Goal: Task Accomplishment & Management: Complete application form

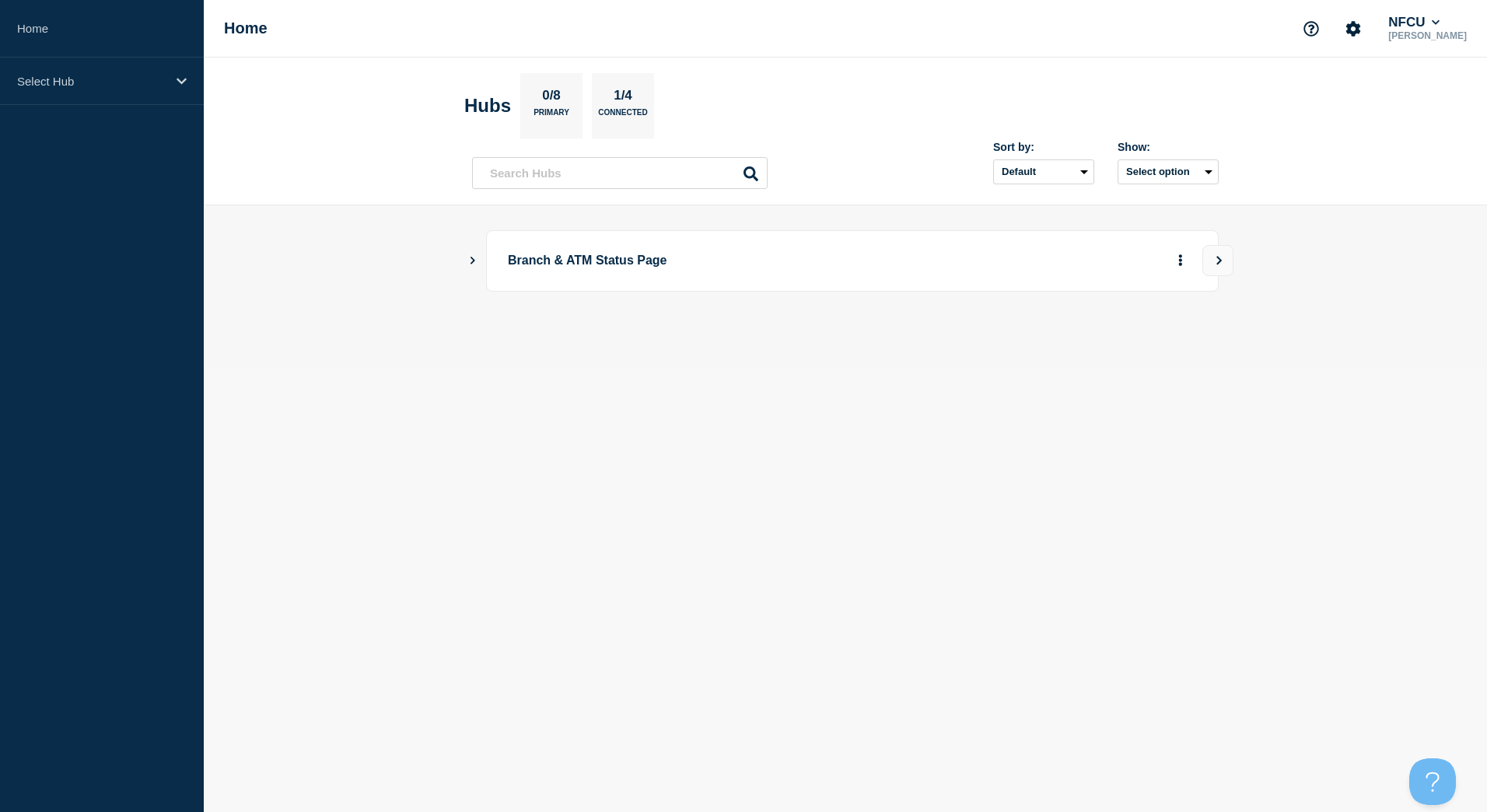
click at [474, 254] on div "Branch & ATM Status Page" at bounding box center [845, 261] width 747 height 62
click at [475, 260] on icon "Show Connected Hubs" at bounding box center [472, 260] width 10 height 8
click at [1111, 331] on button "See overview" at bounding box center [1127, 339] width 82 height 31
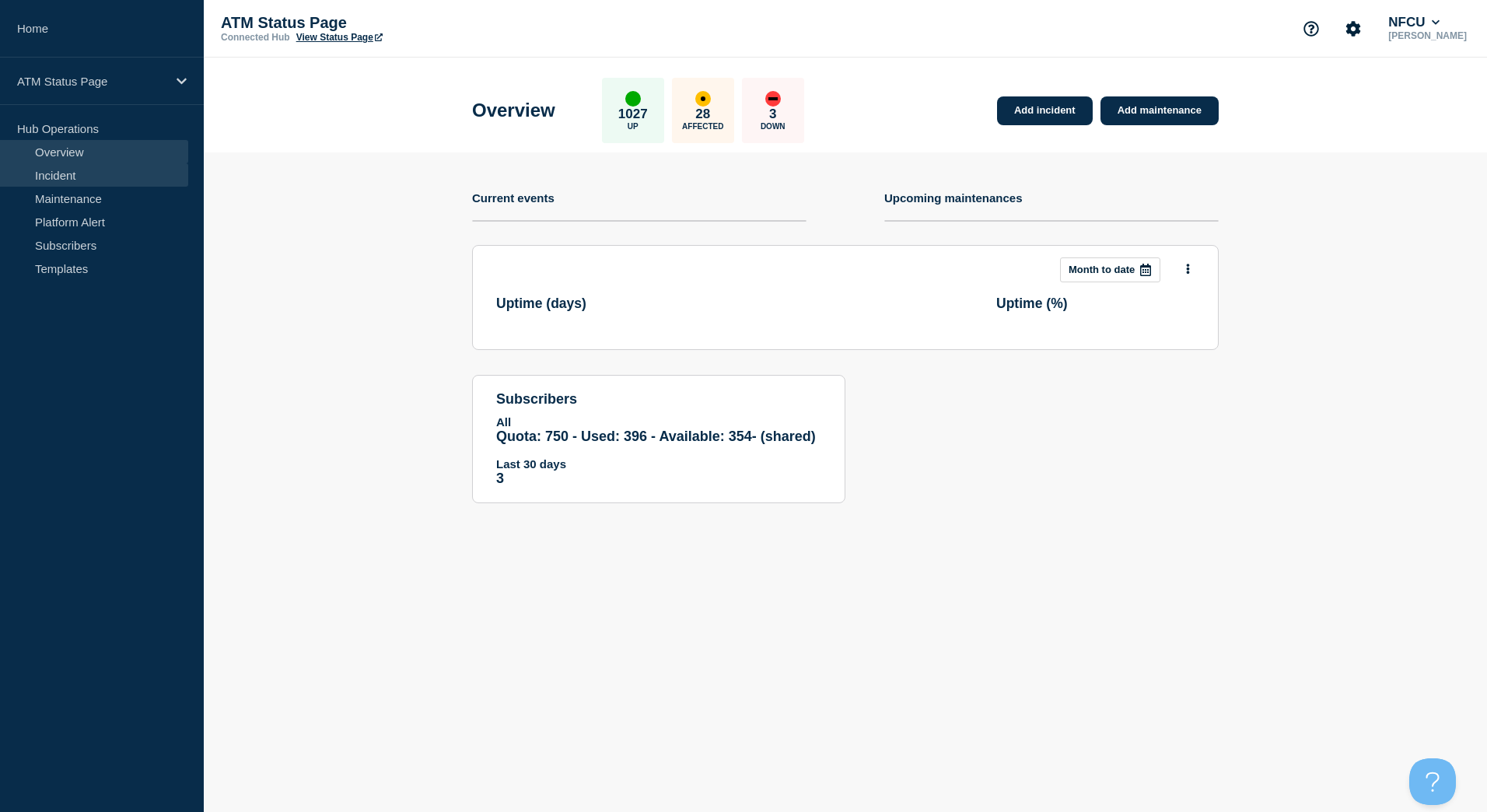
click at [80, 172] on link "Incident" at bounding box center [94, 175] width 188 height 23
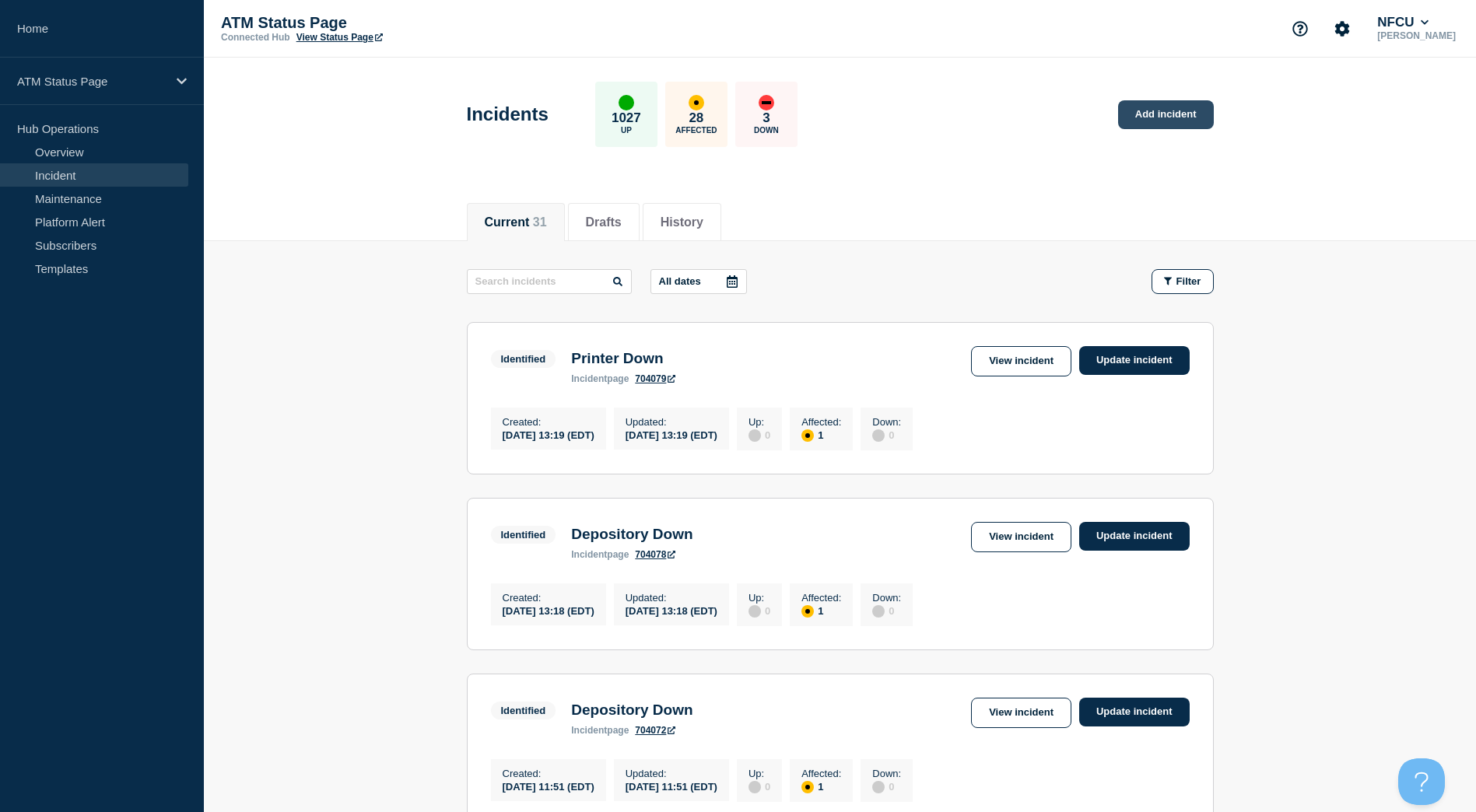
click at [1187, 108] on link "Add incident" at bounding box center [1166, 115] width 96 height 29
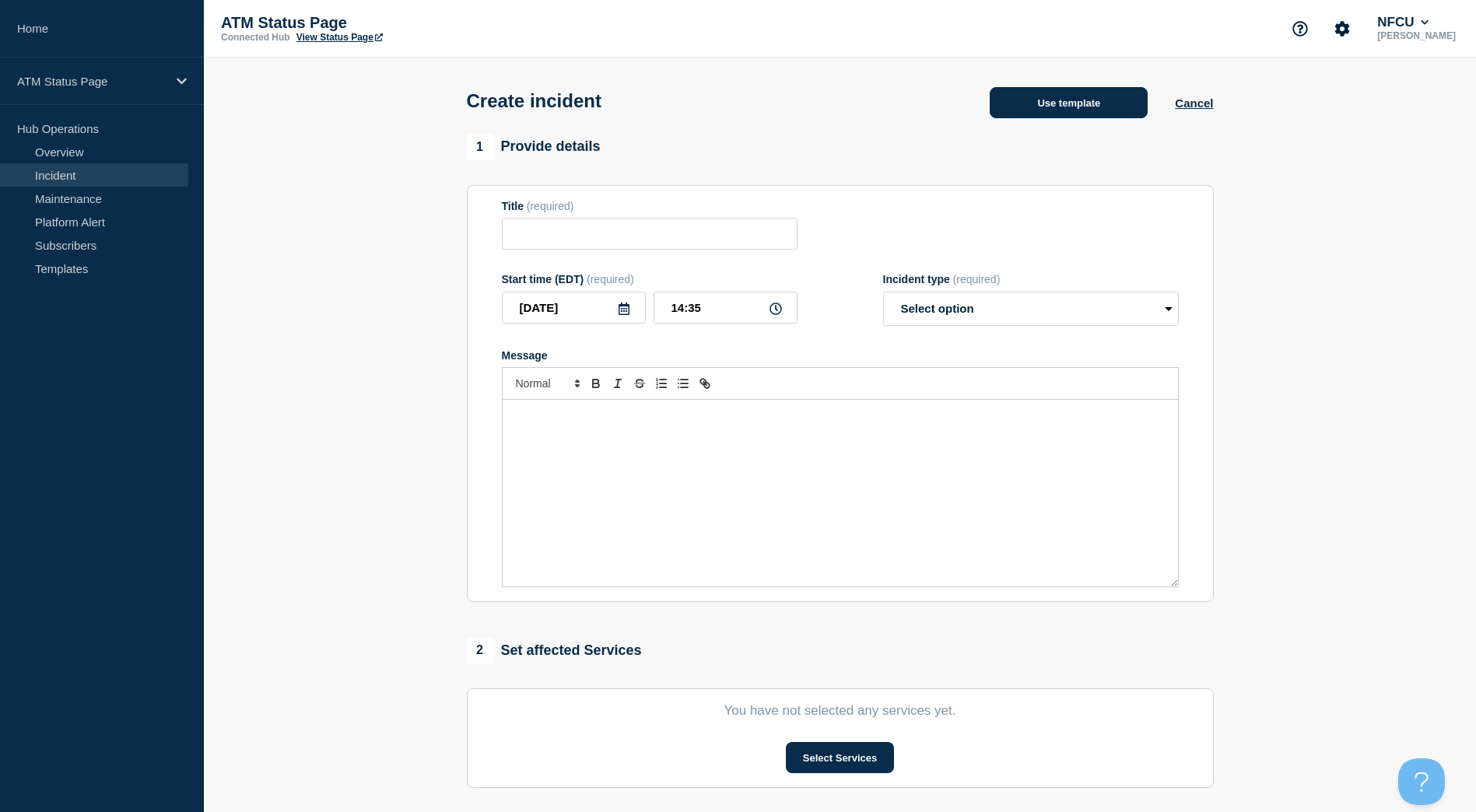
click at [1115, 110] on button "Use template" at bounding box center [1069, 102] width 158 height 31
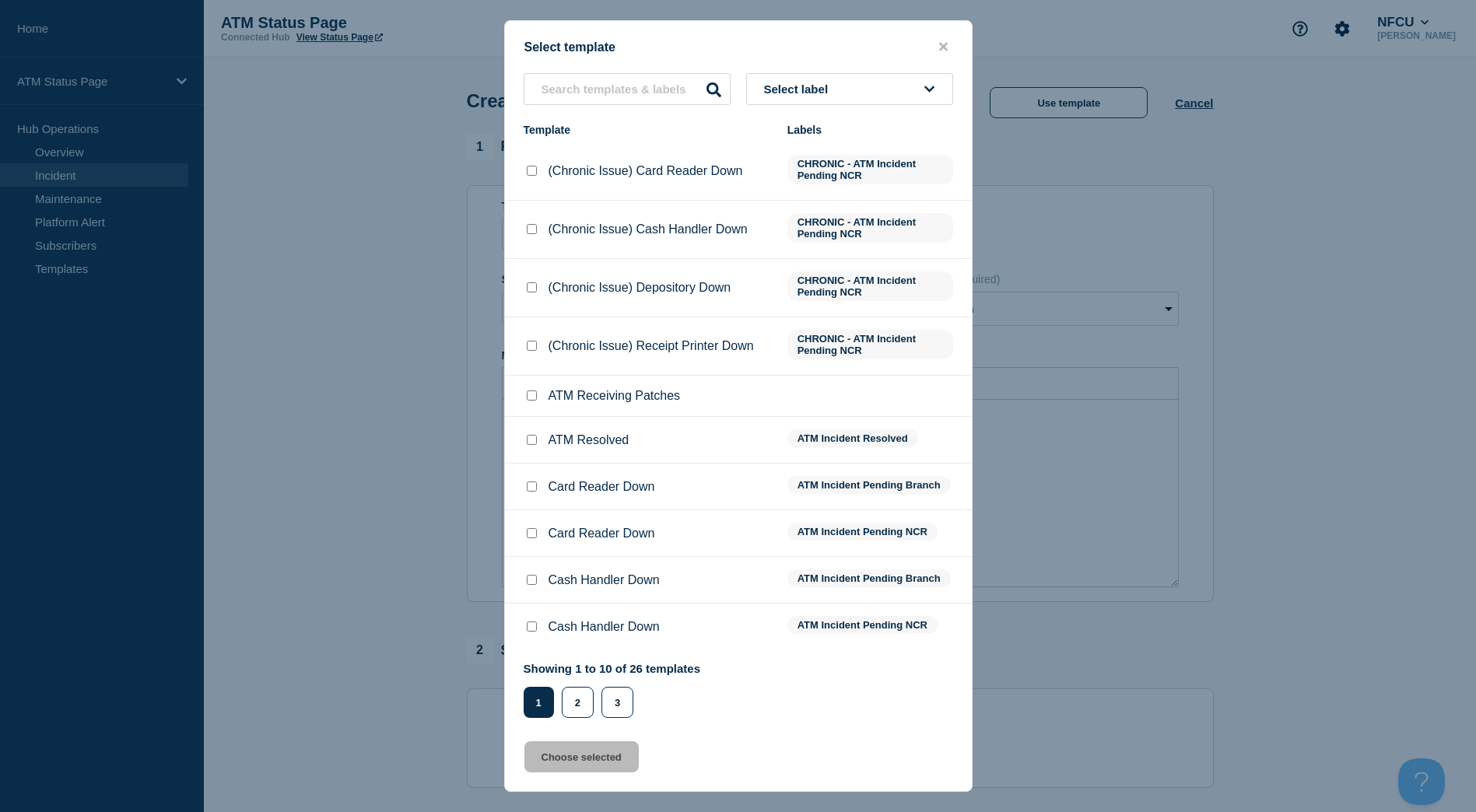
click at [878, 96] on button "Select label" at bounding box center [849, 90] width 207 height 32
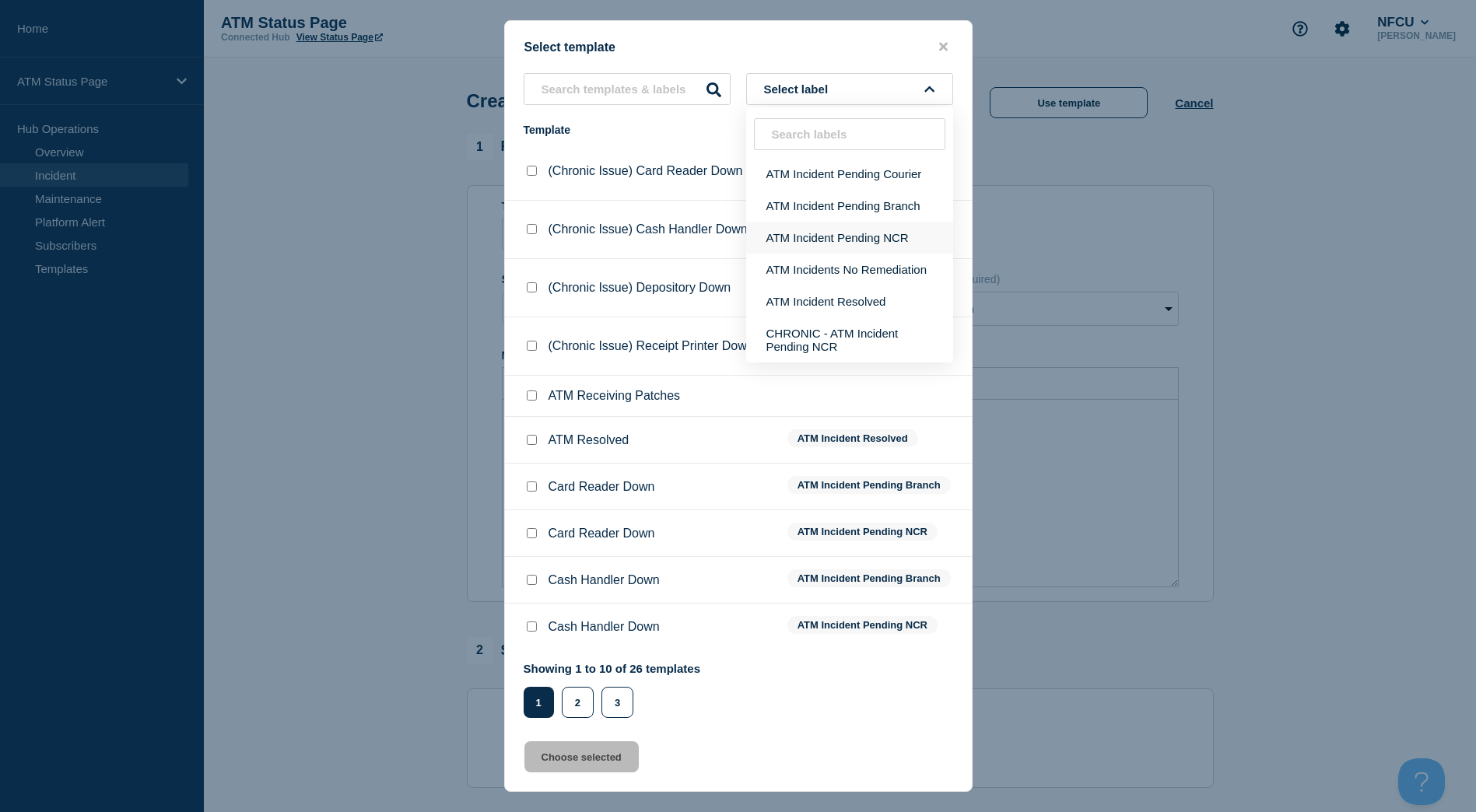
click at [852, 234] on button "ATM Incident Pending NCR" at bounding box center [849, 238] width 207 height 32
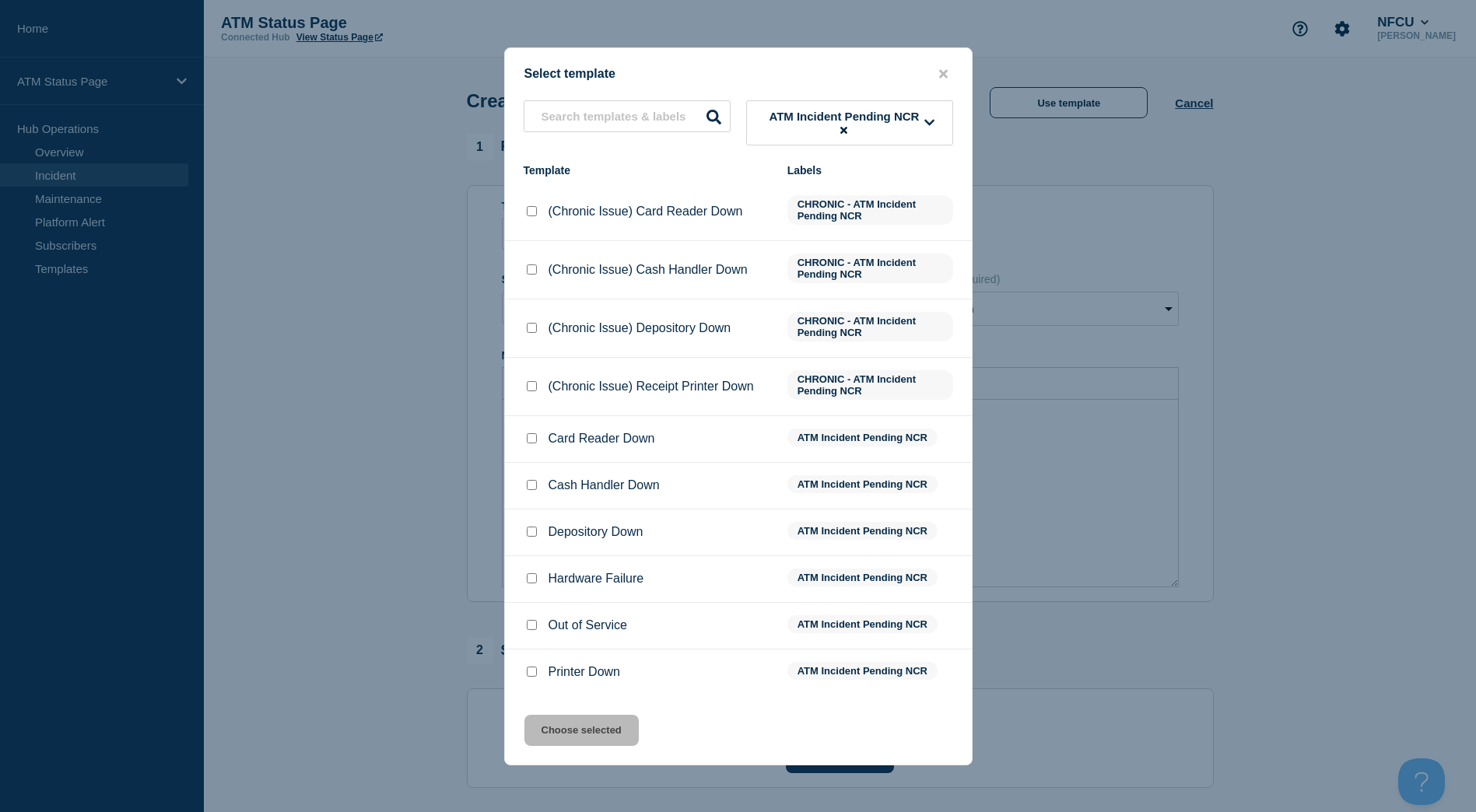
click at [532, 537] on input "Depository Down checkbox" at bounding box center [532, 531] width 10 height 10
checkbox input "true"
click at [575, 744] on button "Choose selected" at bounding box center [582, 730] width 115 height 31
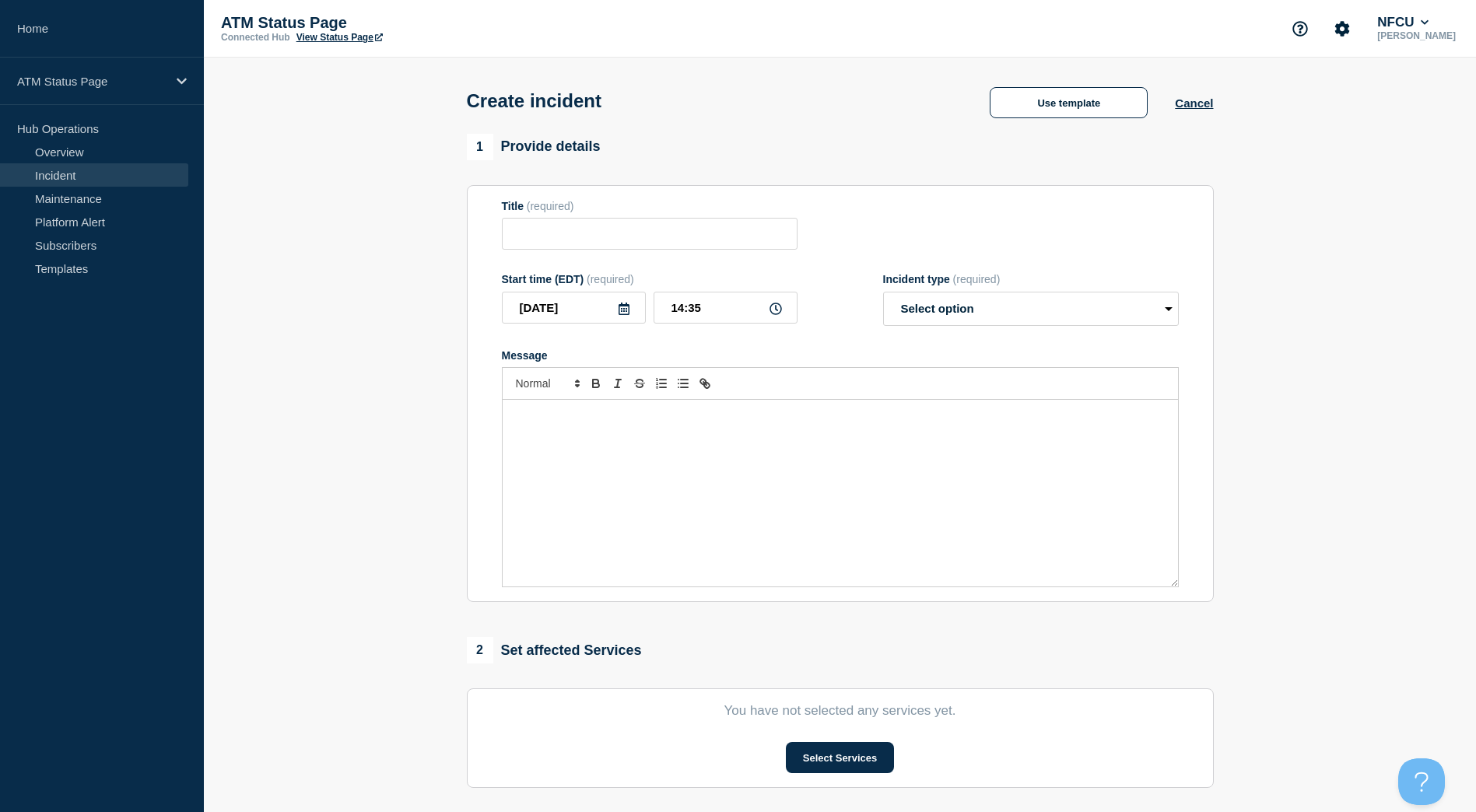
type input "Depository Down"
select select "identified"
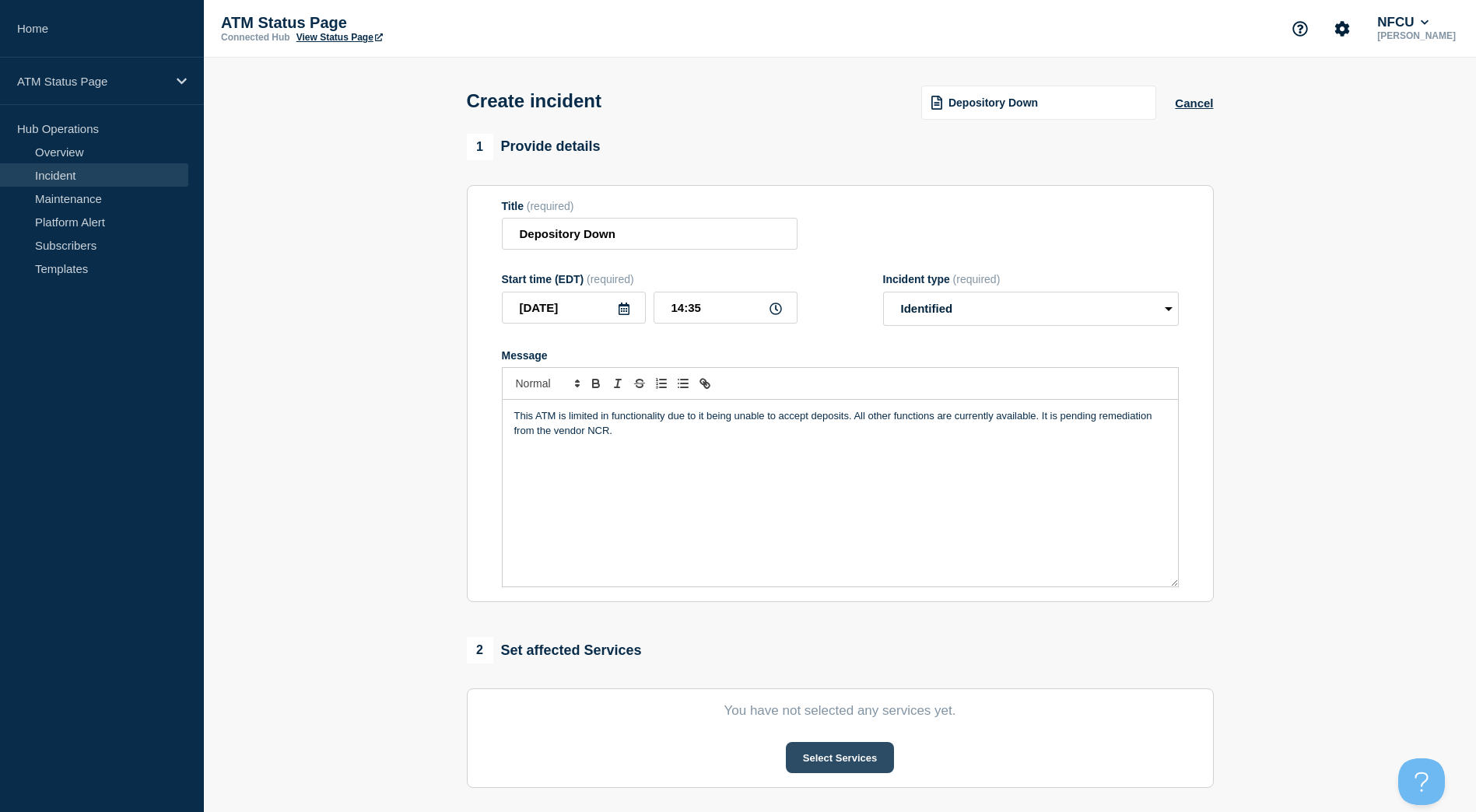
click at [821, 755] on button "Select Services" at bounding box center [840, 757] width 109 height 31
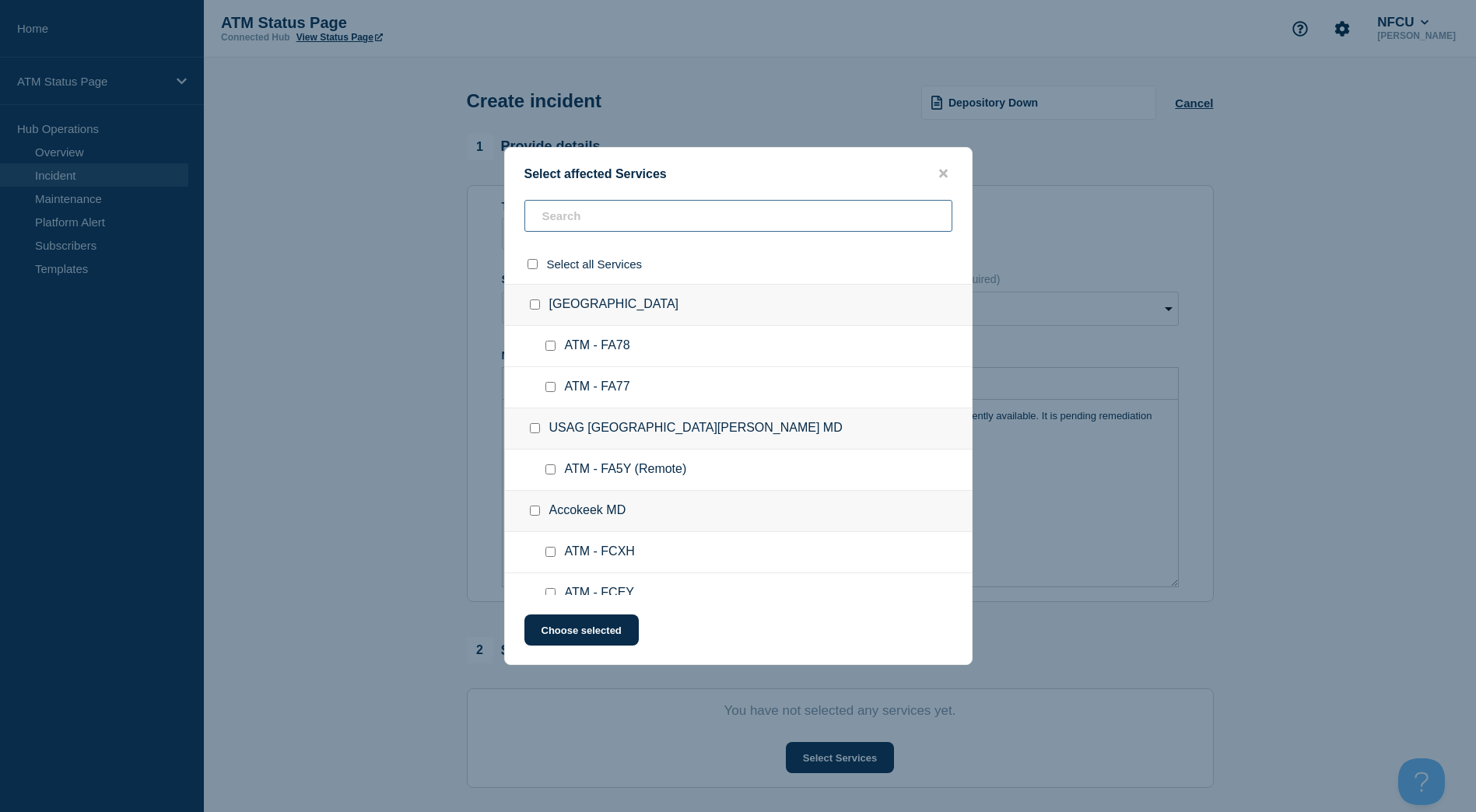
click at [607, 226] on input "text" at bounding box center [738, 216] width 428 height 32
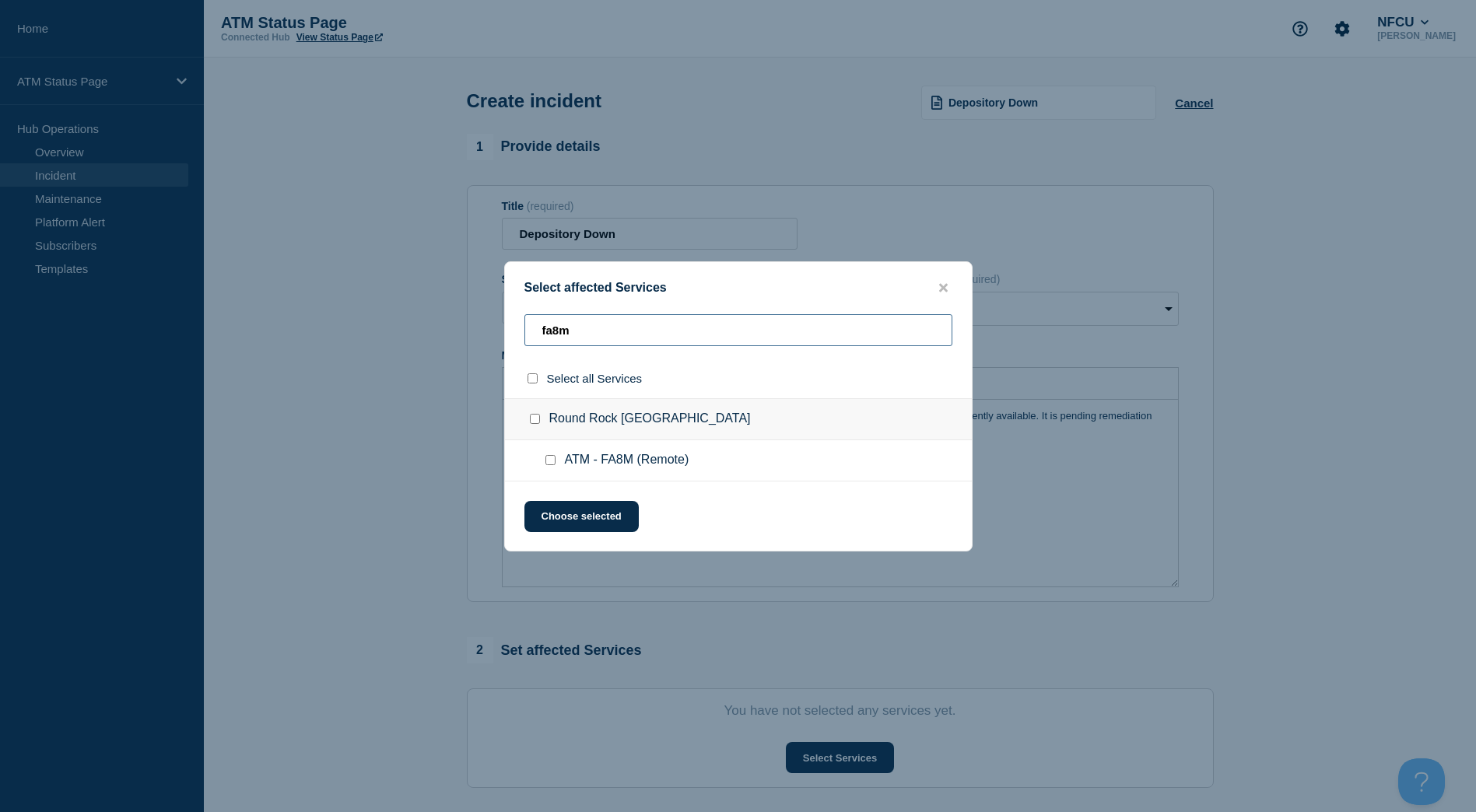
type input "fa8m"
click at [538, 419] on input "Round Rock TX checkbox" at bounding box center [534, 419] width 10 height 10
checkbox input "true"
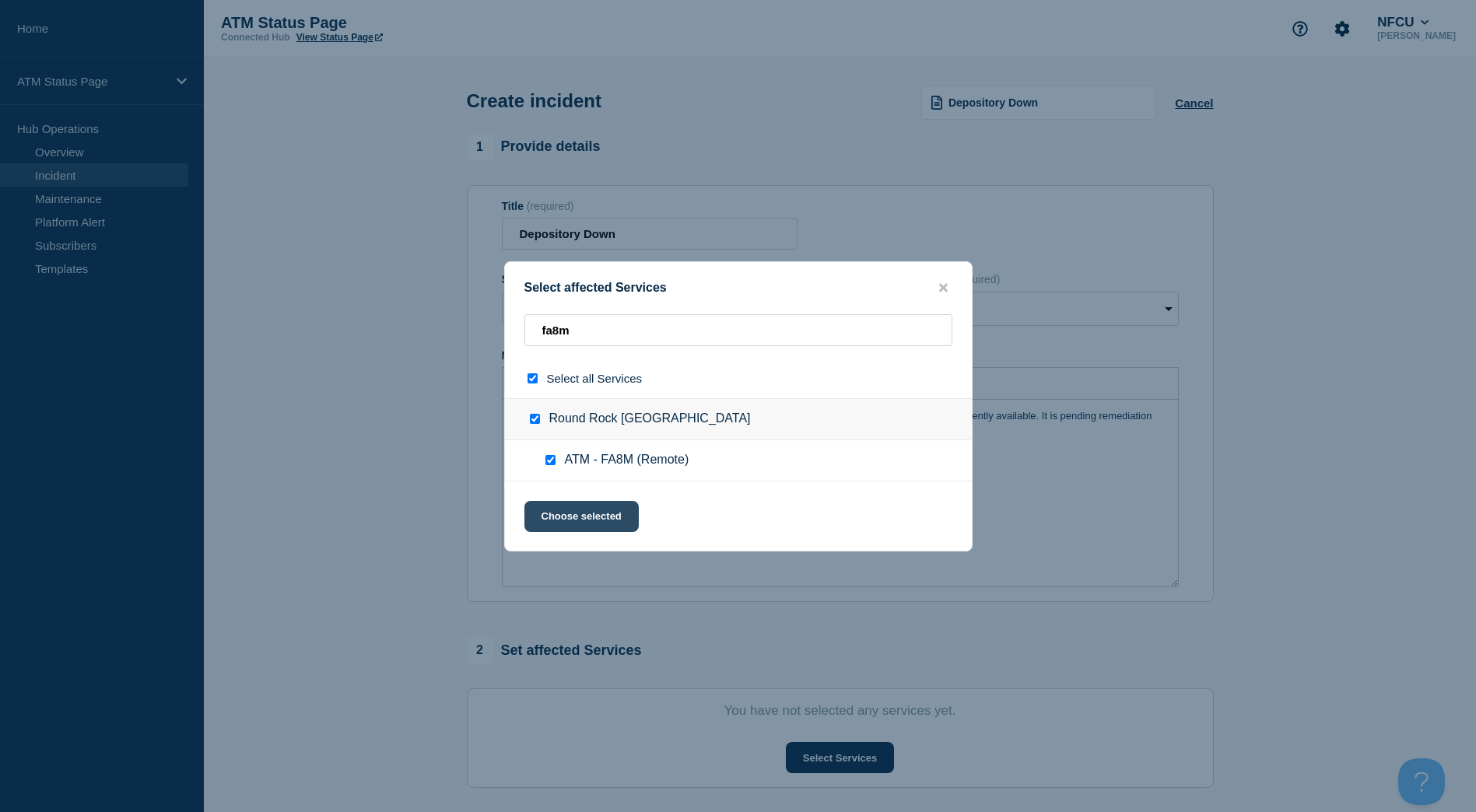
click at [591, 509] on button "Choose selected" at bounding box center [582, 516] width 115 height 31
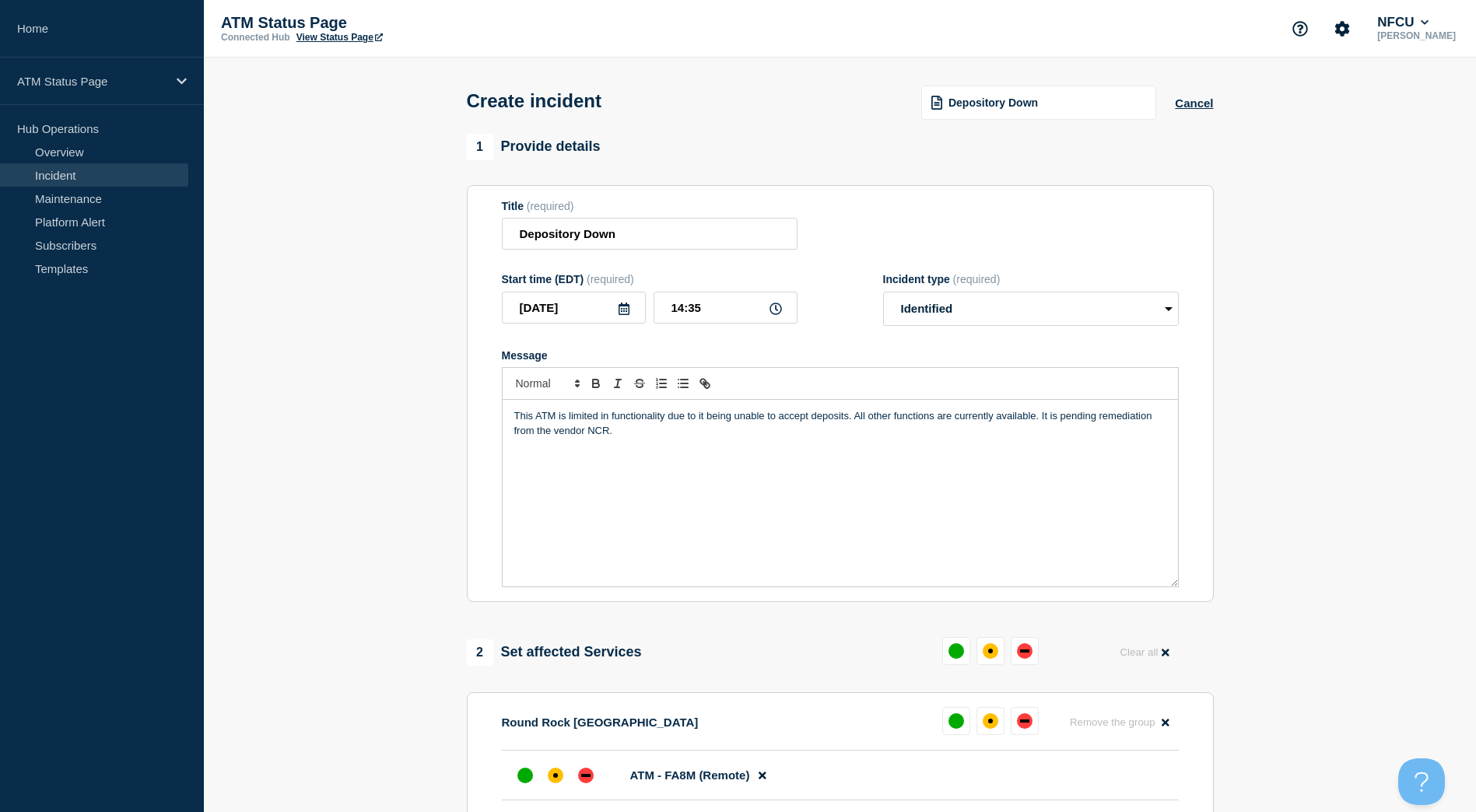
scroll to position [78, 0]
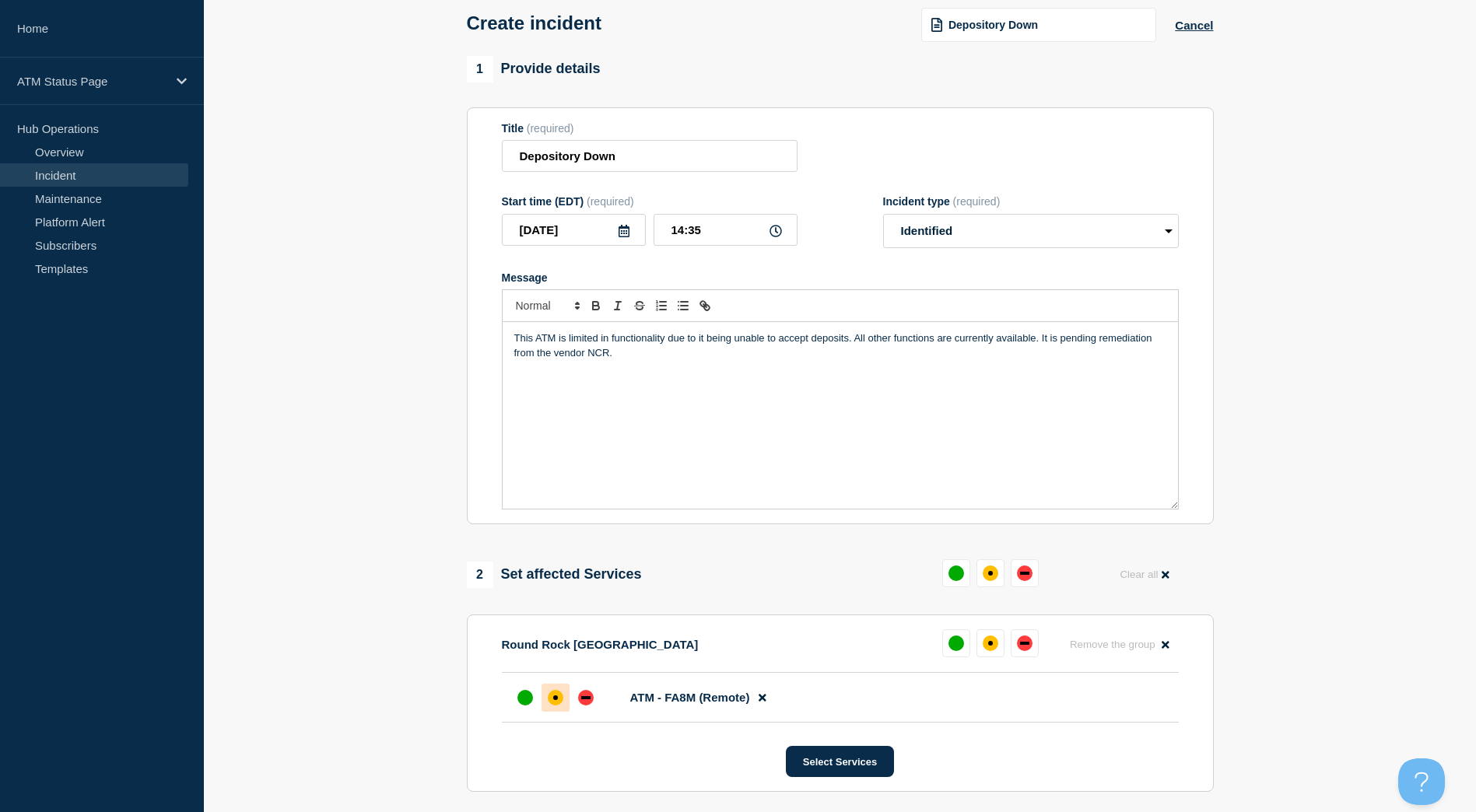
click at [560, 694] on div at bounding box center [555, 697] width 28 height 28
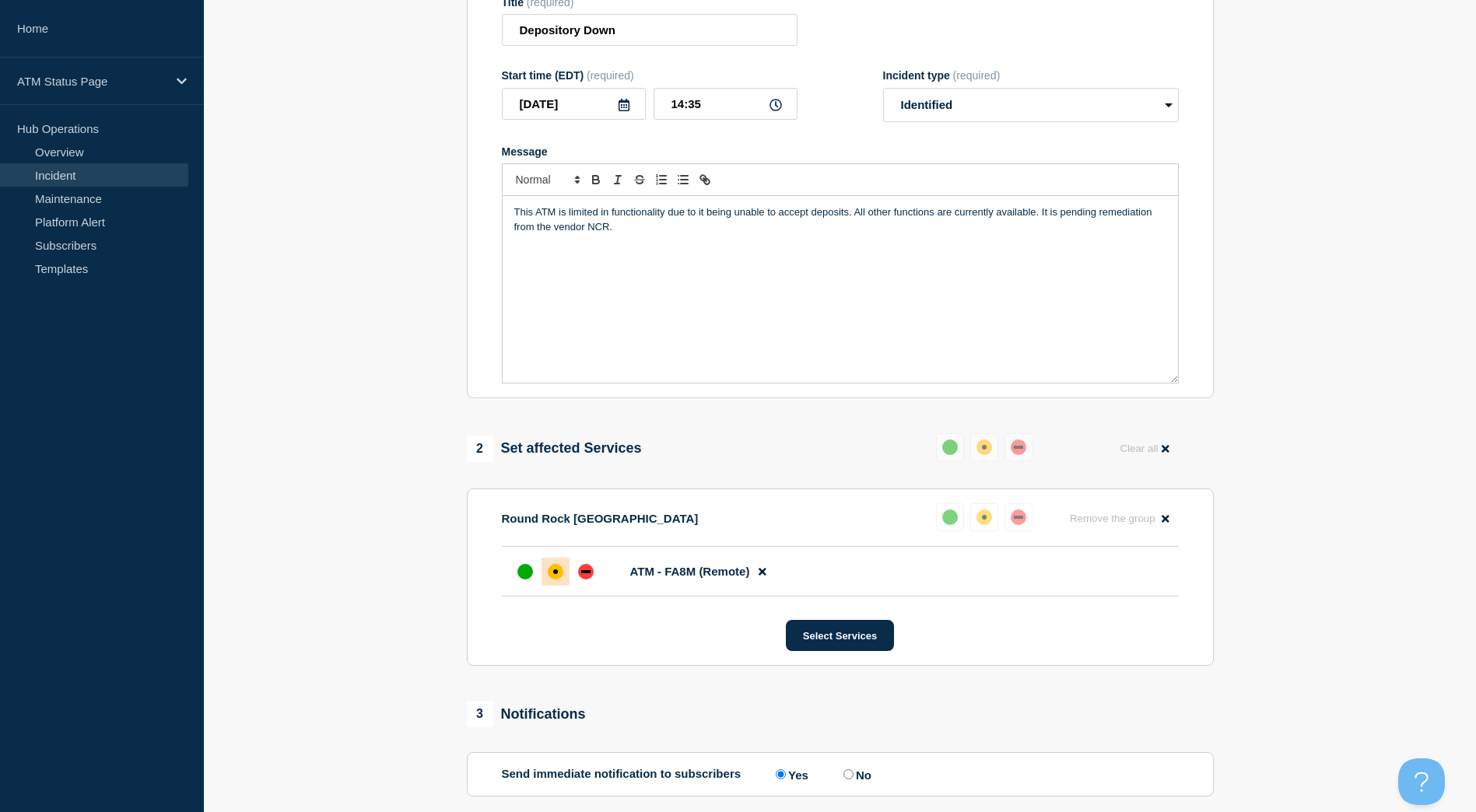
scroll to position [359, 0]
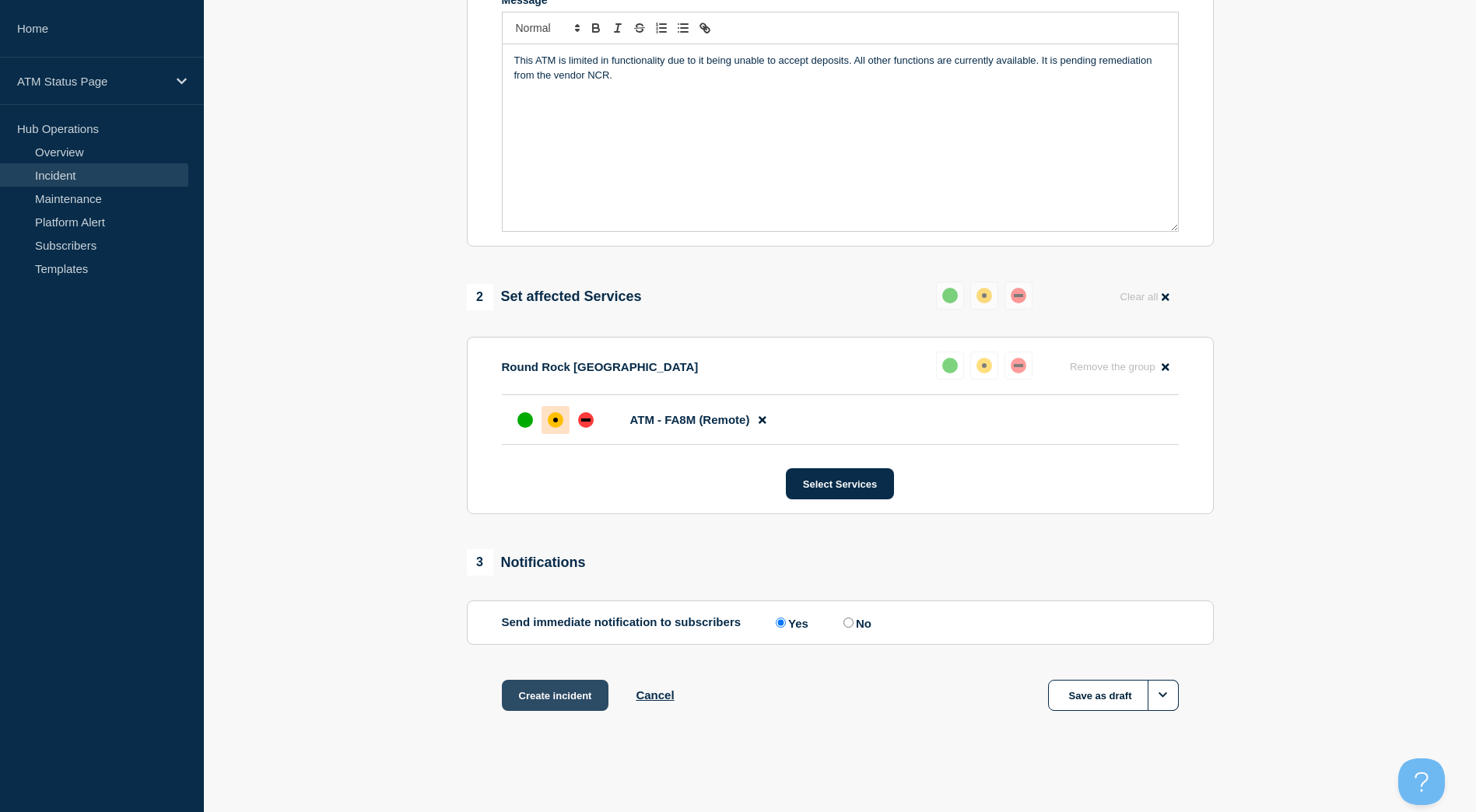
click at [567, 699] on button "Create incident" at bounding box center [556, 695] width 108 height 31
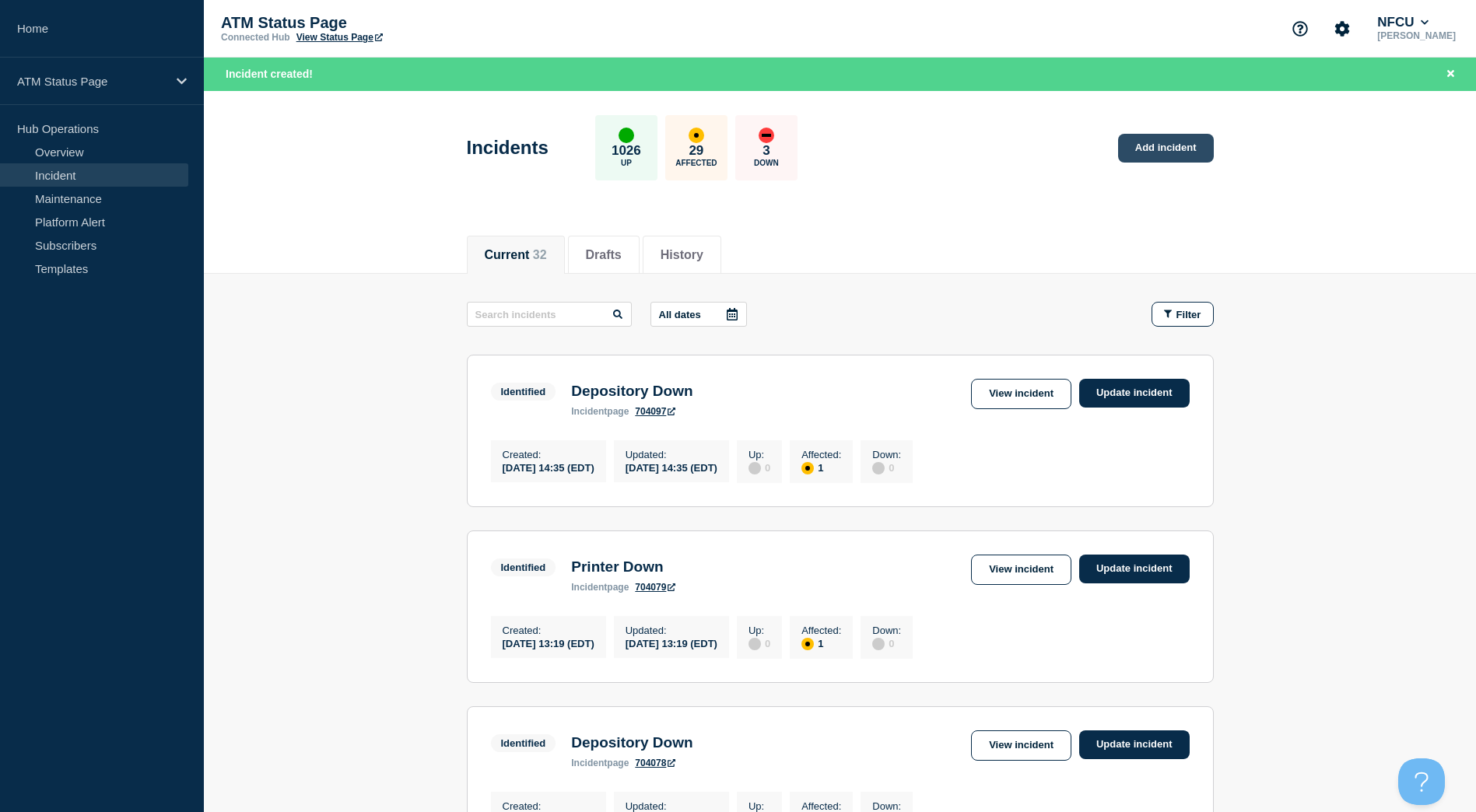
click at [1180, 142] on link "Add incident" at bounding box center [1166, 148] width 96 height 29
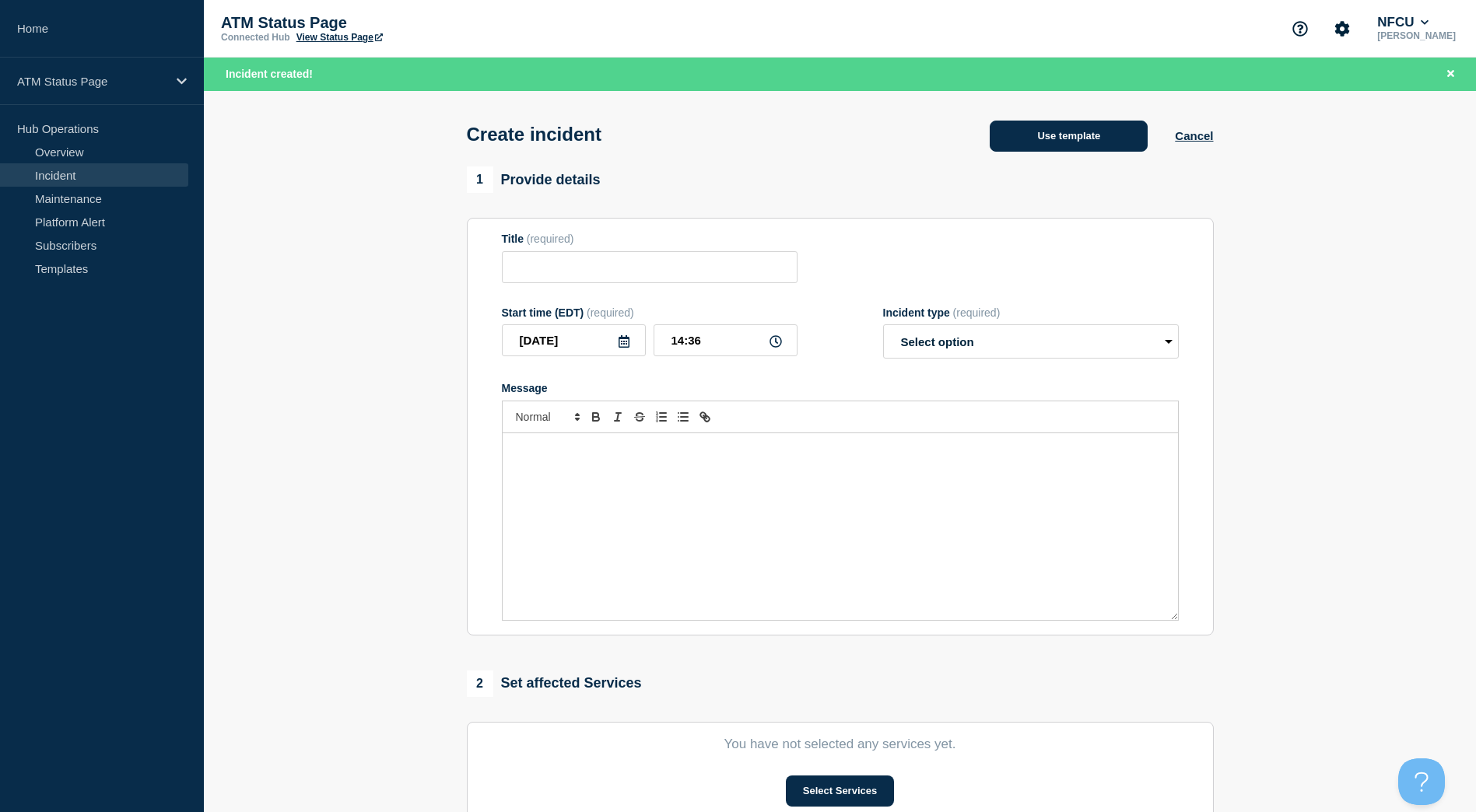
click at [1134, 138] on button "Use template" at bounding box center [1069, 136] width 158 height 31
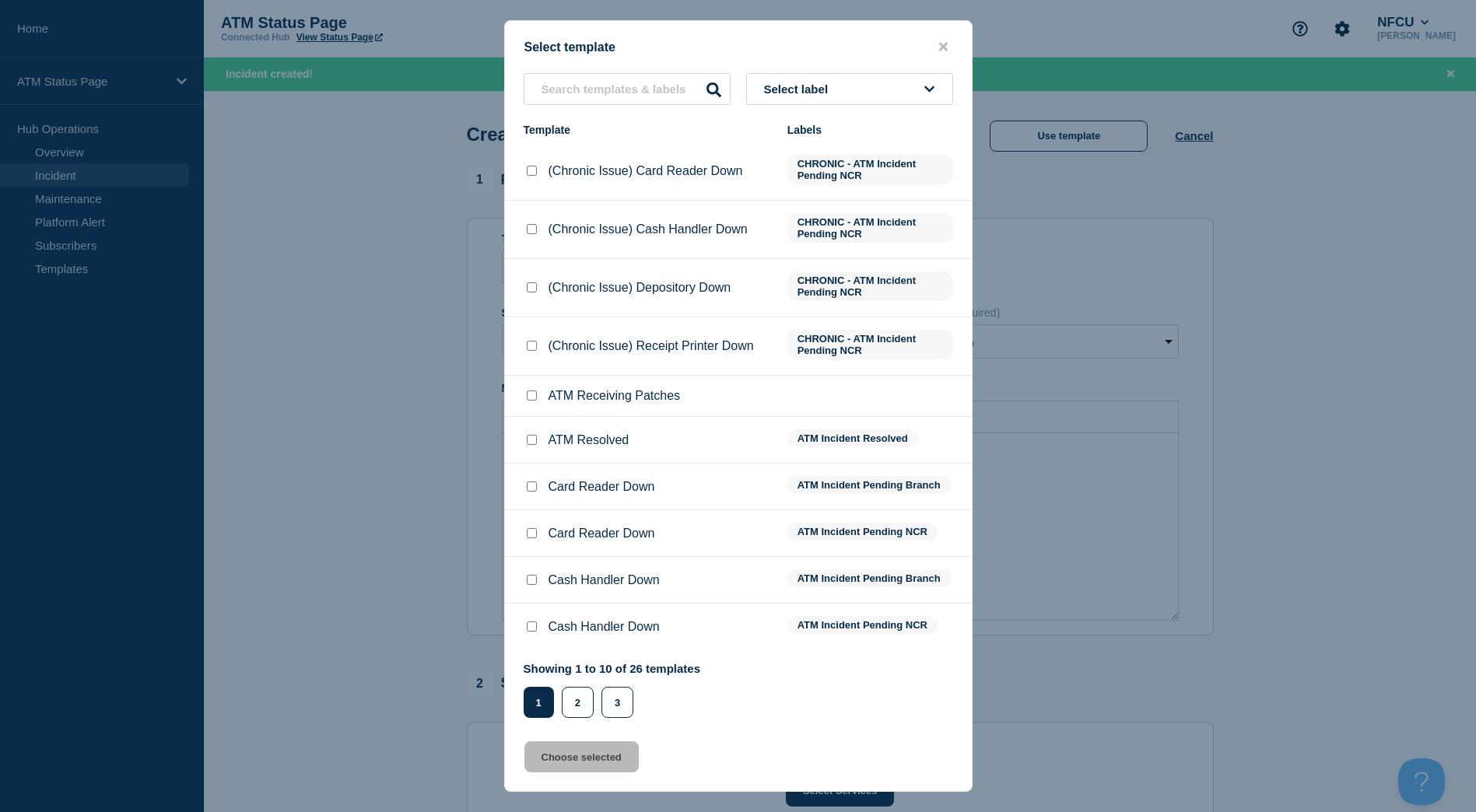
click at [869, 91] on button "Select label" at bounding box center [849, 90] width 207 height 32
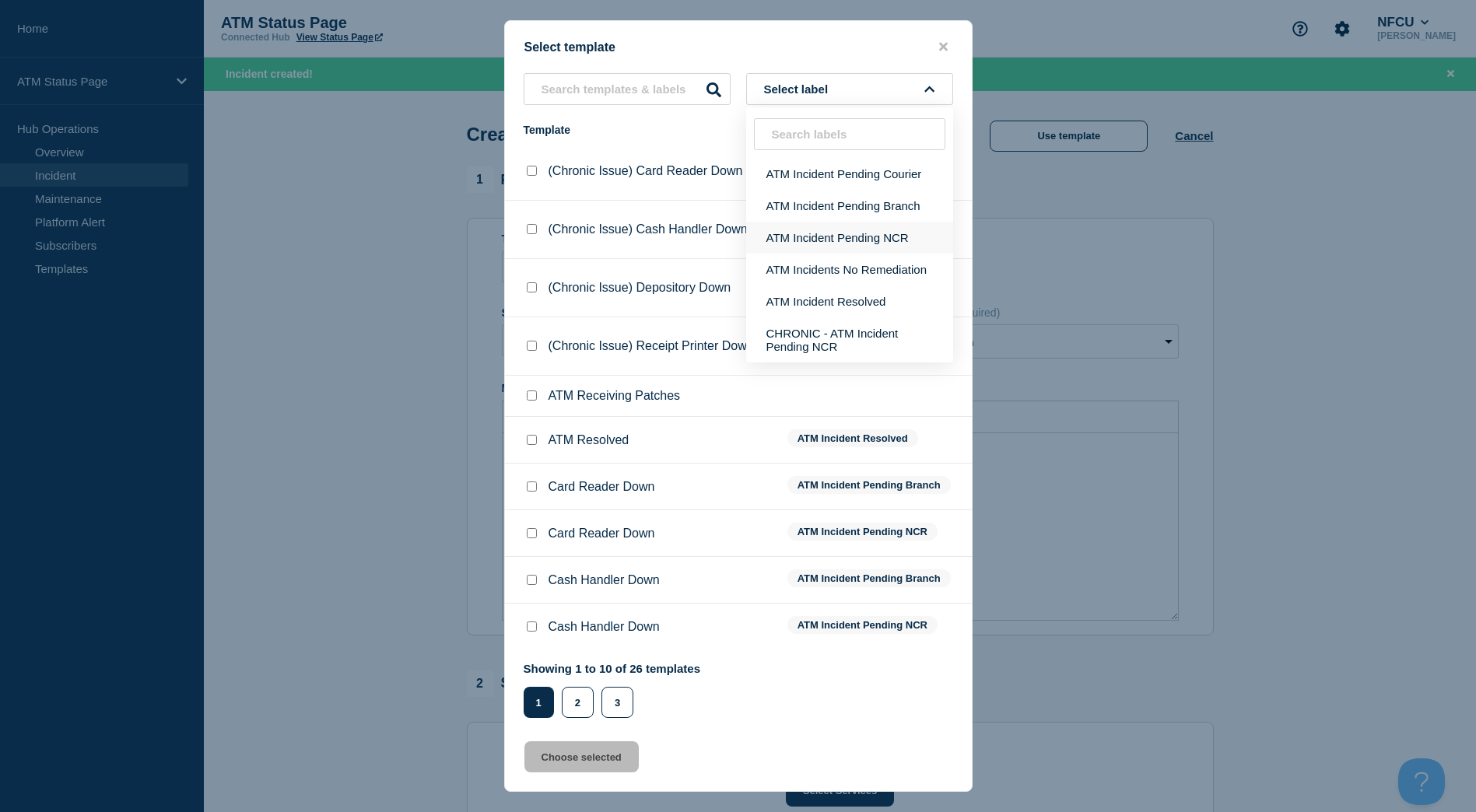
click at [859, 235] on button "ATM Incident Pending NCR" at bounding box center [849, 238] width 207 height 32
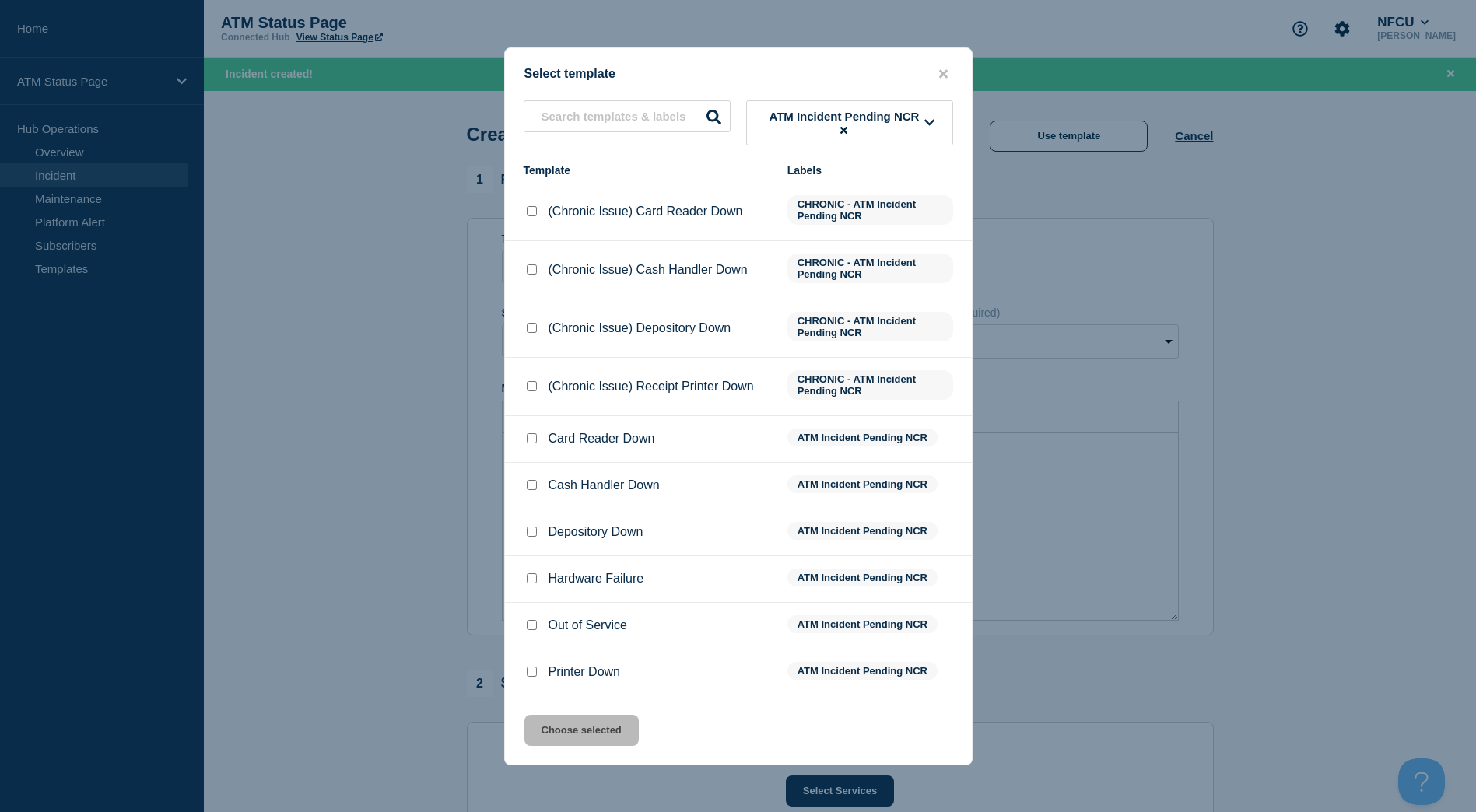
click at [535, 529] on input "Depository Down checkbox" at bounding box center [532, 531] width 10 height 10
checkbox input "true"
click at [598, 730] on button "Choose selected" at bounding box center [582, 730] width 115 height 31
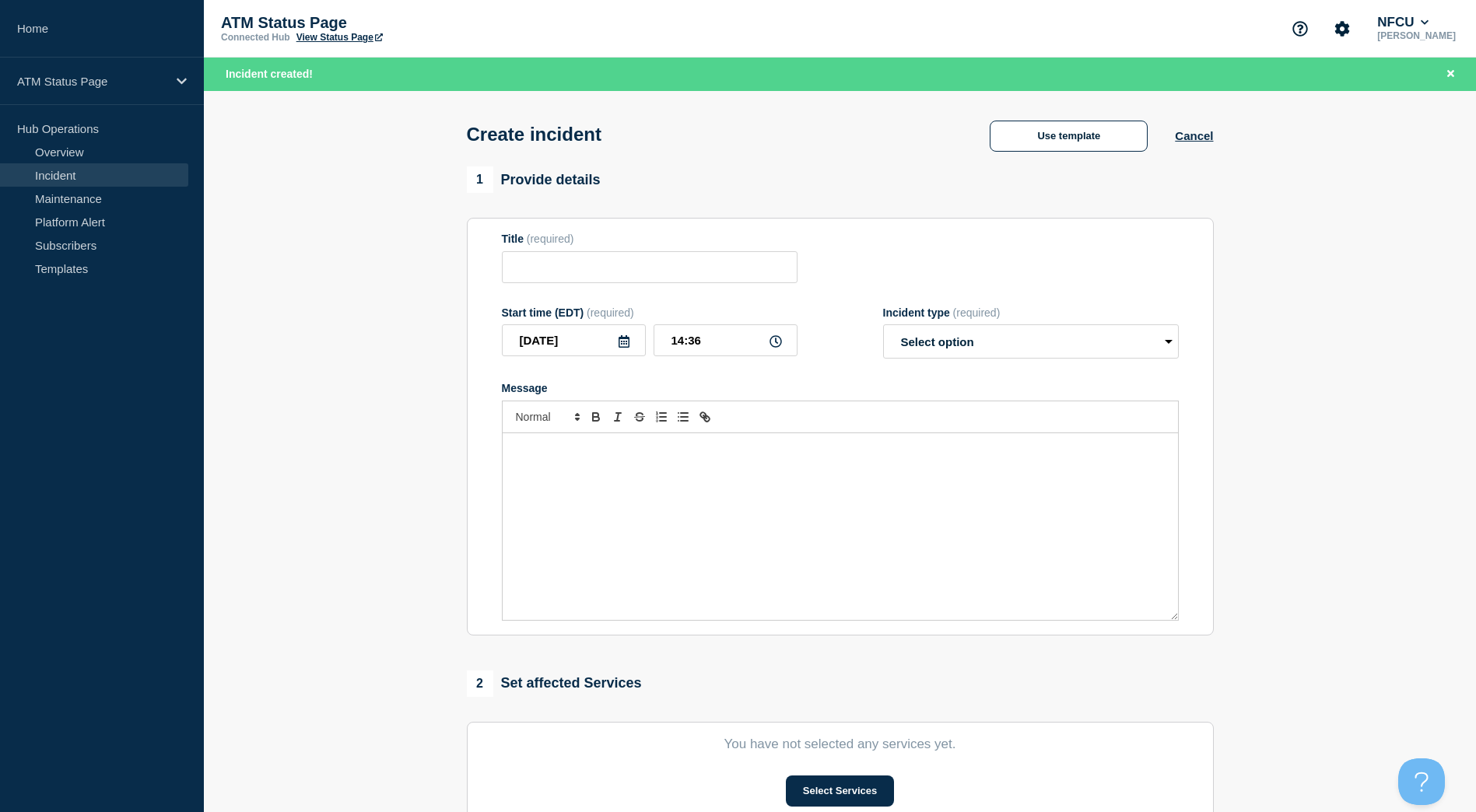
type input "Depository Down"
select select "identified"
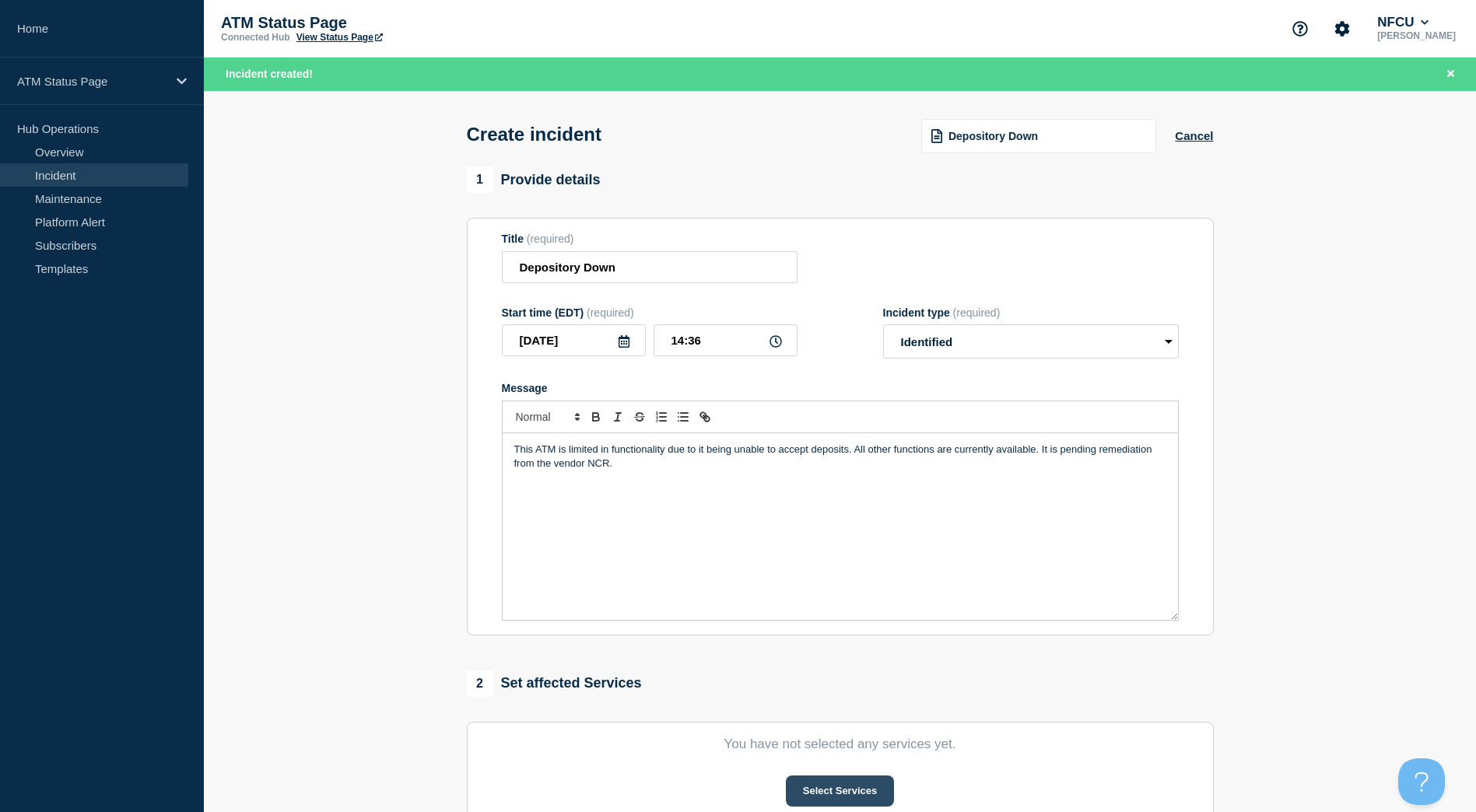
click at [853, 787] on button "Select Services" at bounding box center [840, 790] width 109 height 31
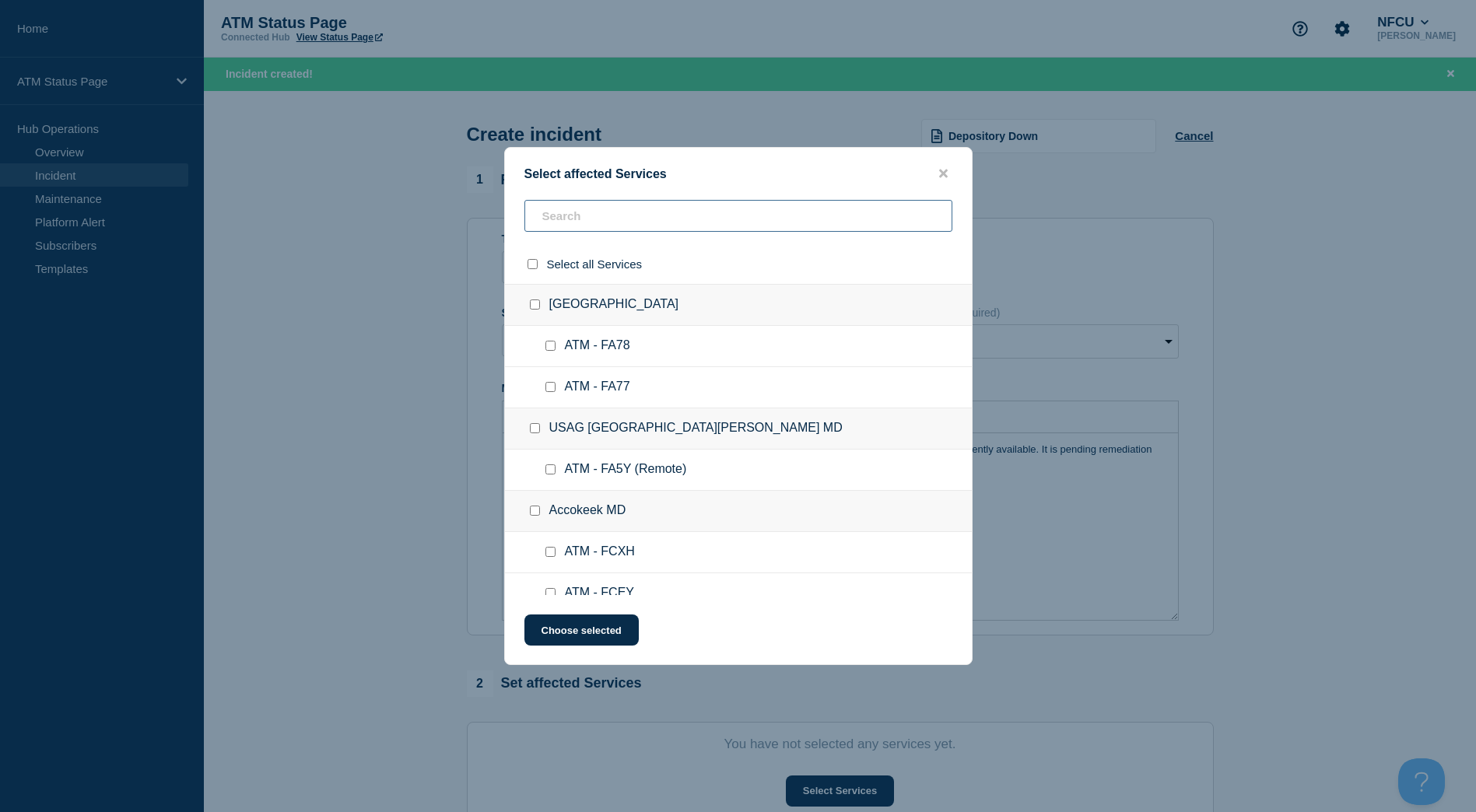
click at [708, 217] on input "text" at bounding box center [738, 216] width 428 height 32
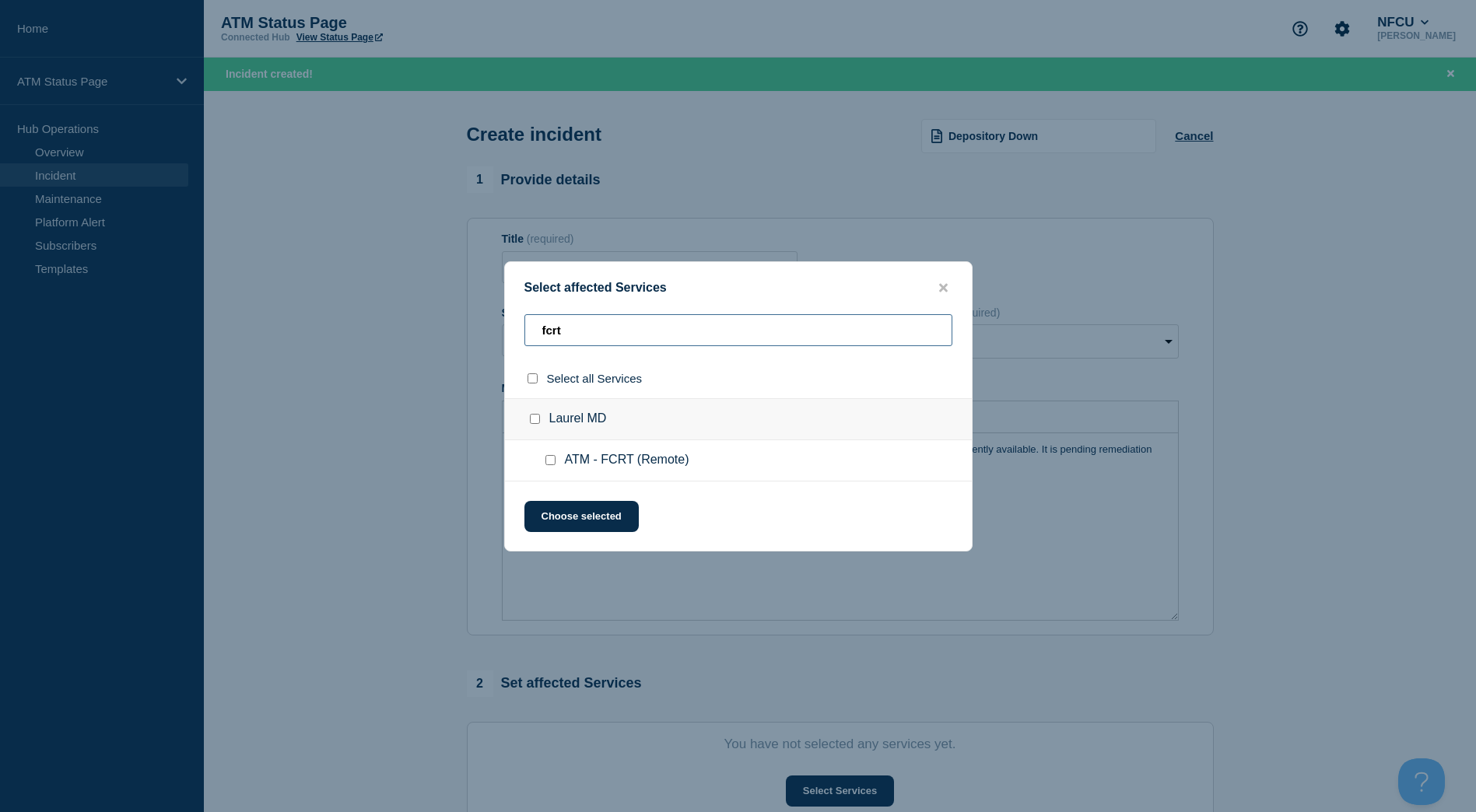
type input "fcrt"
click at [535, 419] on input "Laurel MD checkbox" at bounding box center [534, 419] width 10 height 10
checkbox input "true"
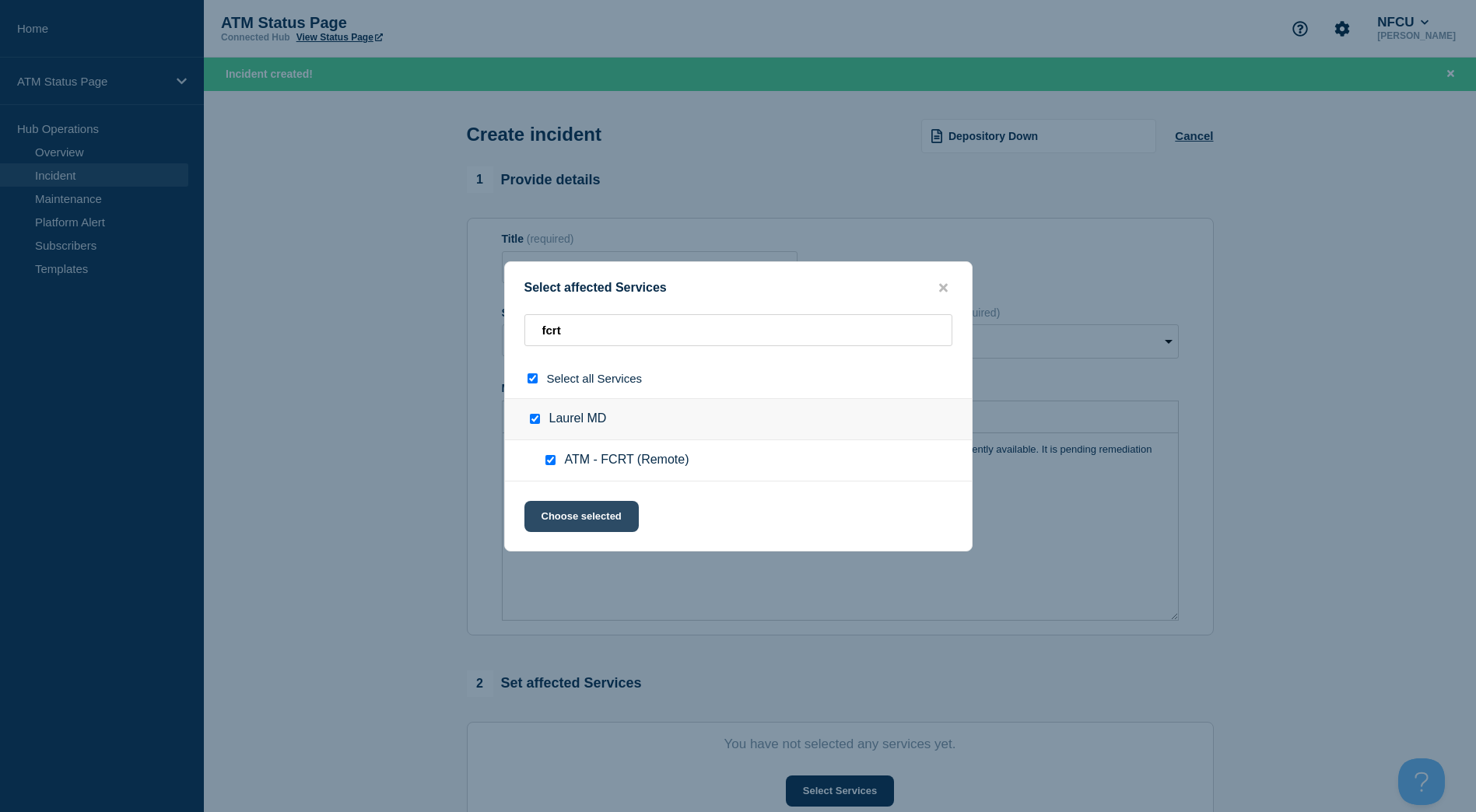
click at [570, 508] on button "Choose selected" at bounding box center [582, 516] width 115 height 31
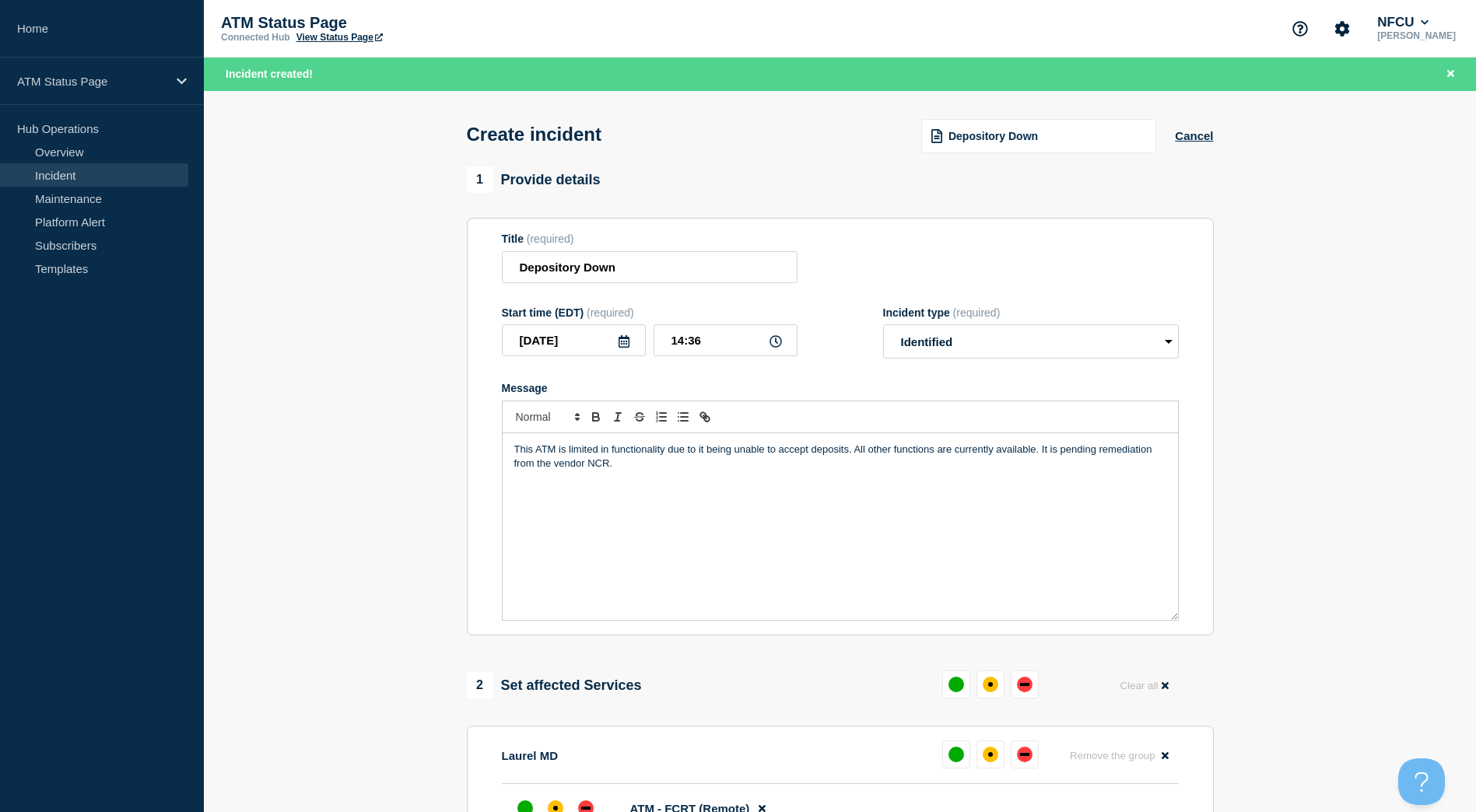
scroll to position [78, 0]
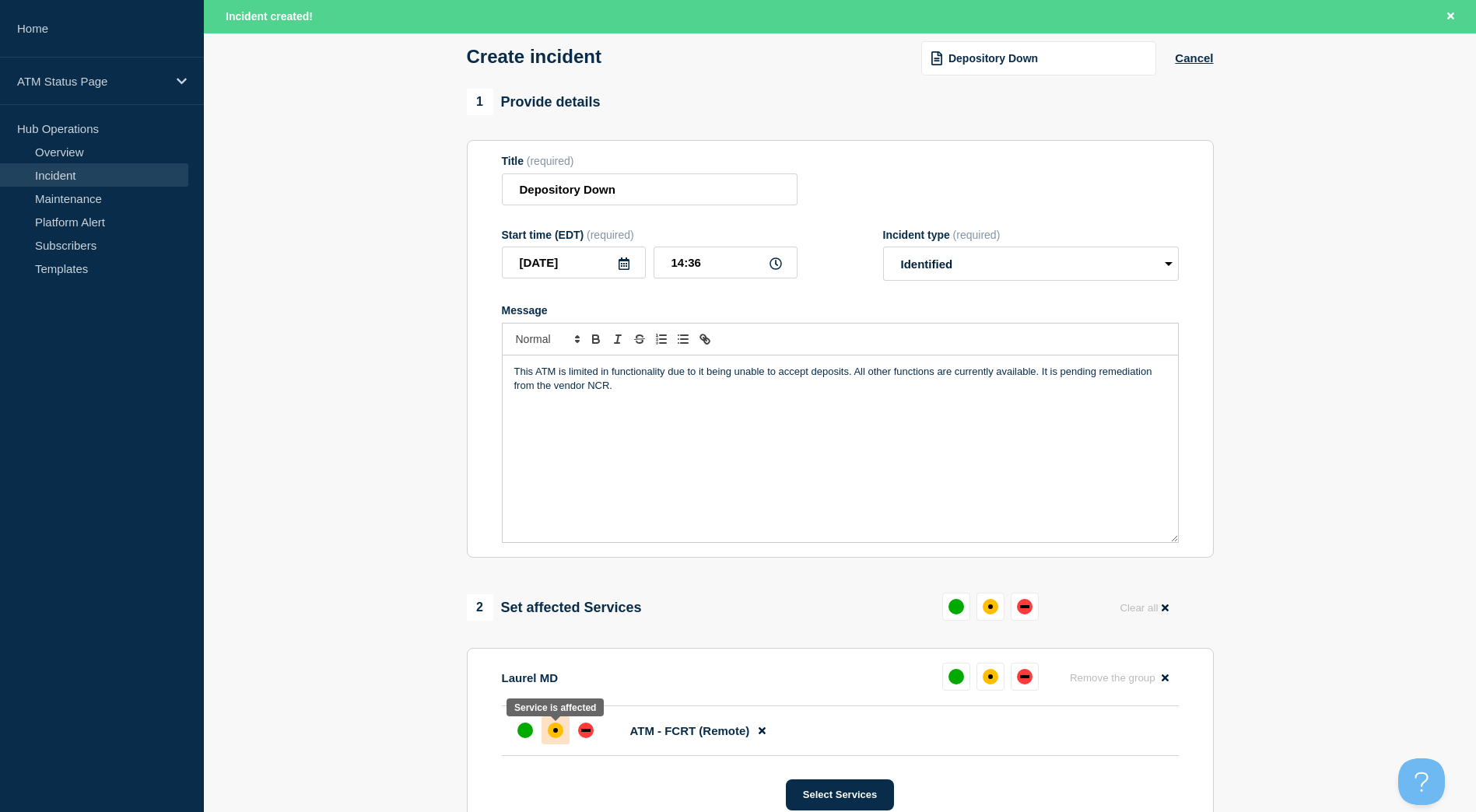
click at [562, 733] on div "affected" at bounding box center [555, 730] width 15 height 15
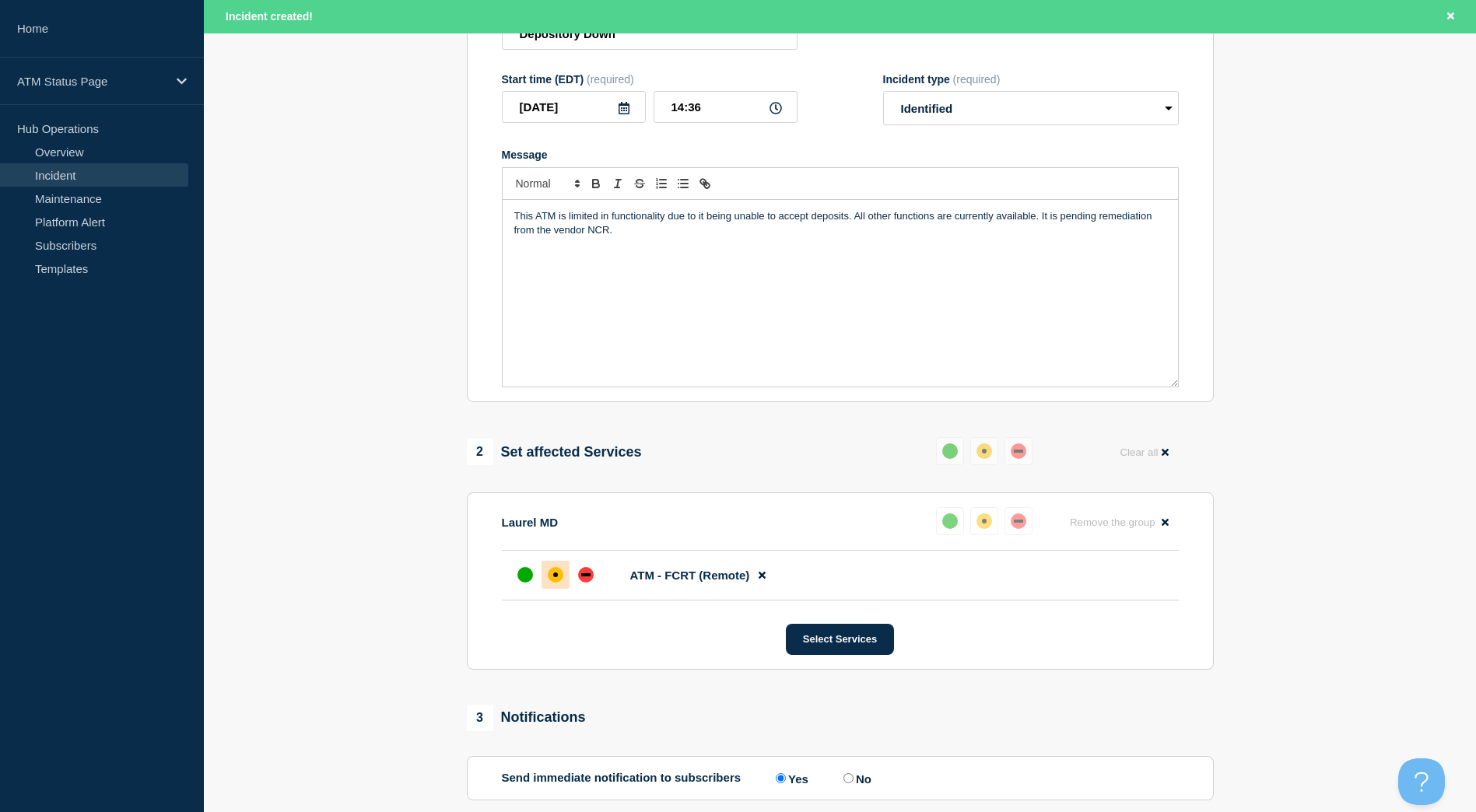
scroll to position [311, 0]
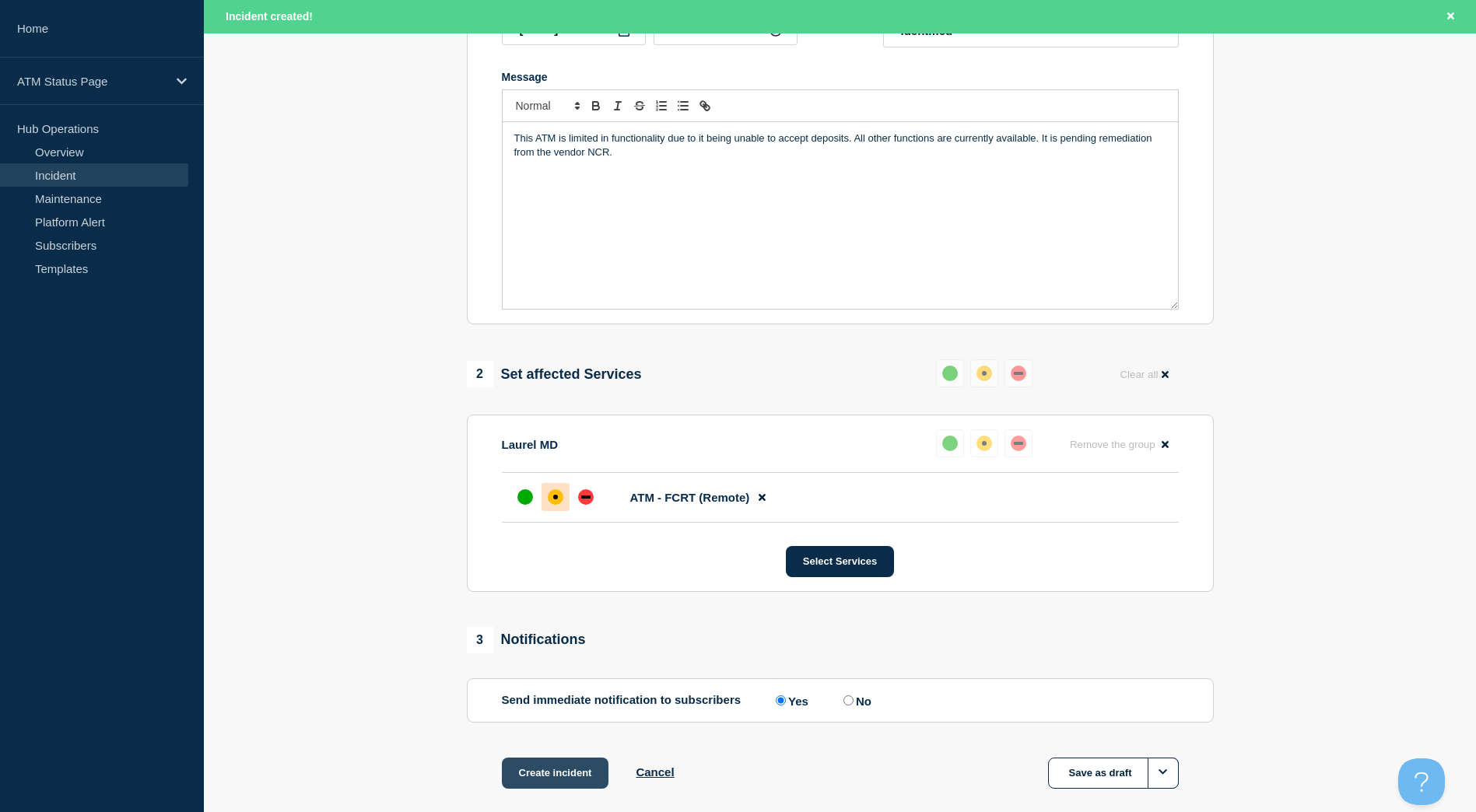
click at [576, 773] on button "Create incident" at bounding box center [556, 773] width 108 height 31
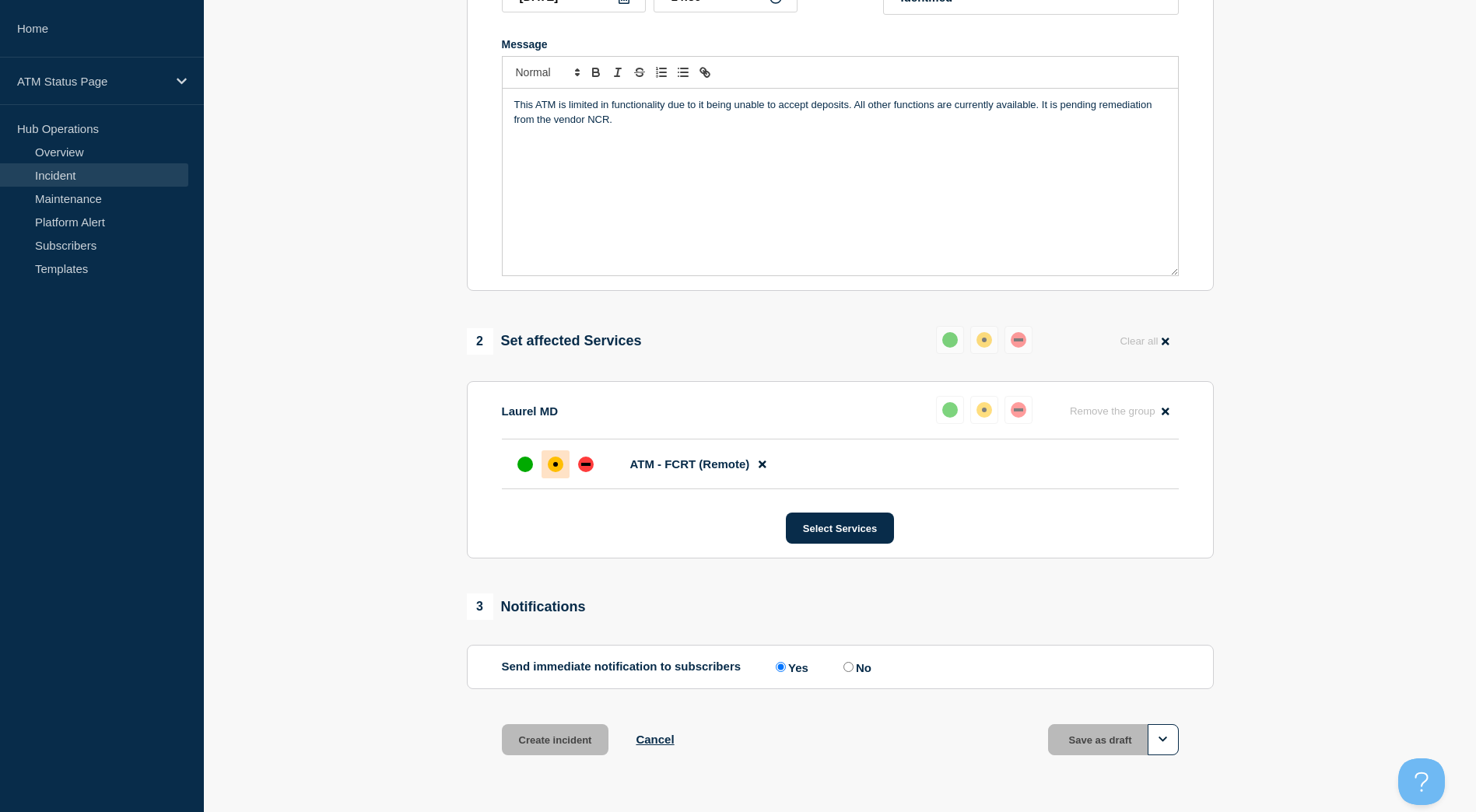
scroll to position [278, 0]
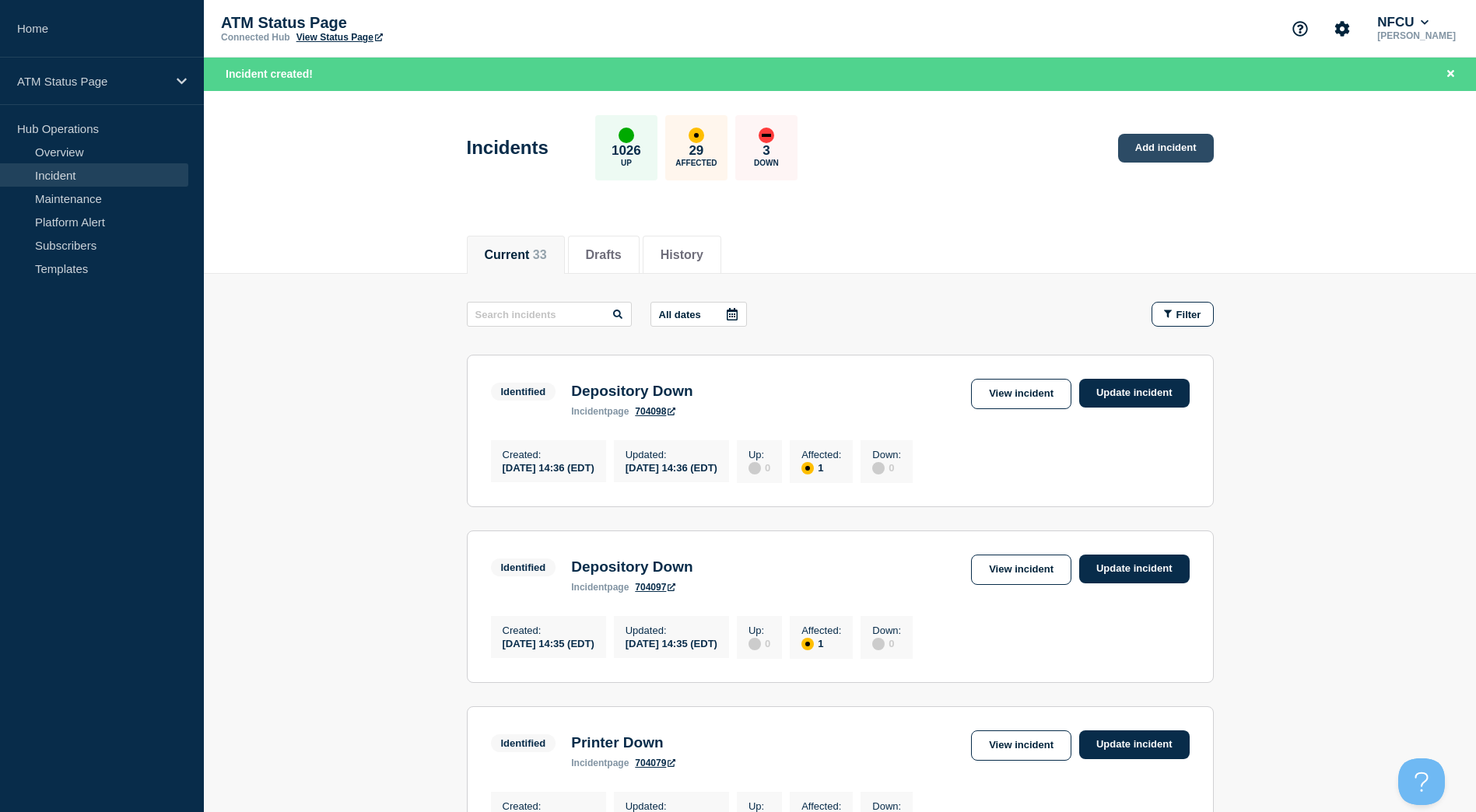
click at [1187, 151] on link "Add incident" at bounding box center [1166, 148] width 96 height 29
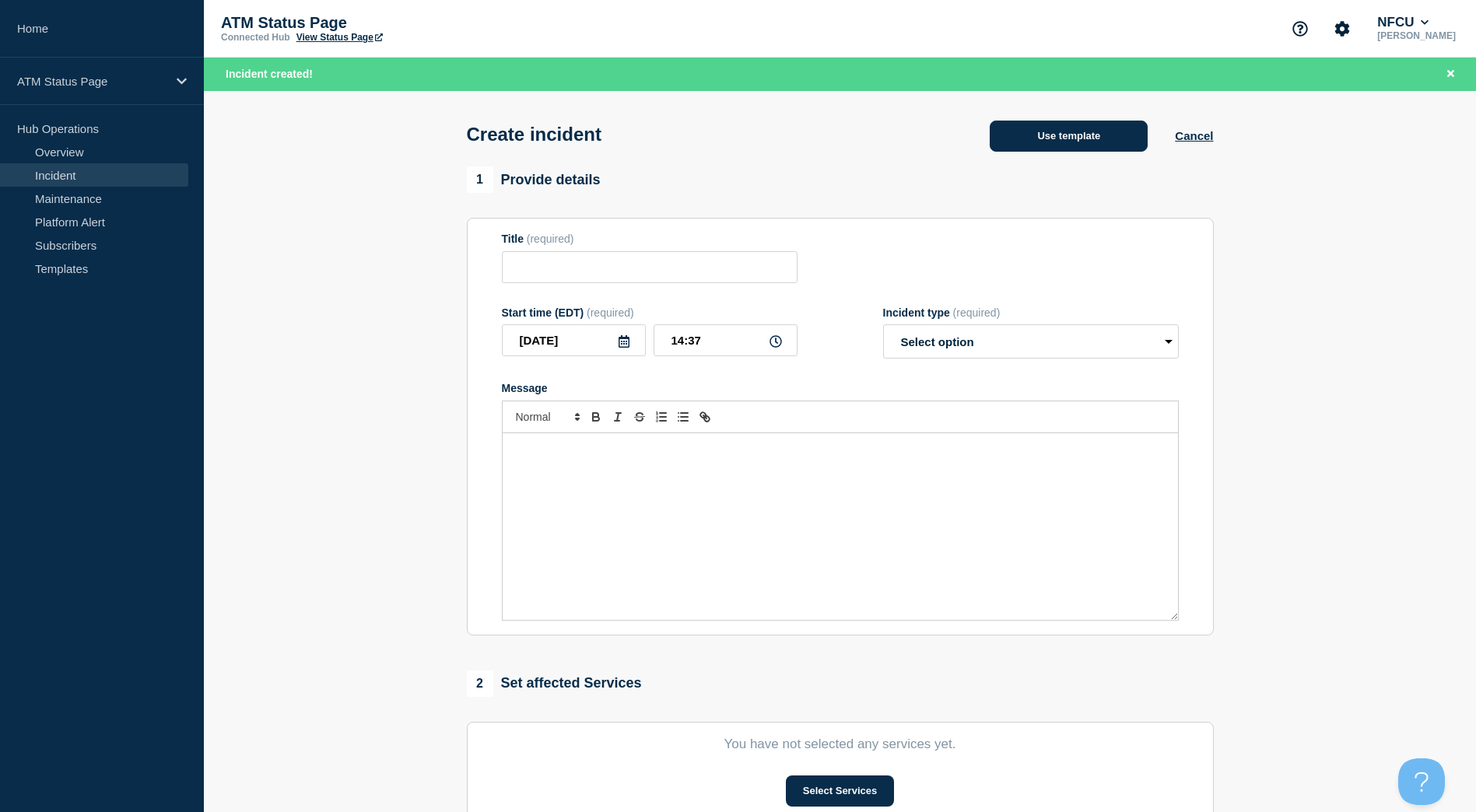
click at [1046, 135] on button "Use template" at bounding box center [1069, 136] width 158 height 31
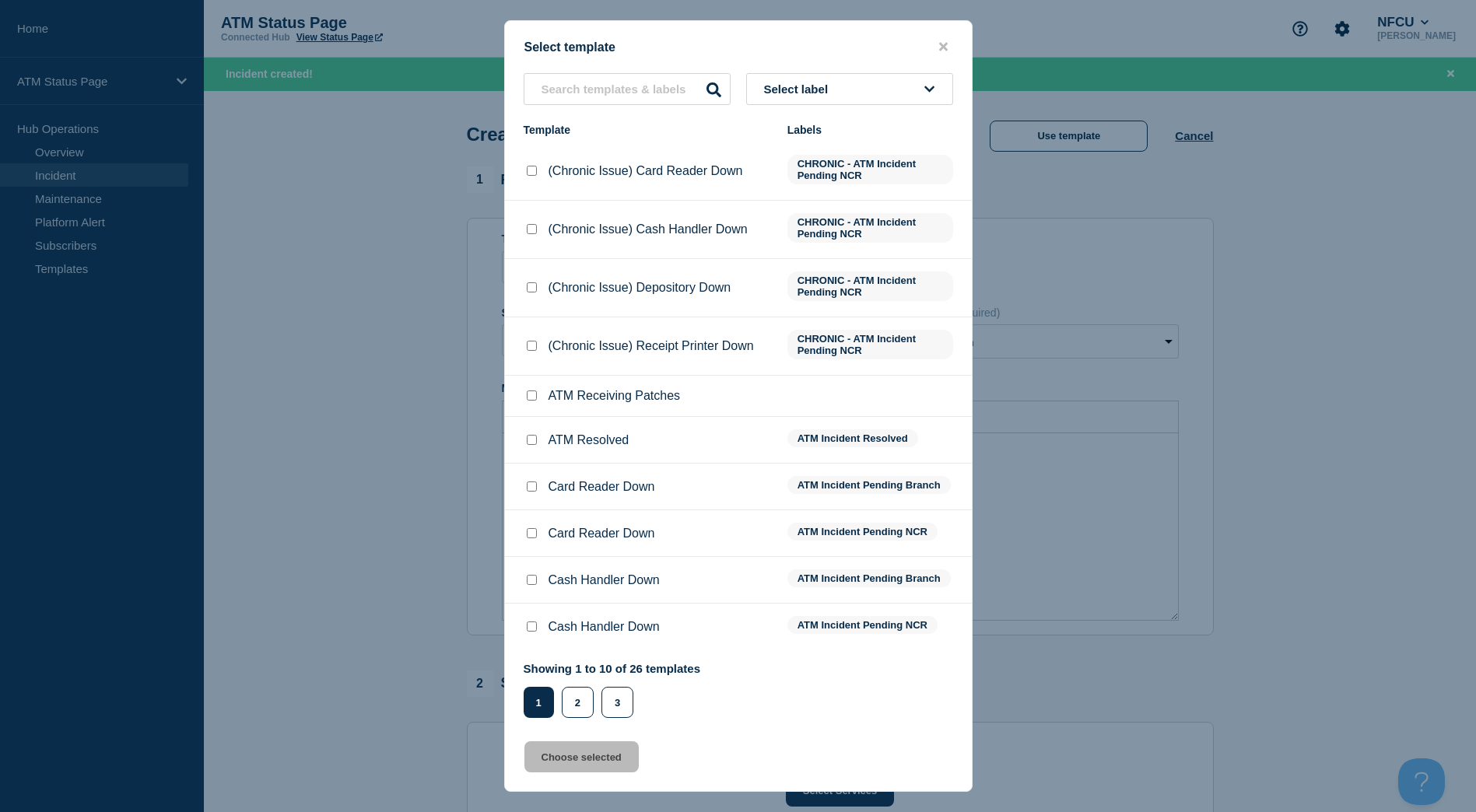
click at [924, 98] on button "Select label" at bounding box center [849, 90] width 207 height 32
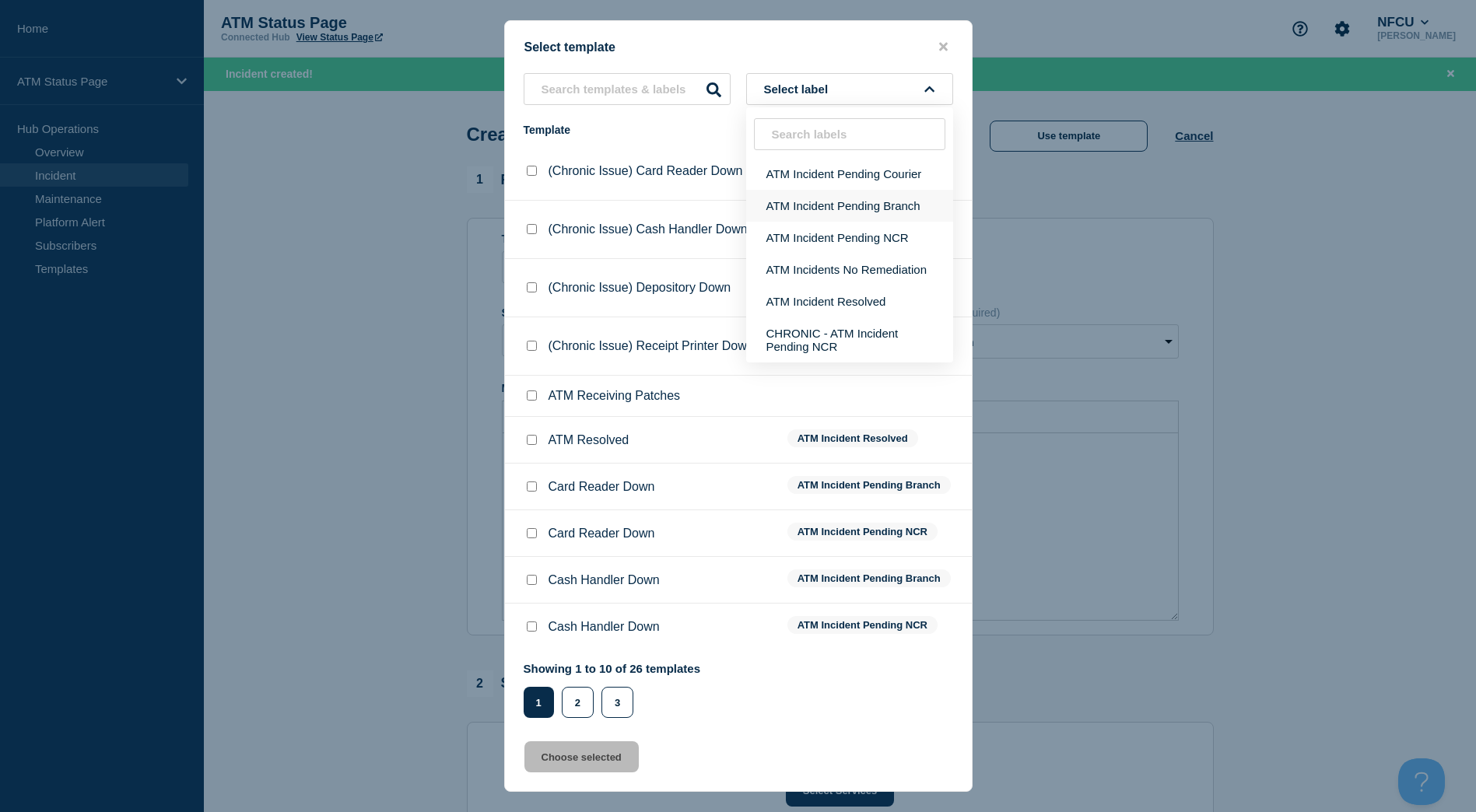
click at [874, 206] on button "ATM Incident Pending Branch" at bounding box center [849, 206] width 207 height 32
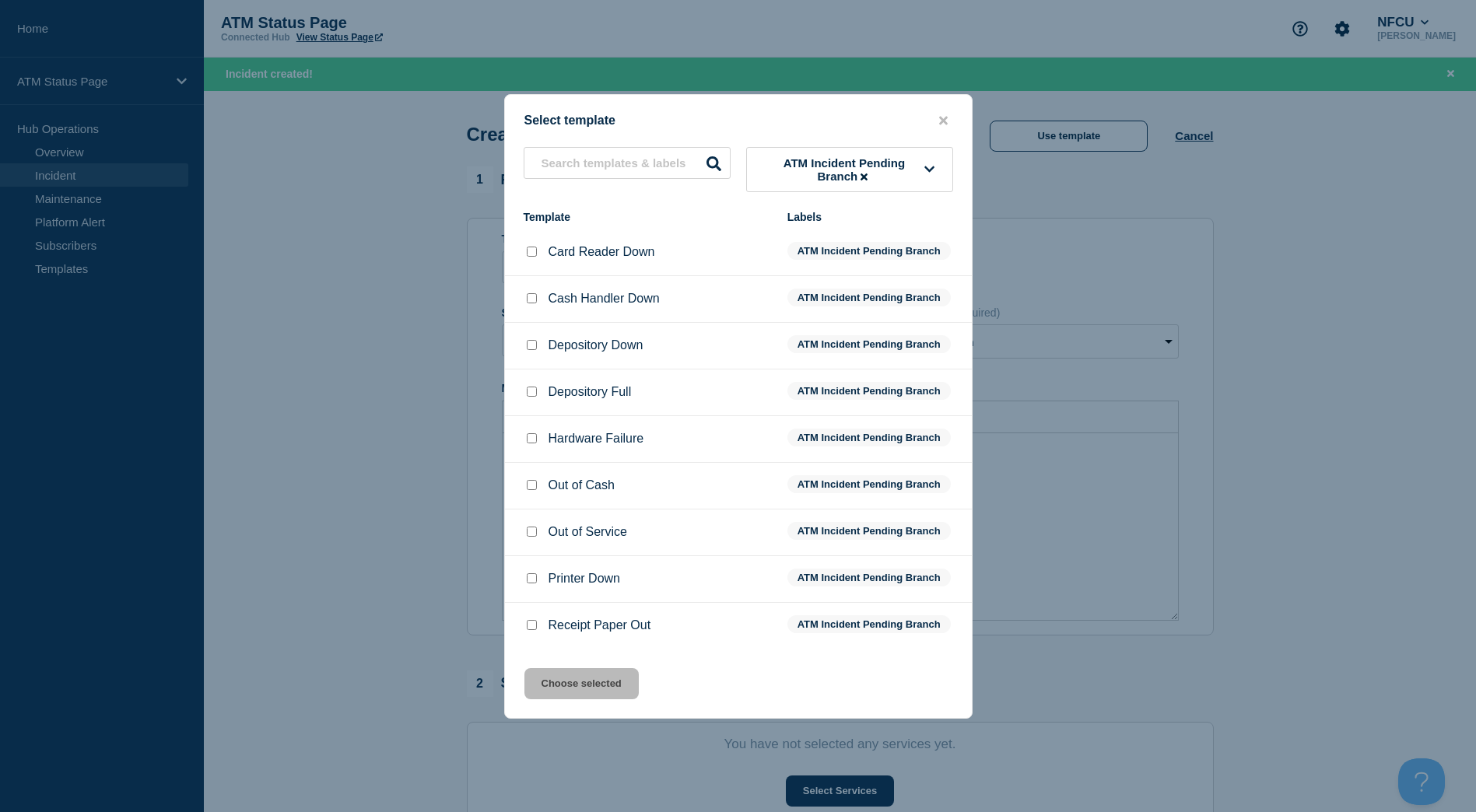
click at [530, 348] on input "Depository Down checkbox" at bounding box center [532, 344] width 10 height 10
checkbox input "true"
click at [544, 674] on button "Choose selected" at bounding box center [582, 684] width 115 height 31
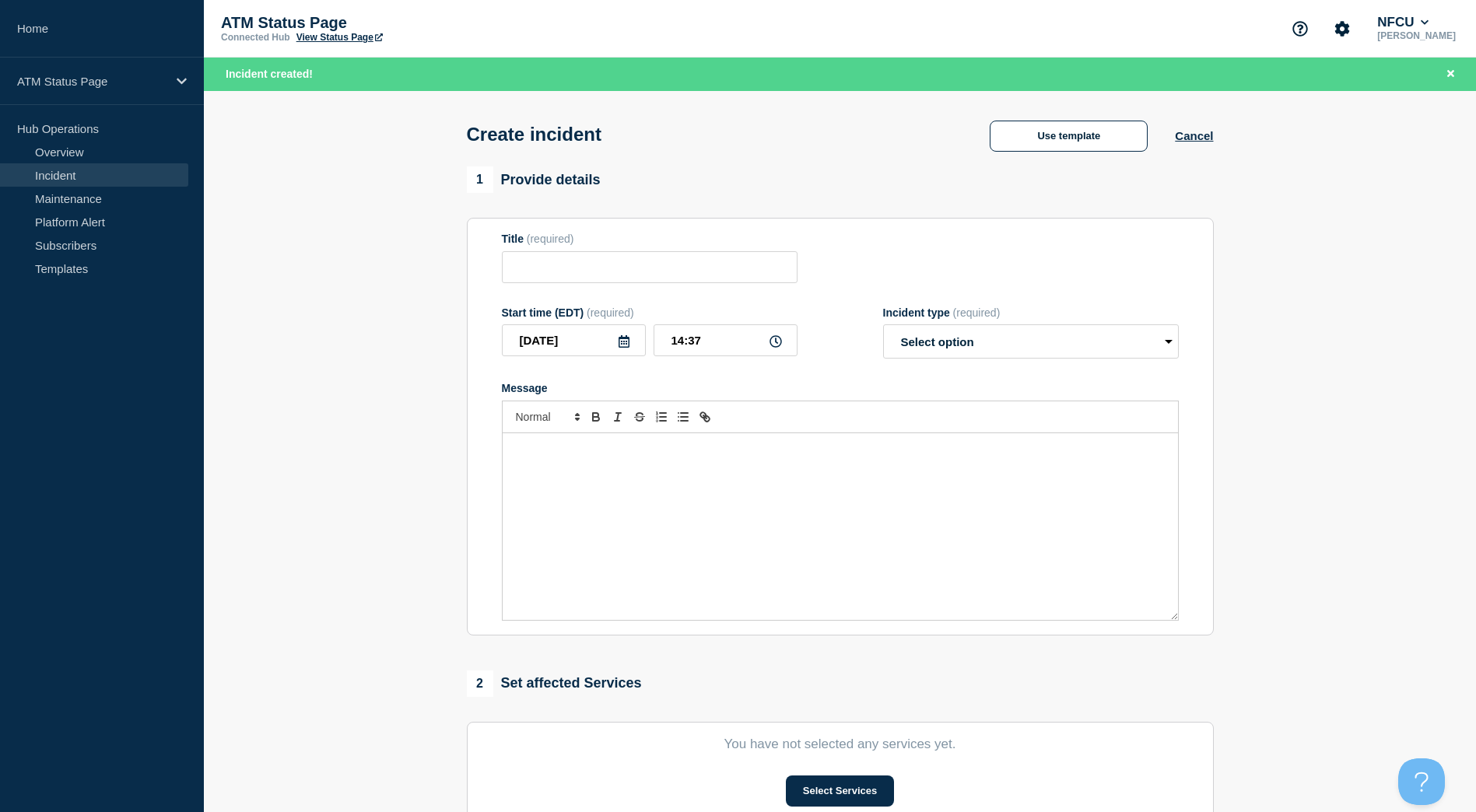
type input "Depository Down"
select select "identified"
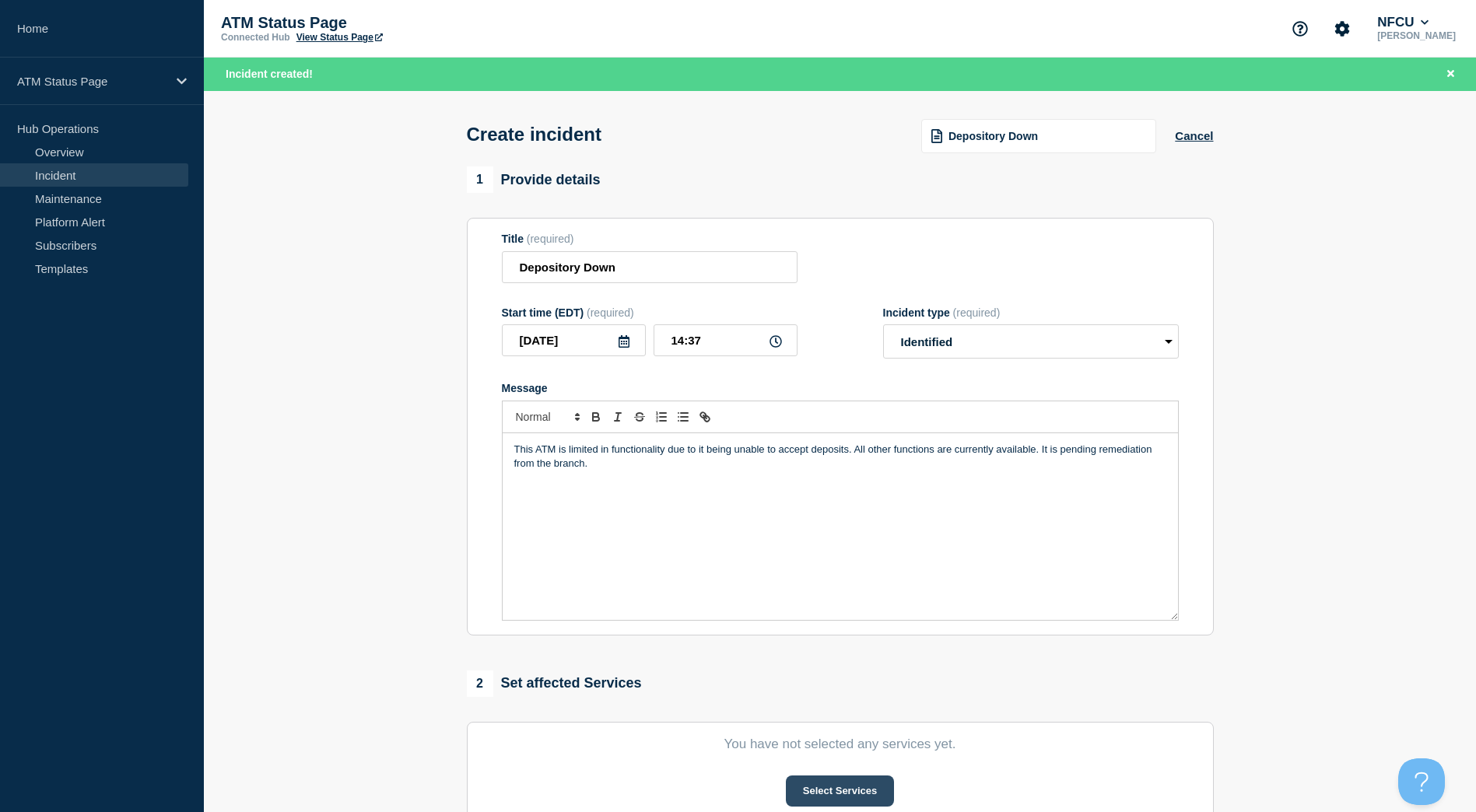
click at [837, 781] on button "Select Services" at bounding box center [840, 790] width 109 height 31
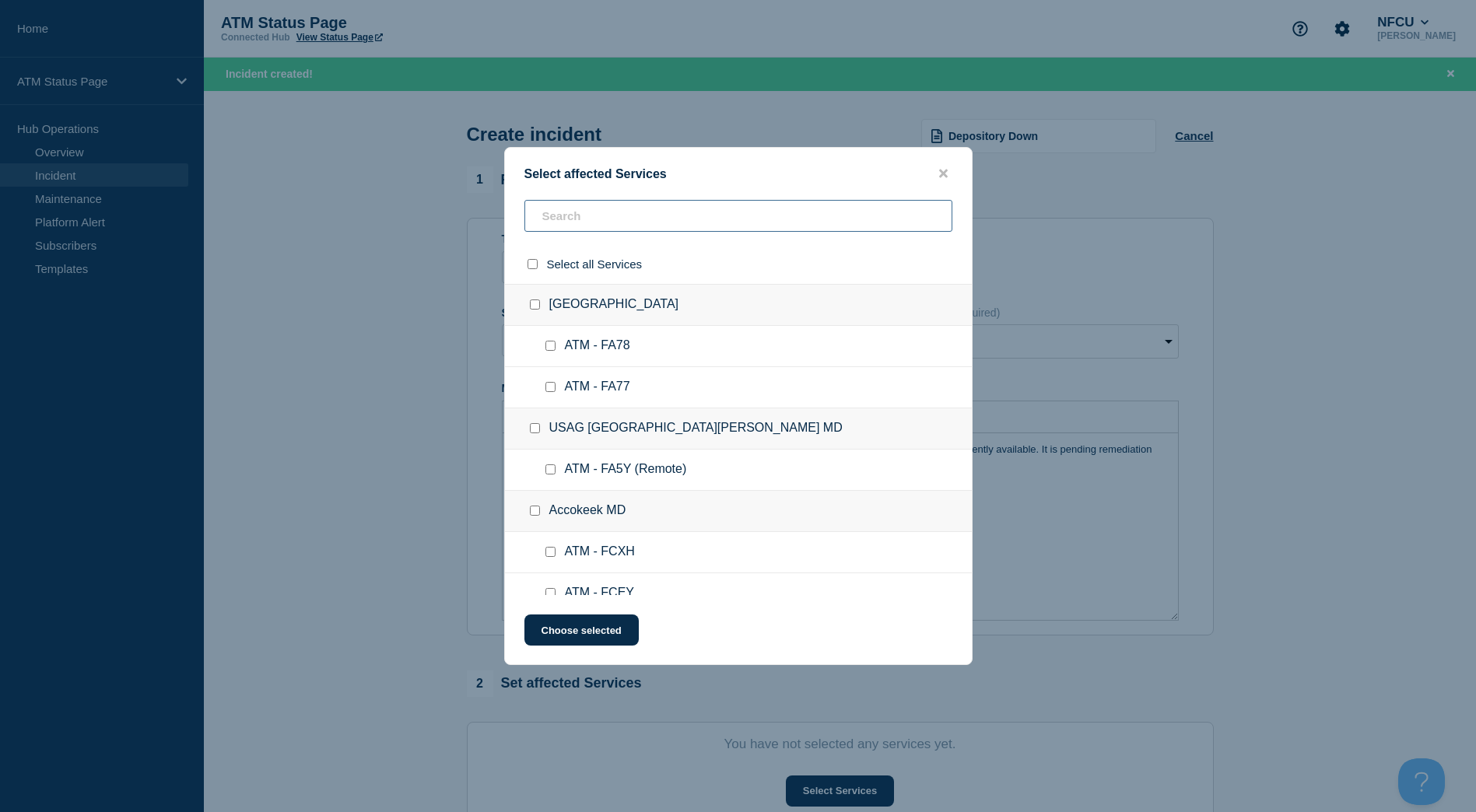
click at [683, 213] on input "text" at bounding box center [738, 216] width 428 height 32
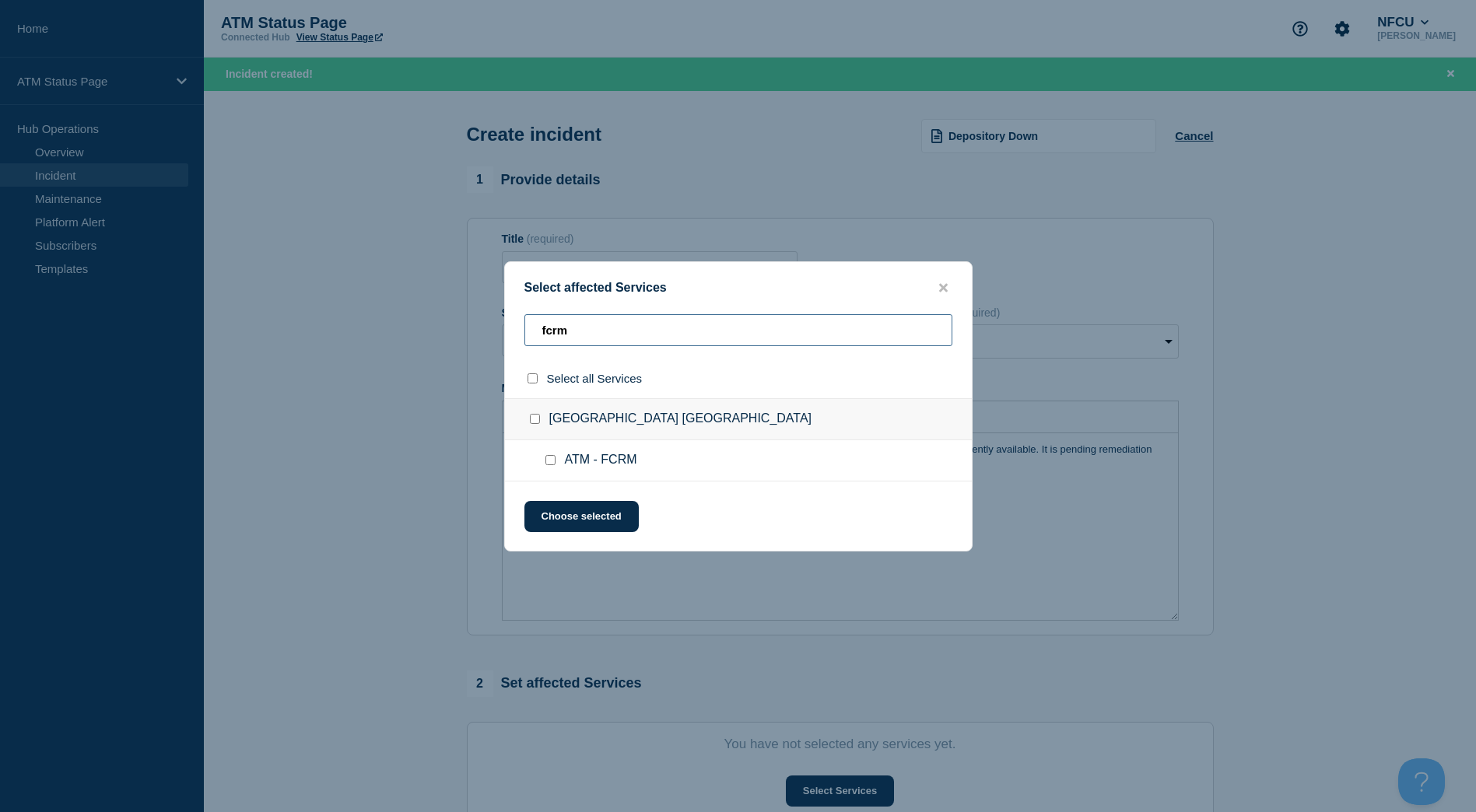
type input "fcrm"
click at [534, 417] on input "San Bernardino CA checkbox" at bounding box center [534, 419] width 10 height 10
checkbox input "true"
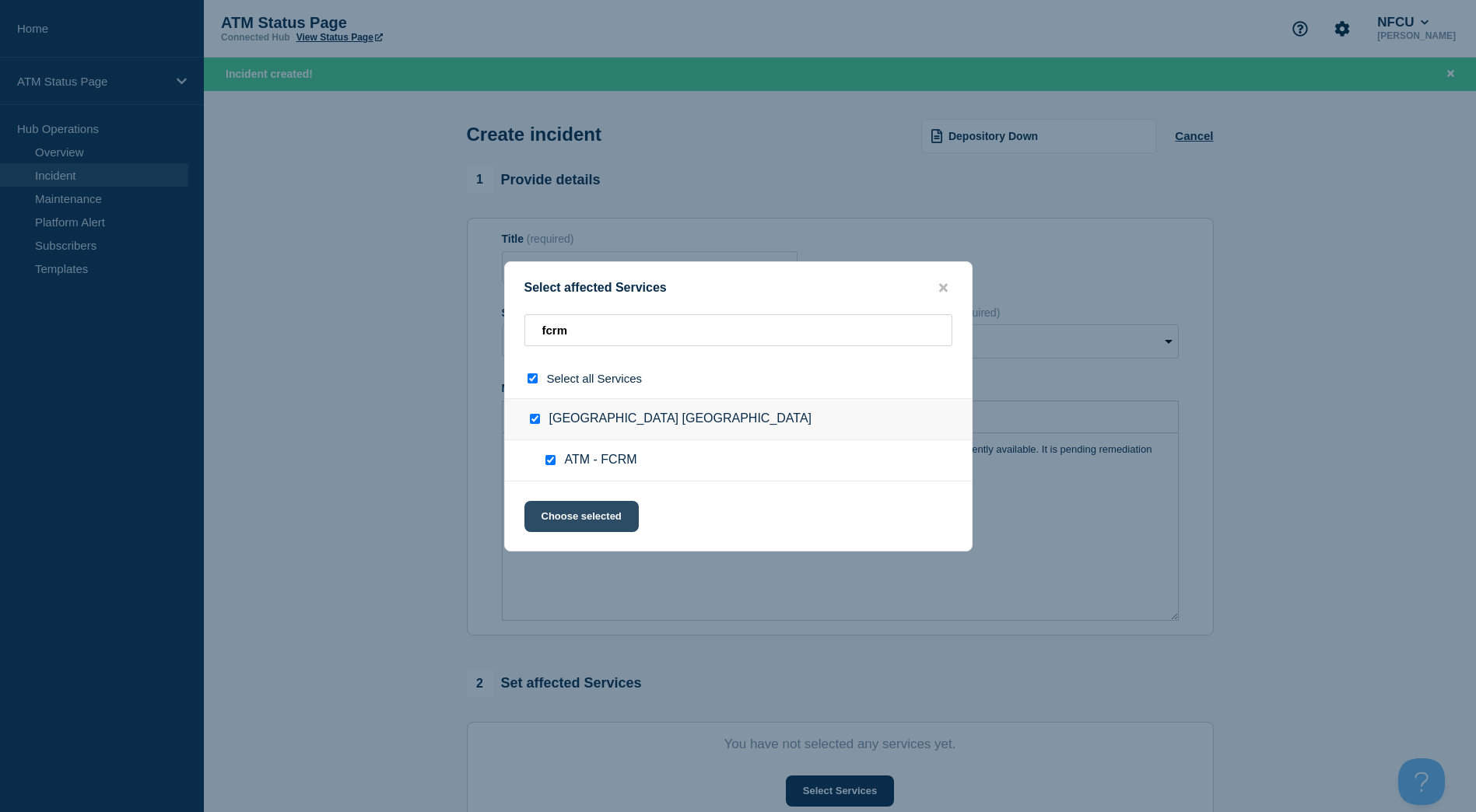
click at [557, 503] on button "Choose selected" at bounding box center [582, 516] width 115 height 31
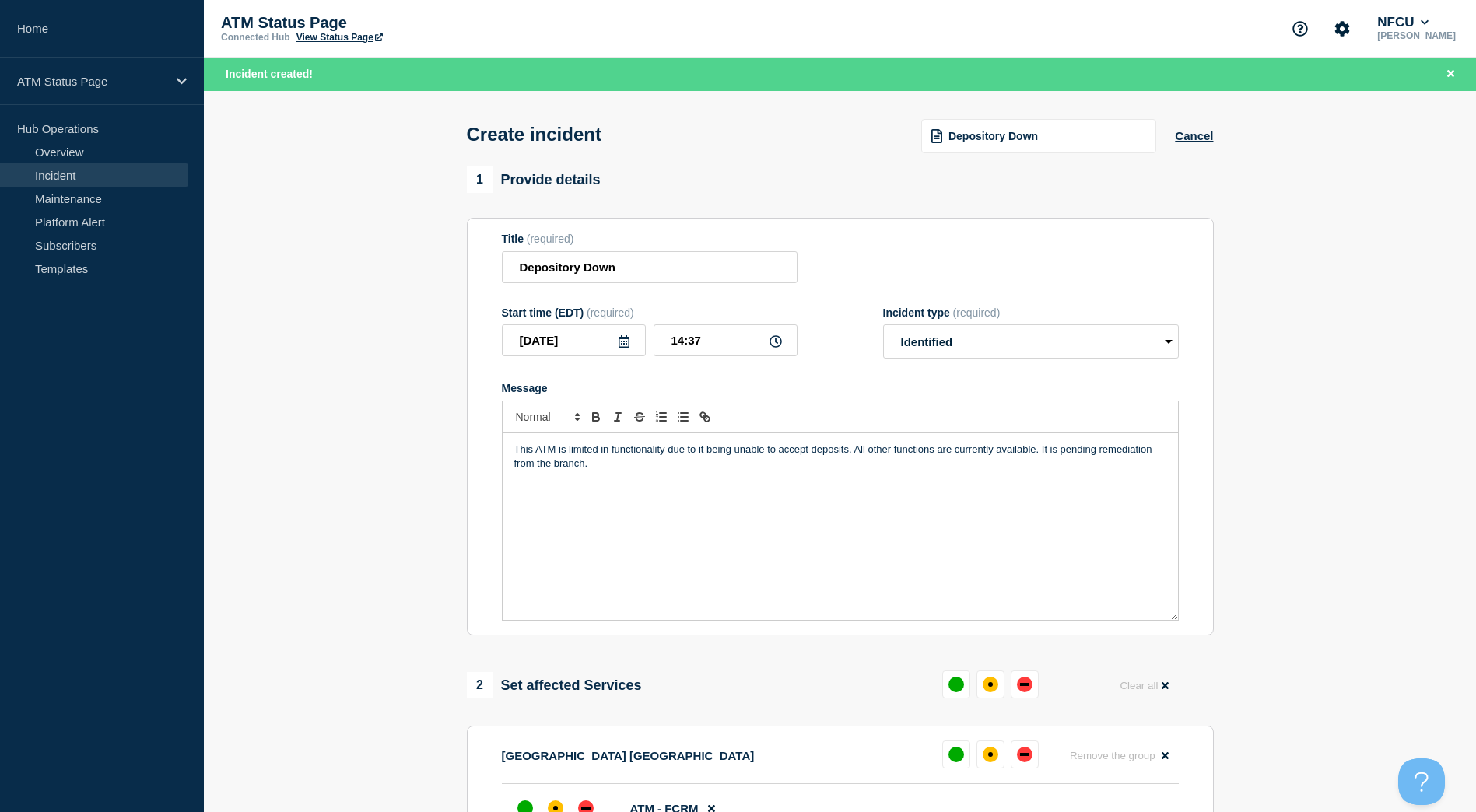
scroll to position [156, 0]
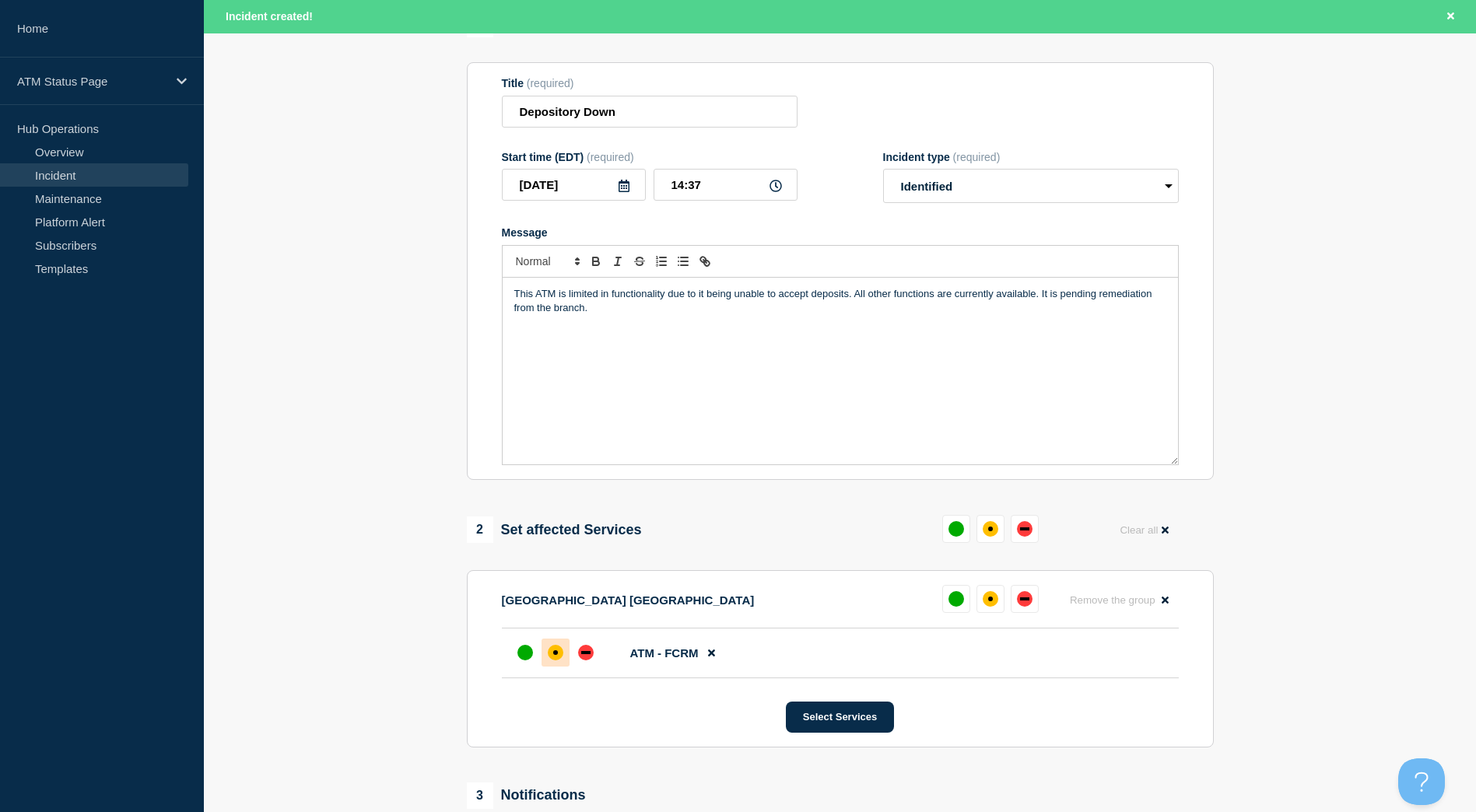
click at [558, 653] on div "affected" at bounding box center [555, 652] width 15 height 15
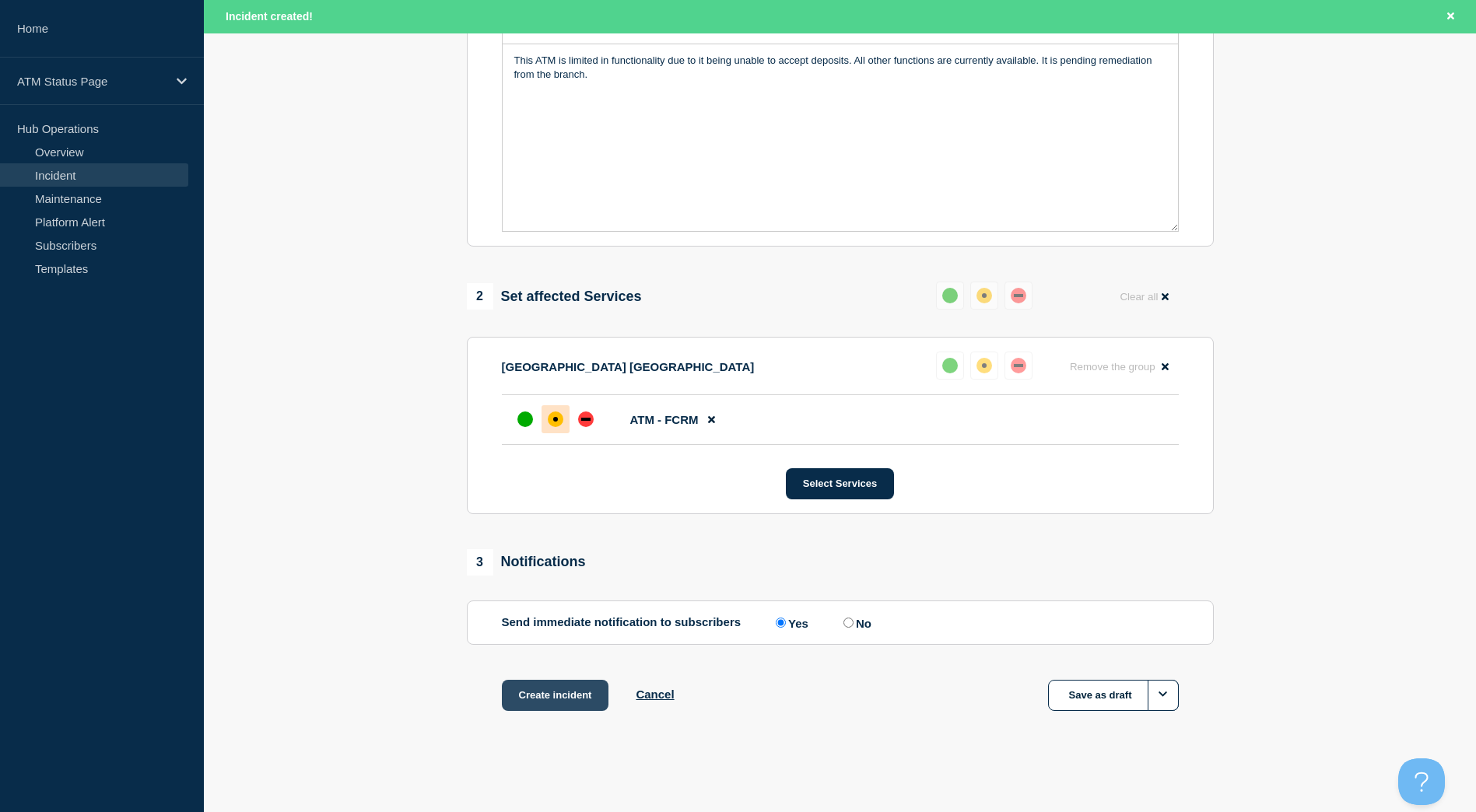
click at [580, 704] on button "Create incident" at bounding box center [556, 695] width 108 height 31
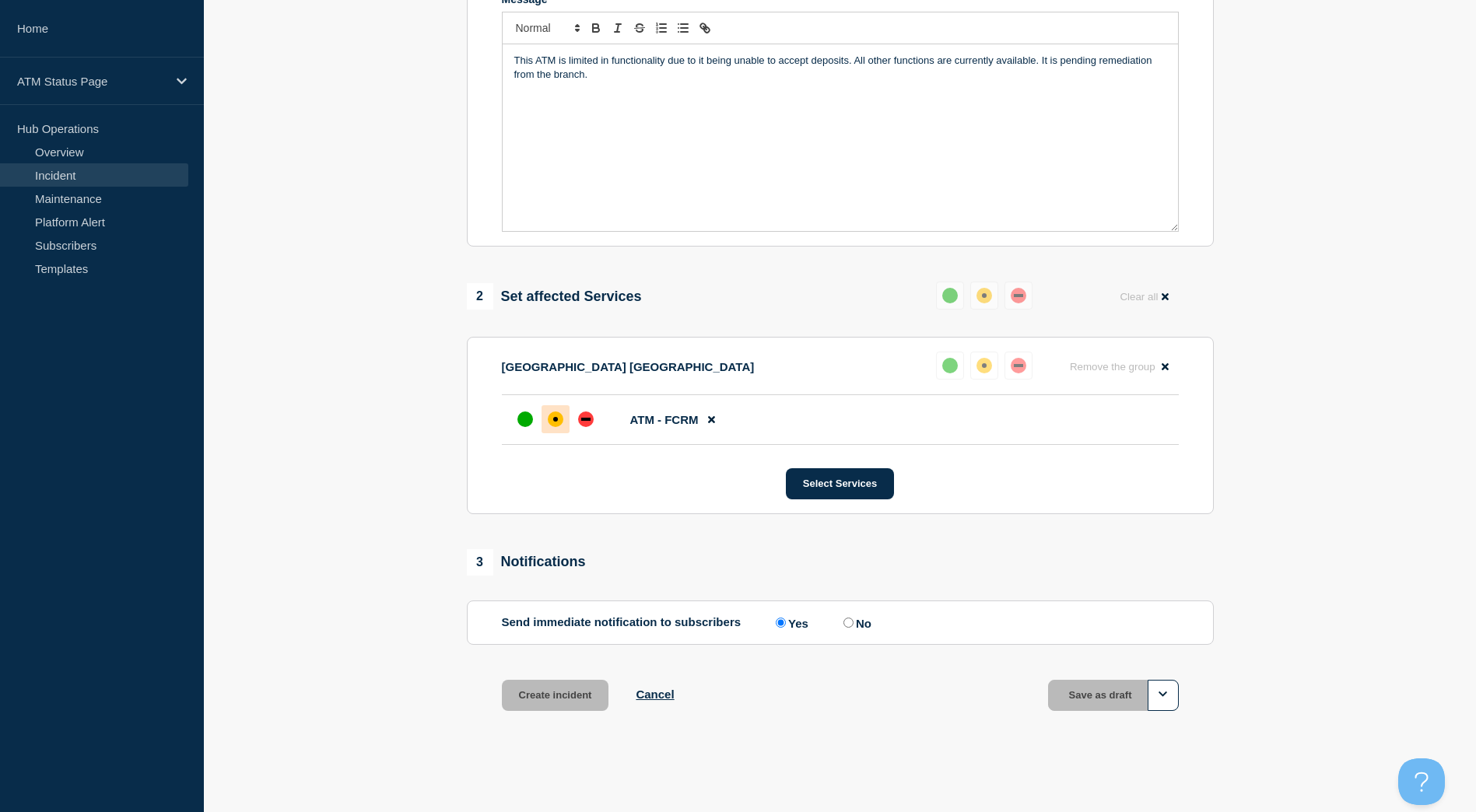
scroll to position [357, 0]
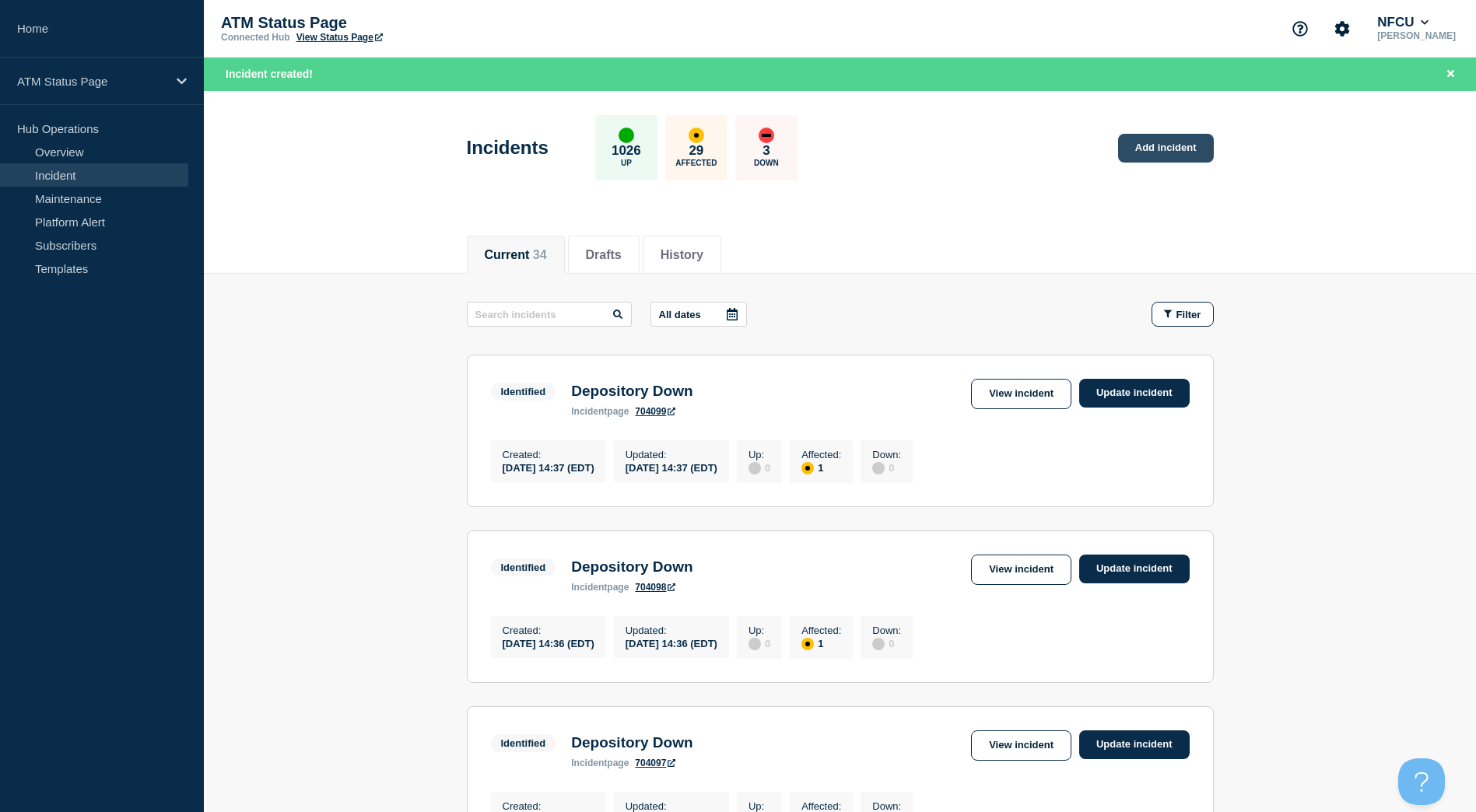
click at [1167, 151] on link "Add incident" at bounding box center [1166, 148] width 96 height 29
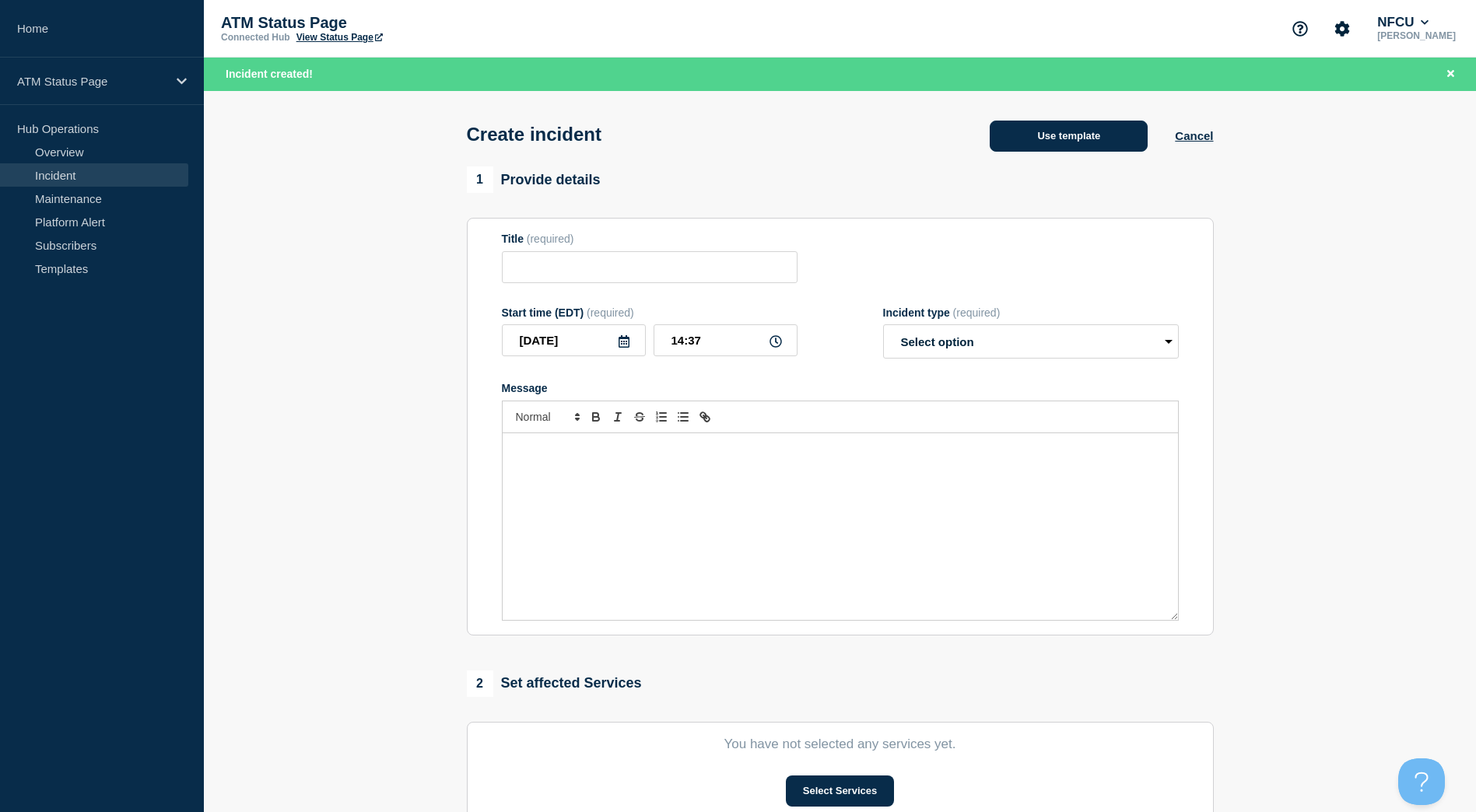
click at [1107, 127] on button "Use template" at bounding box center [1069, 136] width 158 height 31
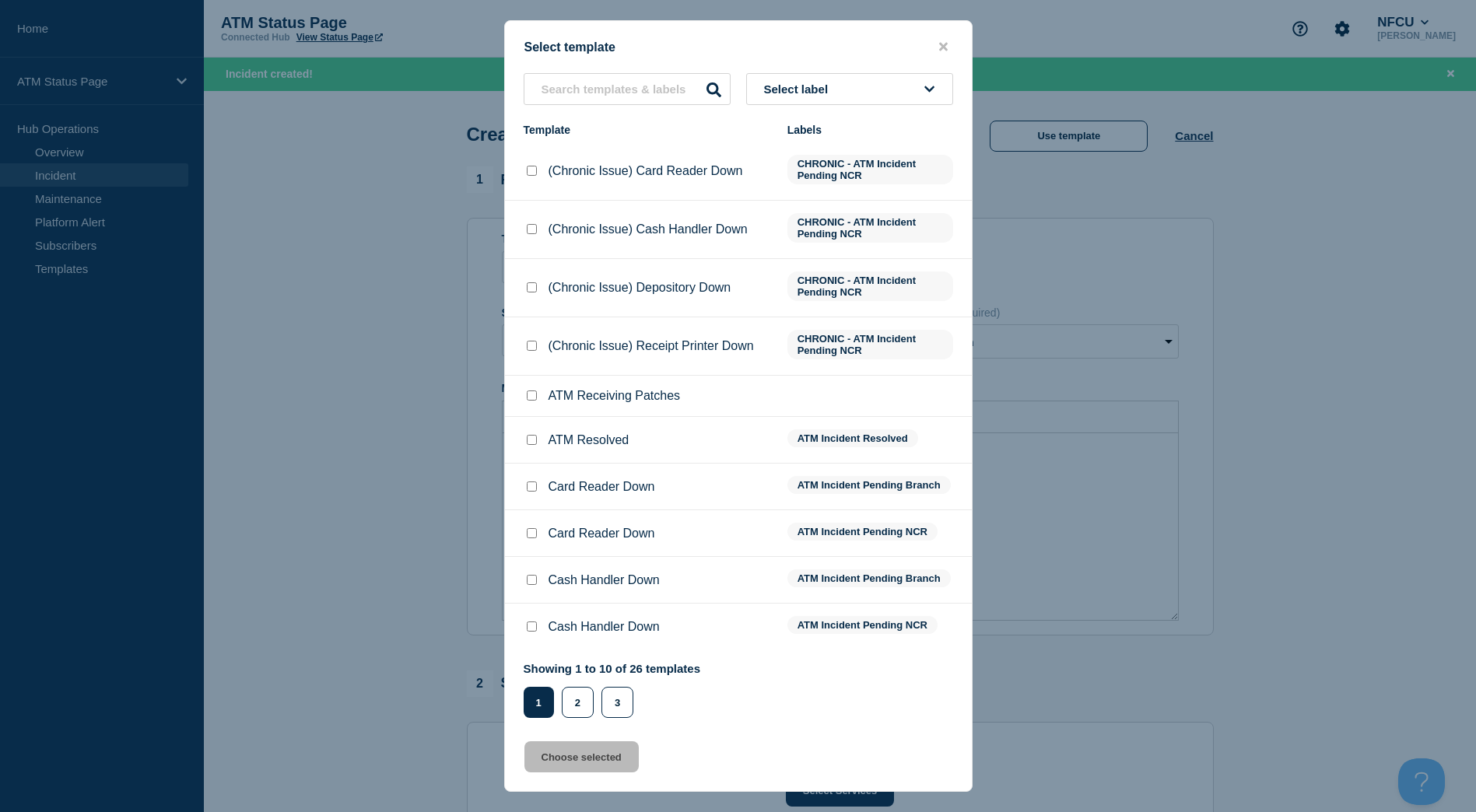
click at [904, 90] on button "Select label" at bounding box center [849, 90] width 207 height 32
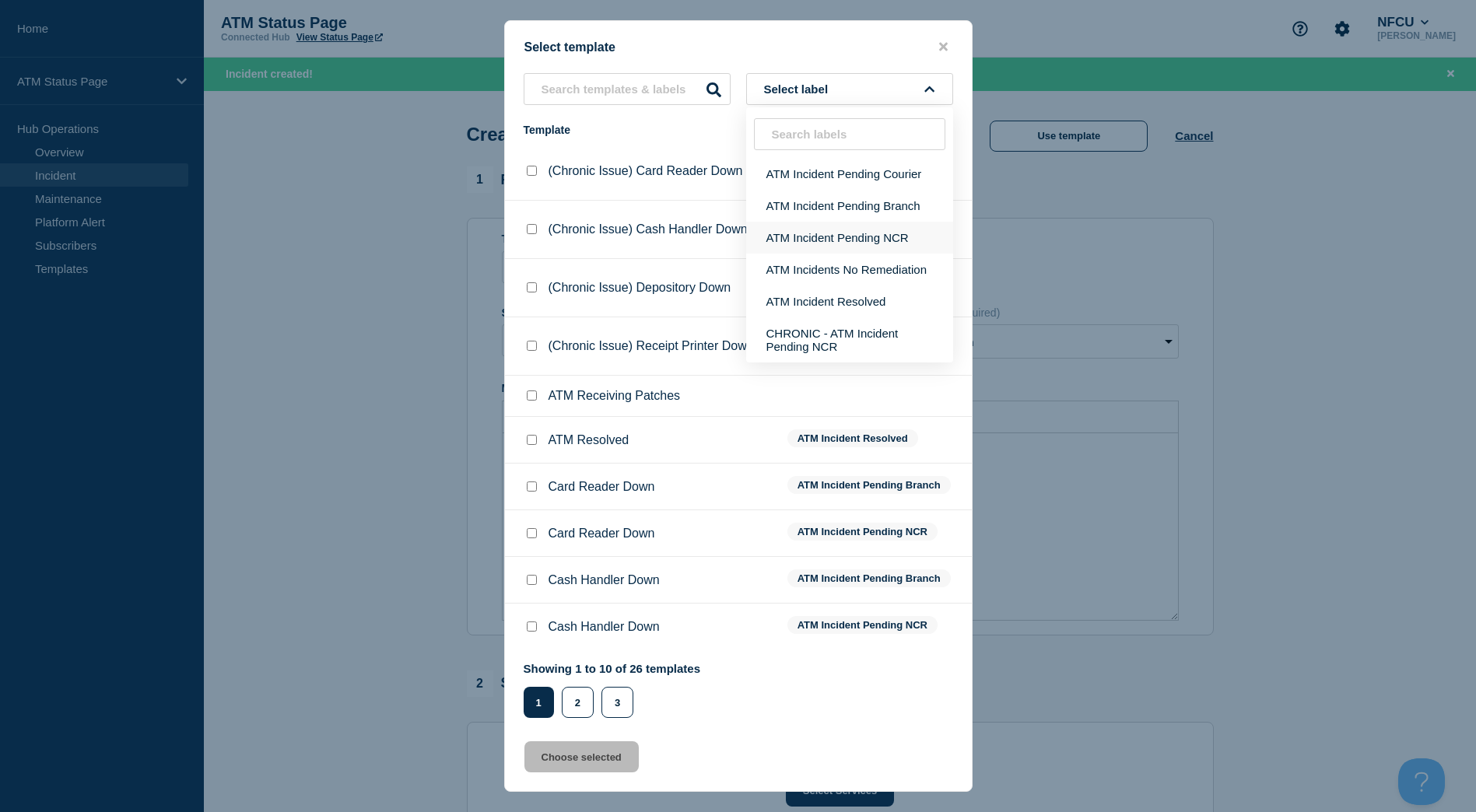
type input "f"
click at [849, 208] on button "ATM Incident Pending Branch" at bounding box center [849, 206] width 207 height 32
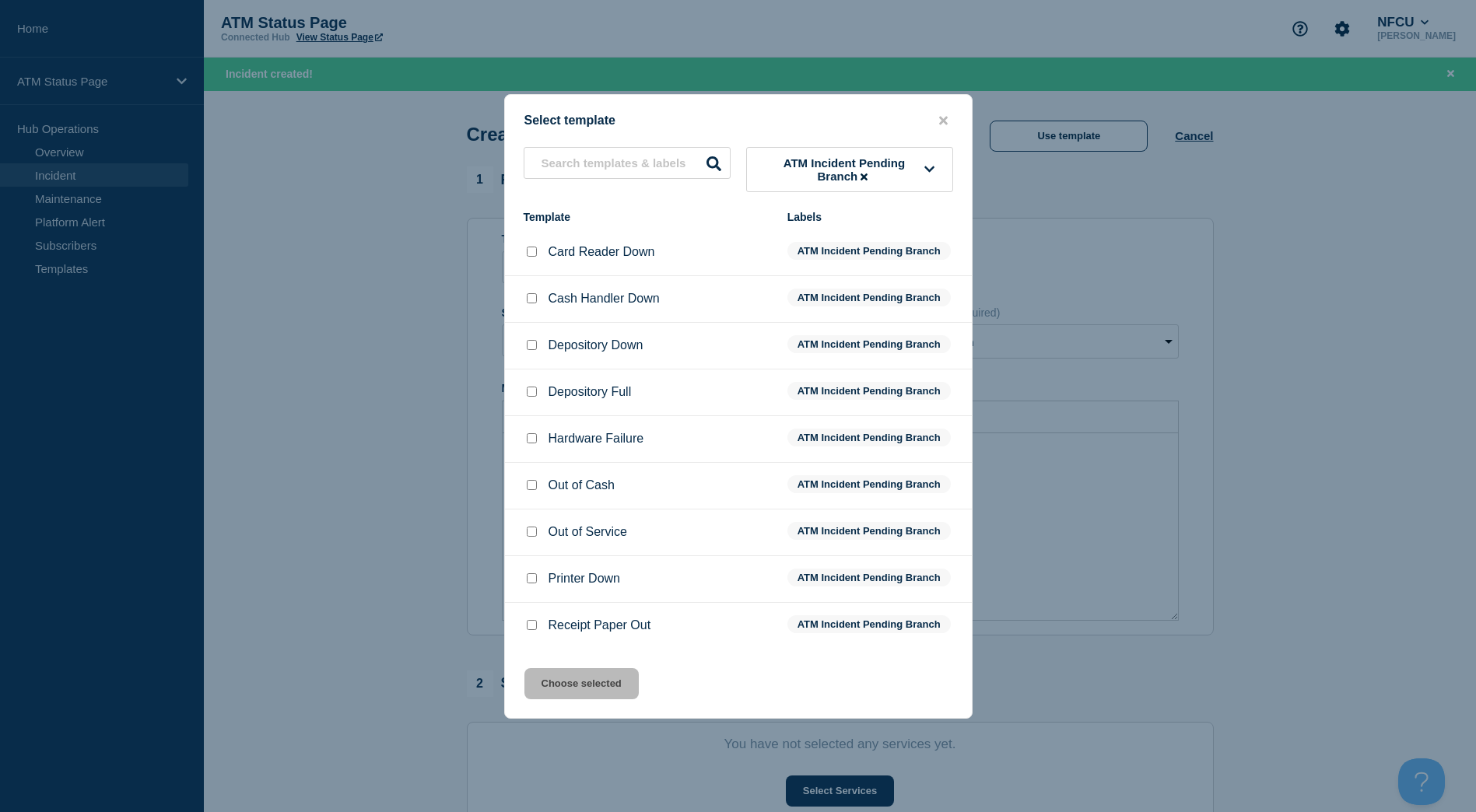
click at [530, 347] on input "Depository Down checkbox" at bounding box center [532, 344] width 10 height 10
checkbox input "true"
click at [586, 679] on button "Choose selected" at bounding box center [582, 684] width 115 height 31
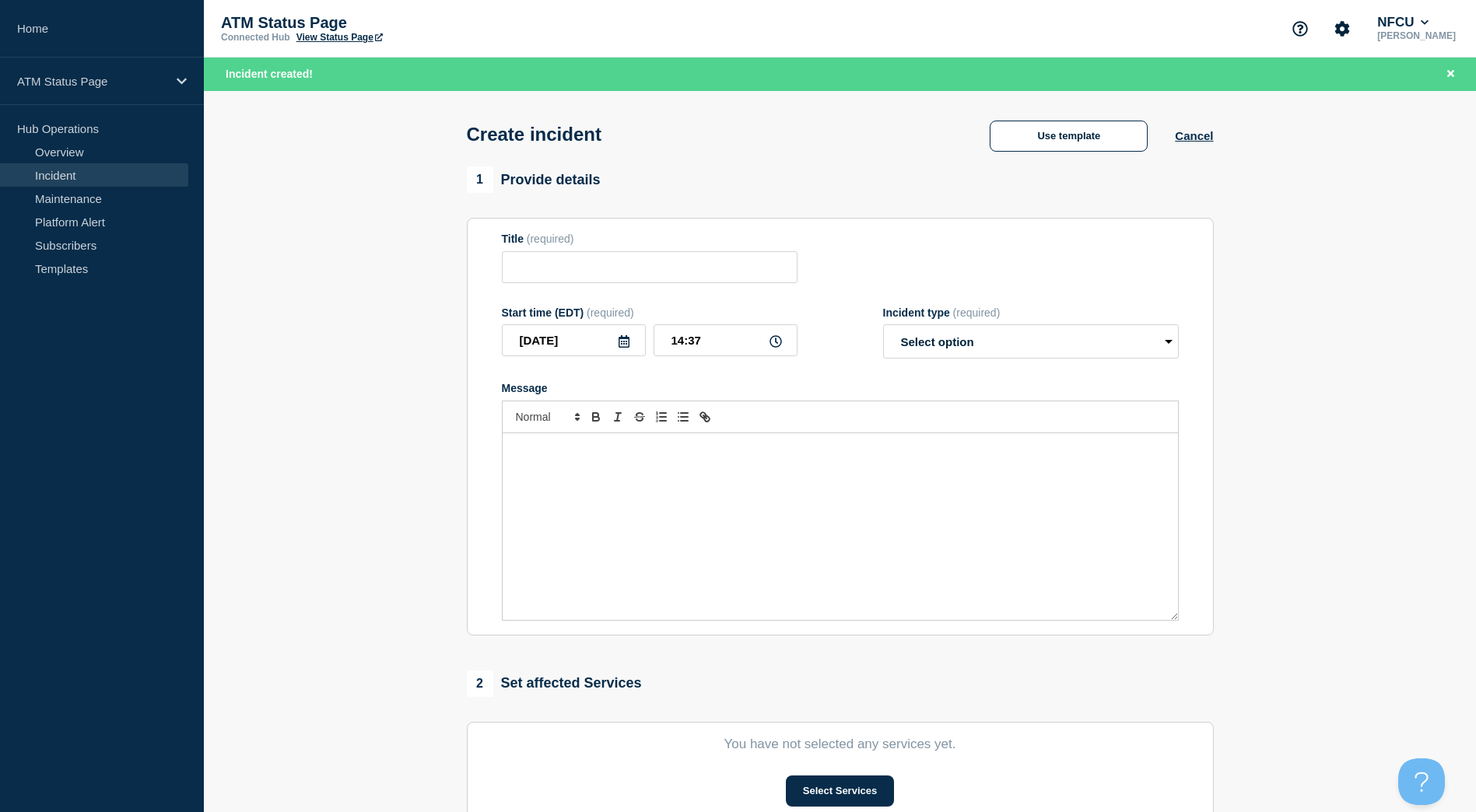
type input "Depository Down"
select select "identified"
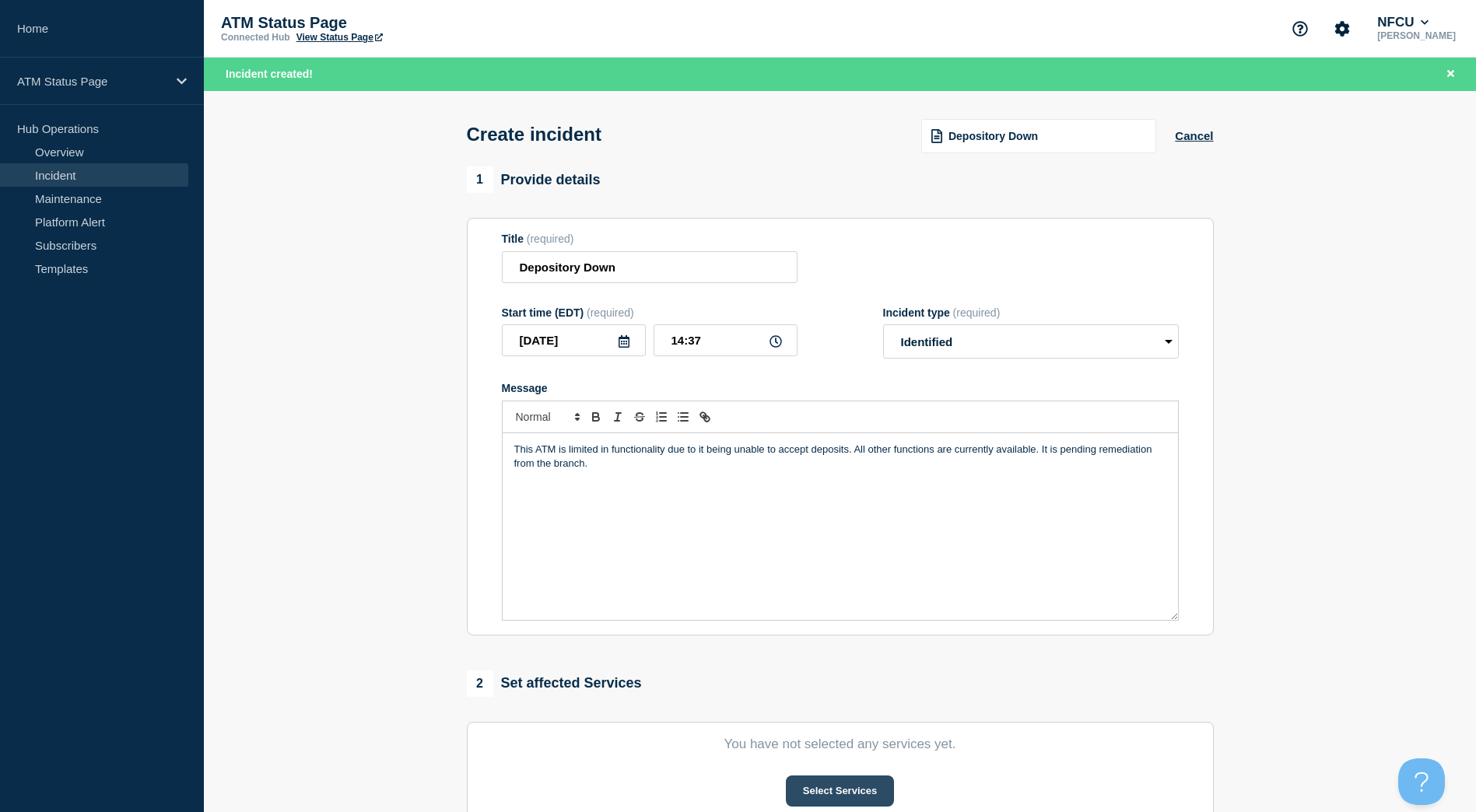
scroll to position [78, 0]
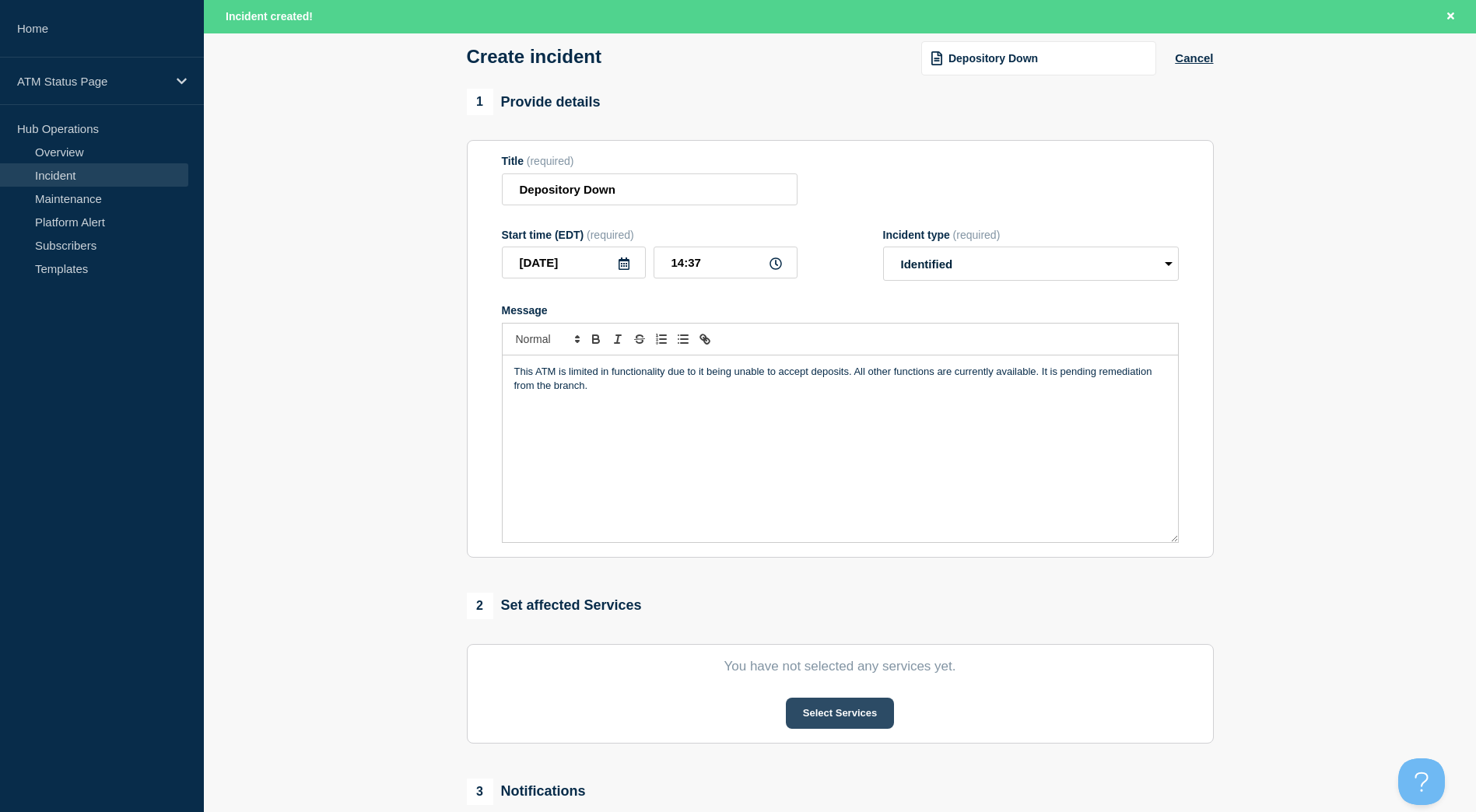
click at [846, 722] on button "Select Services" at bounding box center [840, 713] width 109 height 31
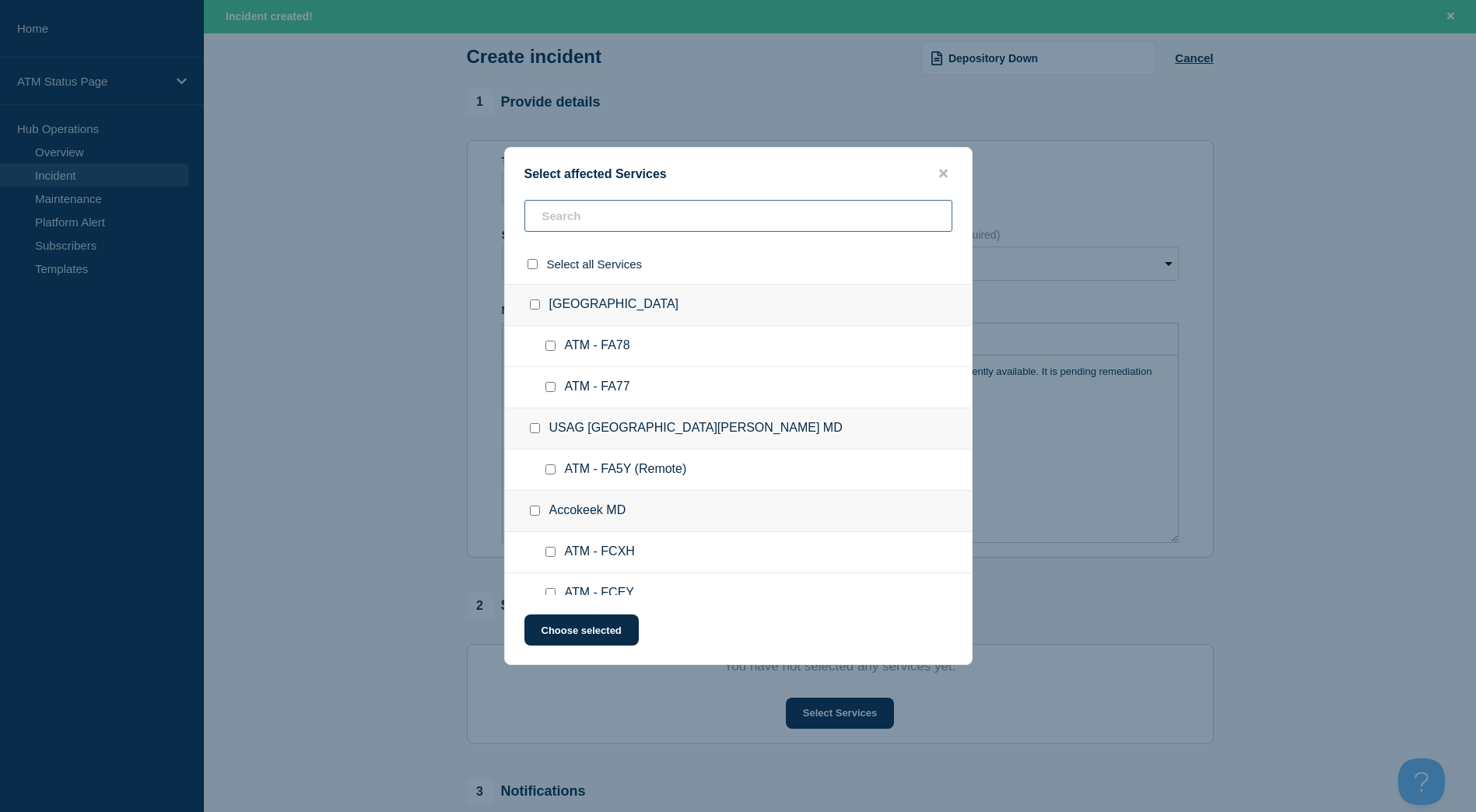
click at [612, 224] on input "text" at bounding box center [738, 216] width 428 height 32
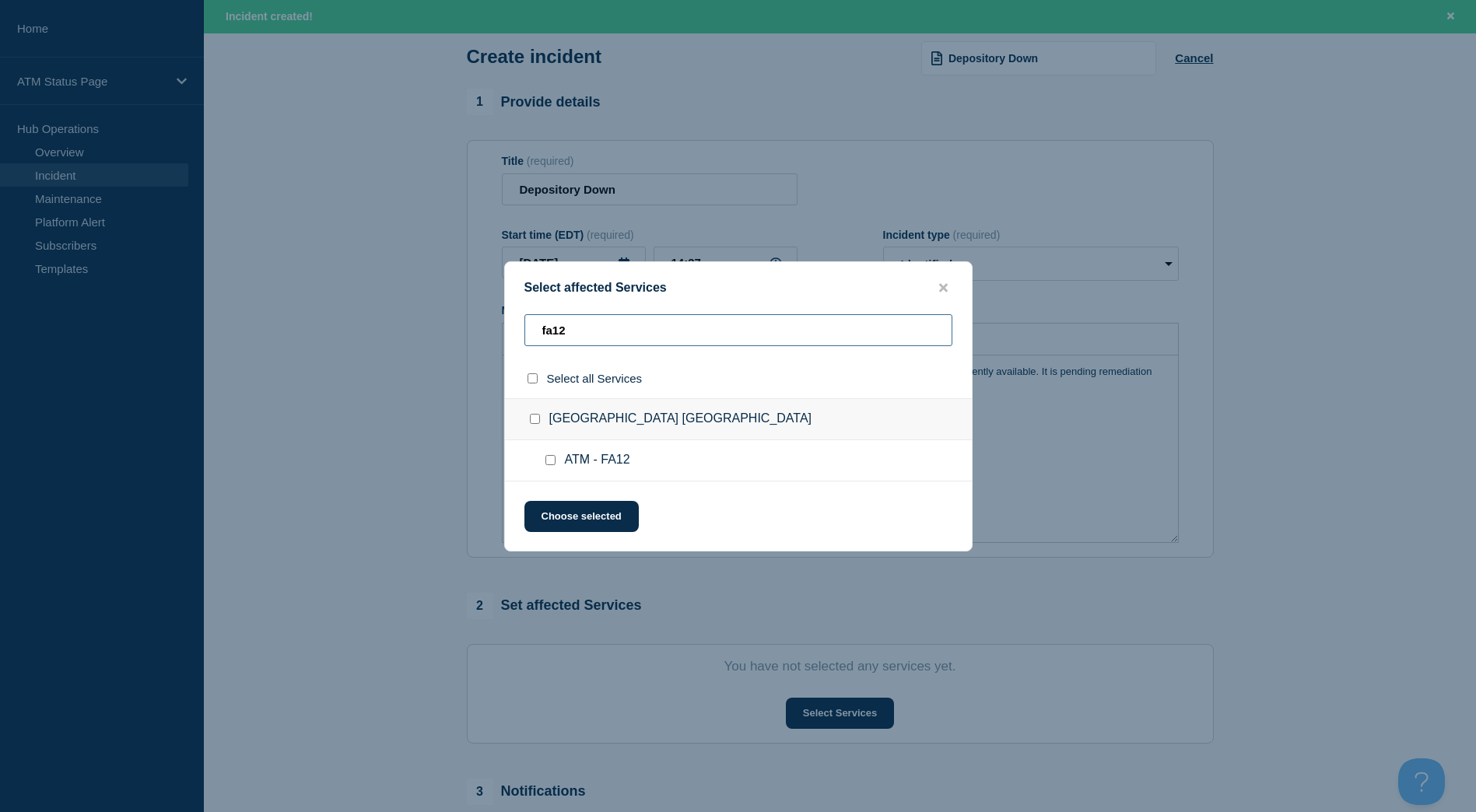
type input "fa12"
click at [535, 415] on input "Altamonte Springs FL checkbox" at bounding box center [534, 419] width 10 height 10
checkbox input "true"
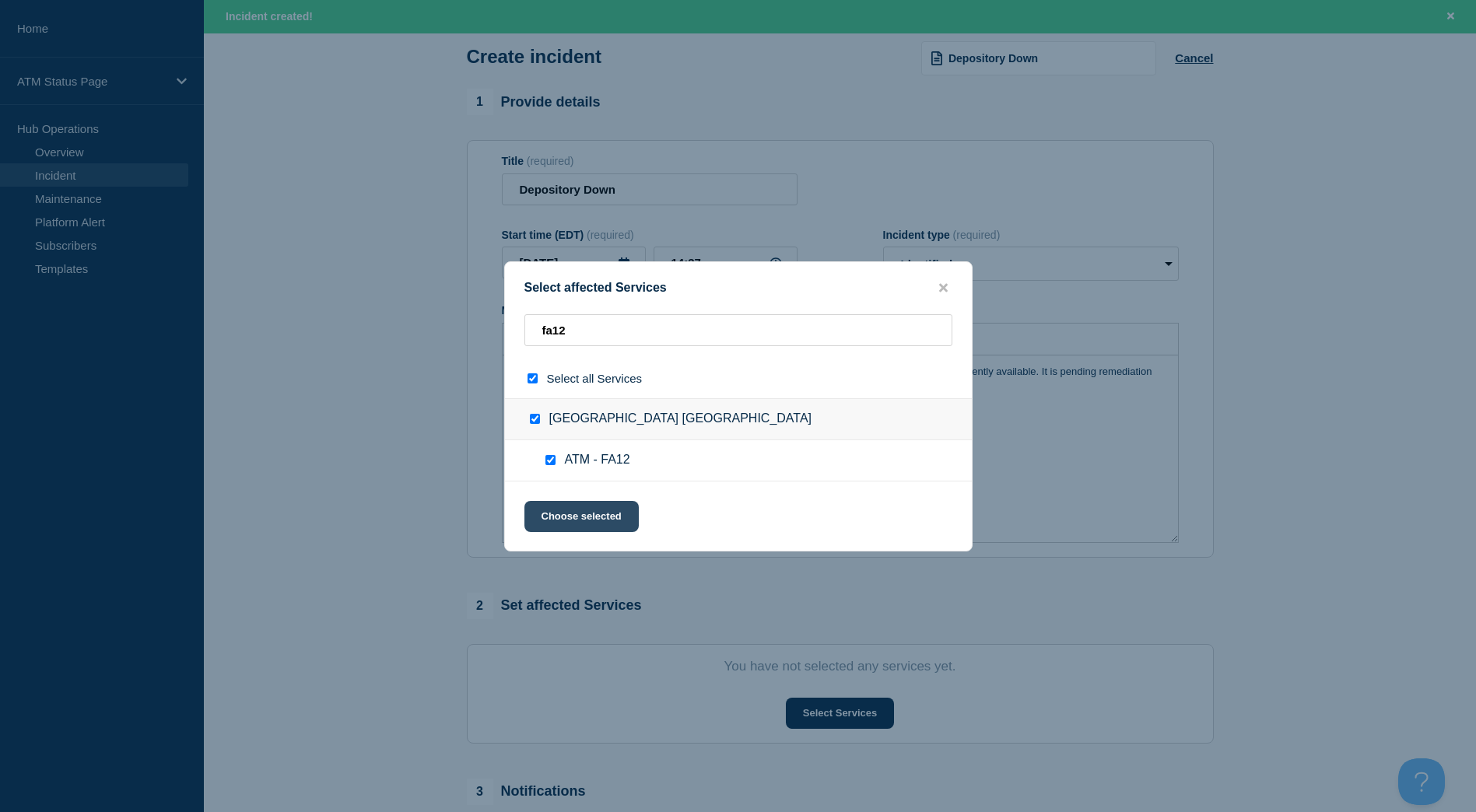
click at [582, 516] on button "Choose selected" at bounding box center [582, 516] width 115 height 31
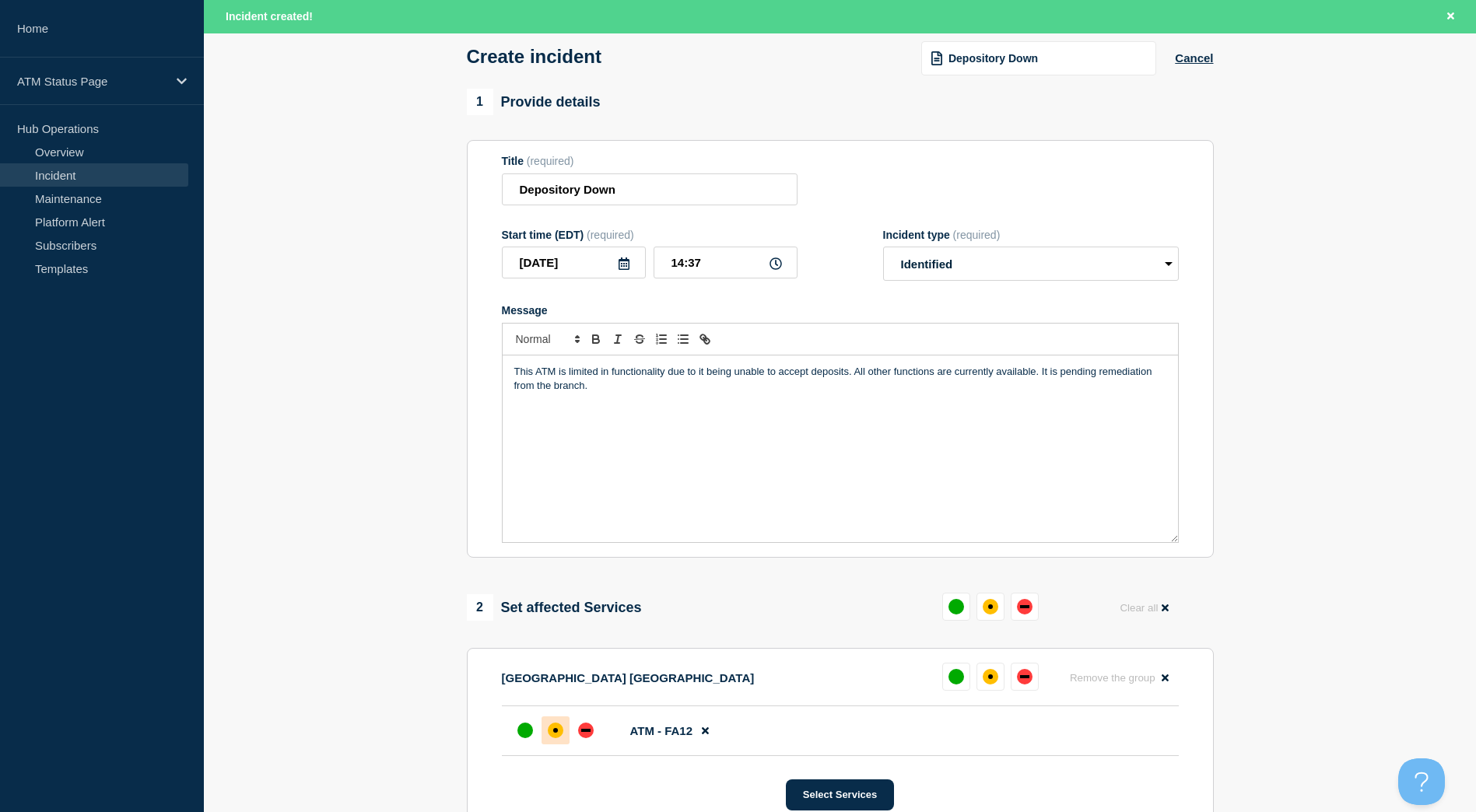
click at [560, 728] on div "affected" at bounding box center [555, 730] width 15 height 15
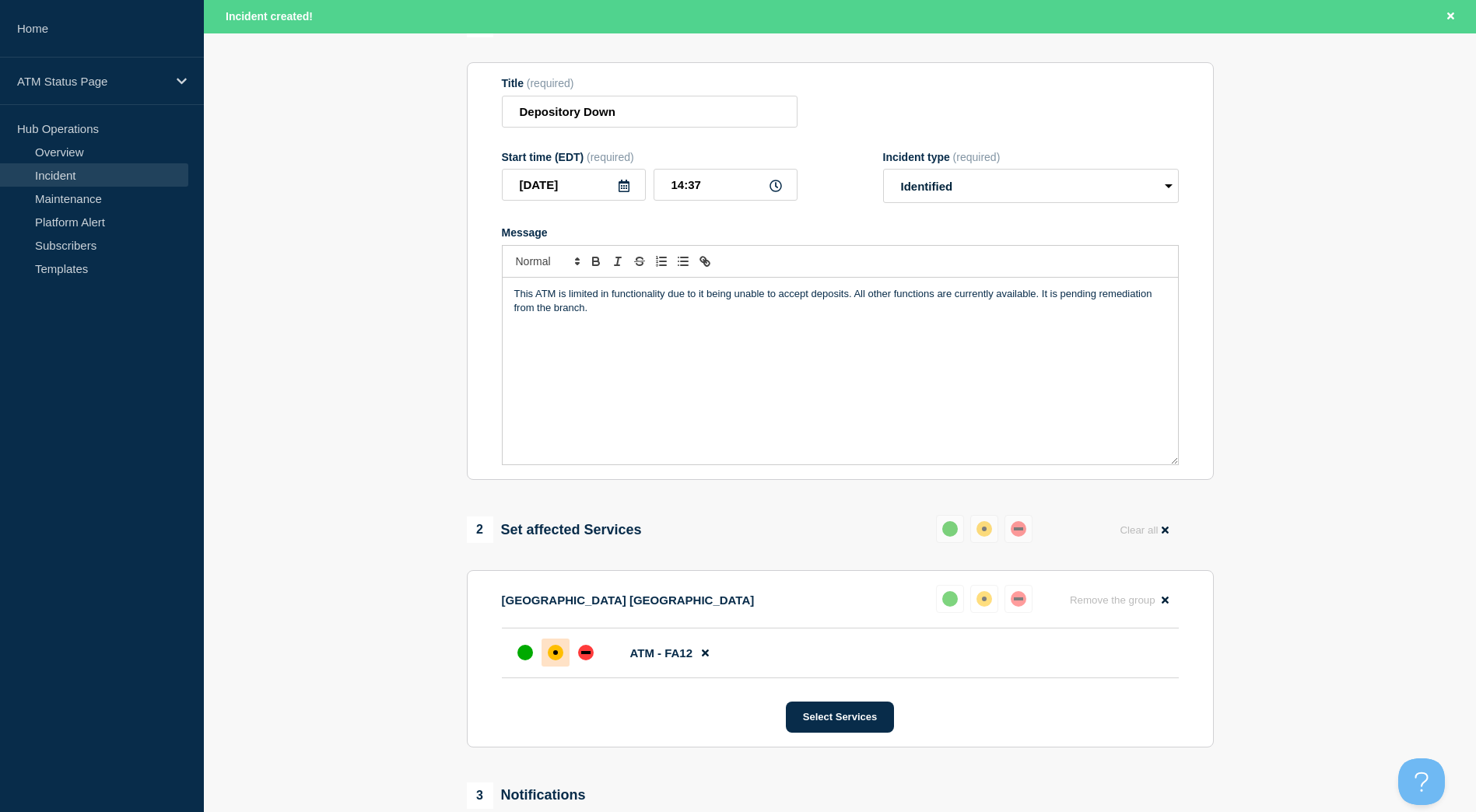
scroll to position [311, 0]
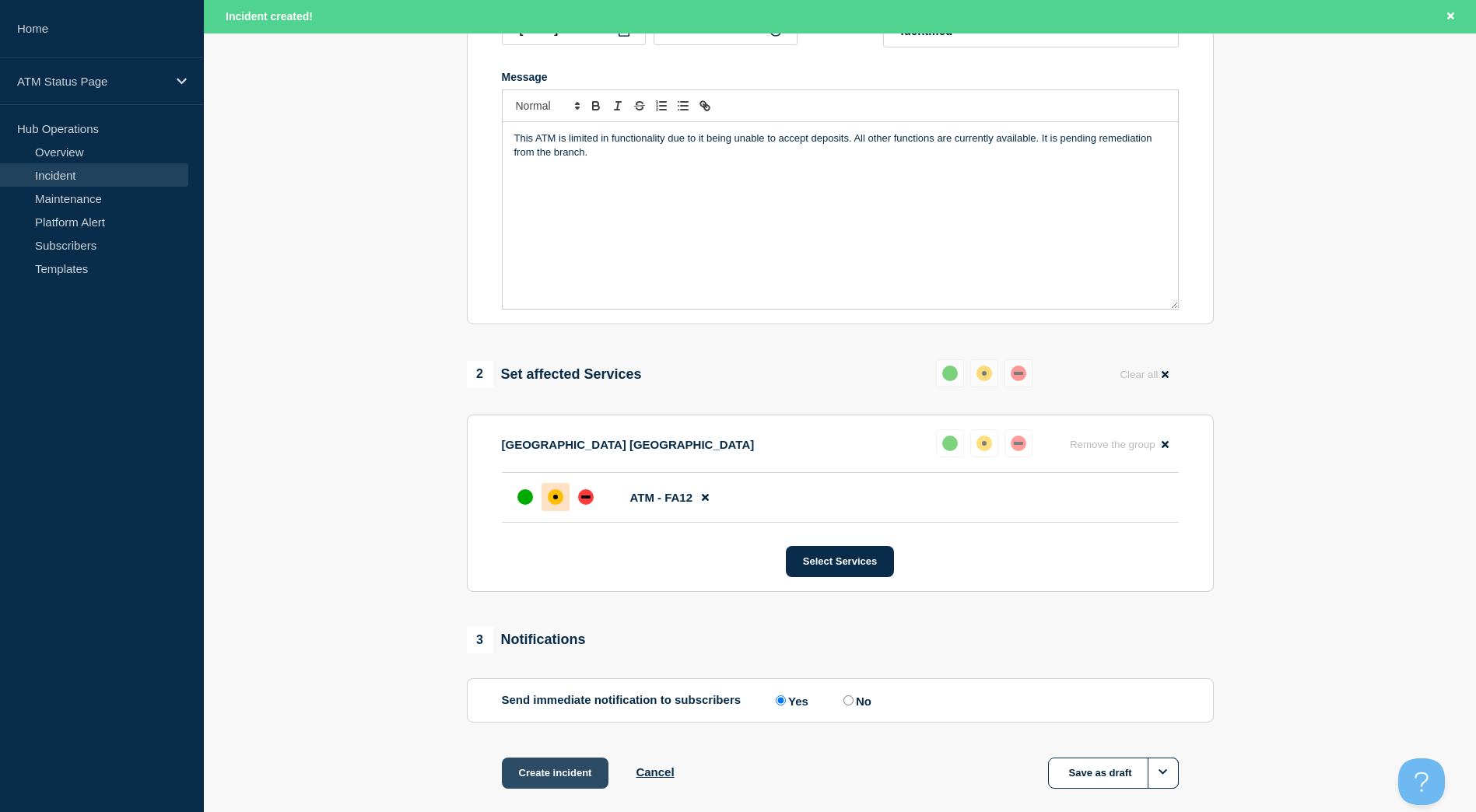
click at [586, 784] on button "Create incident" at bounding box center [556, 773] width 108 height 31
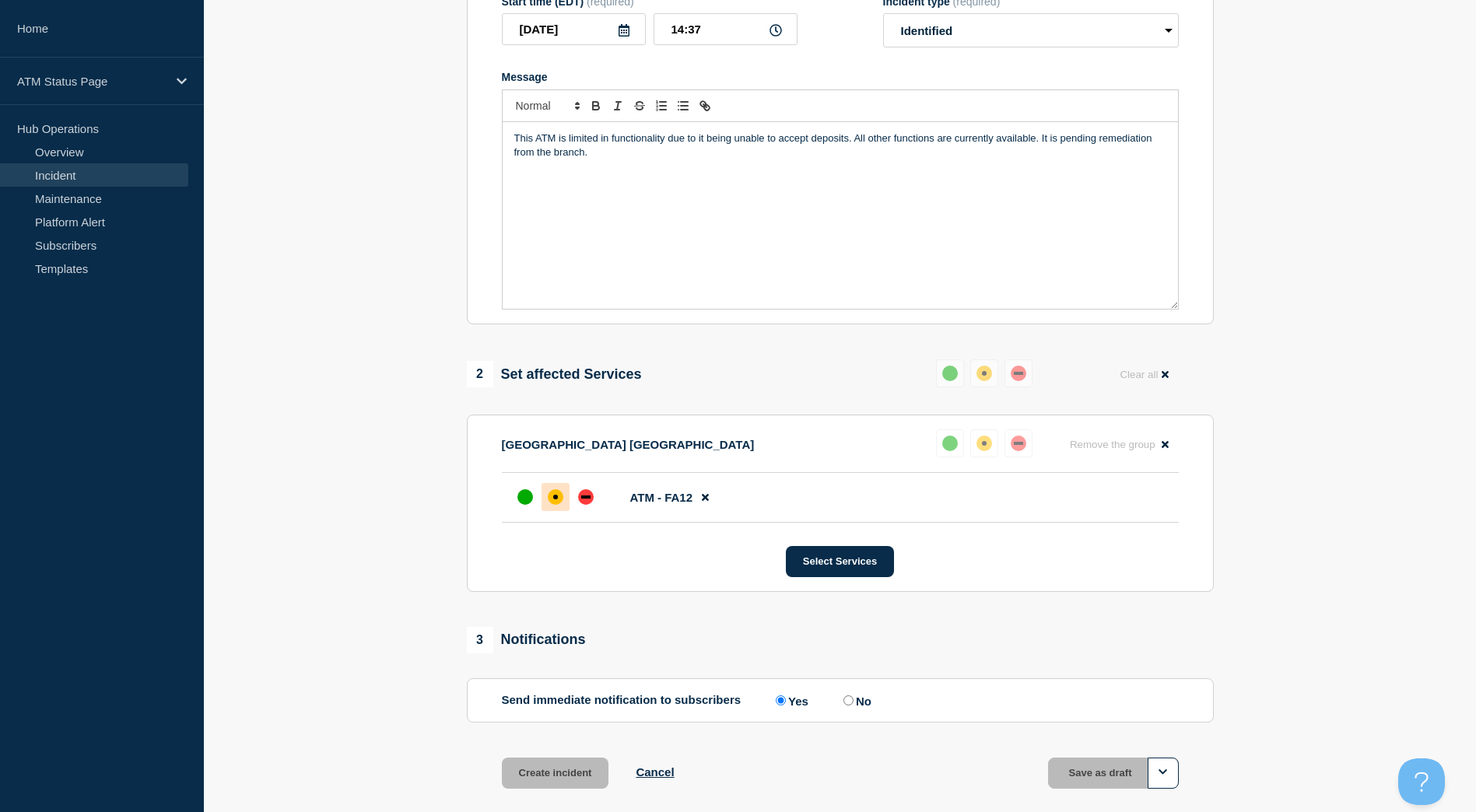
scroll to position [278, 0]
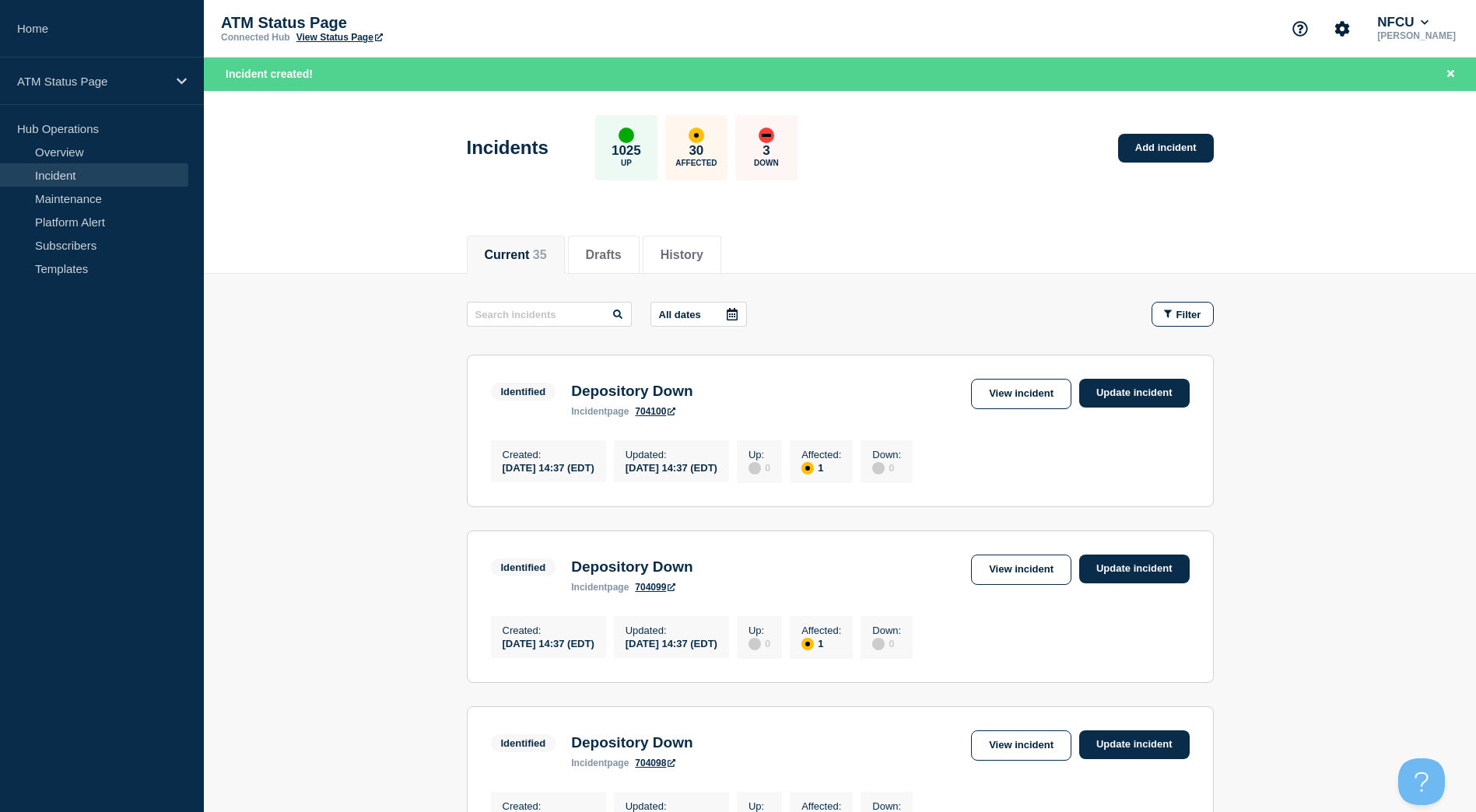
click at [440, 177] on header "Incidents 1025 Up 30 Affected 3 Down Add incident" at bounding box center [839, 156] width 1272 height 130
